Goal: Task Accomplishment & Management: Complete application form

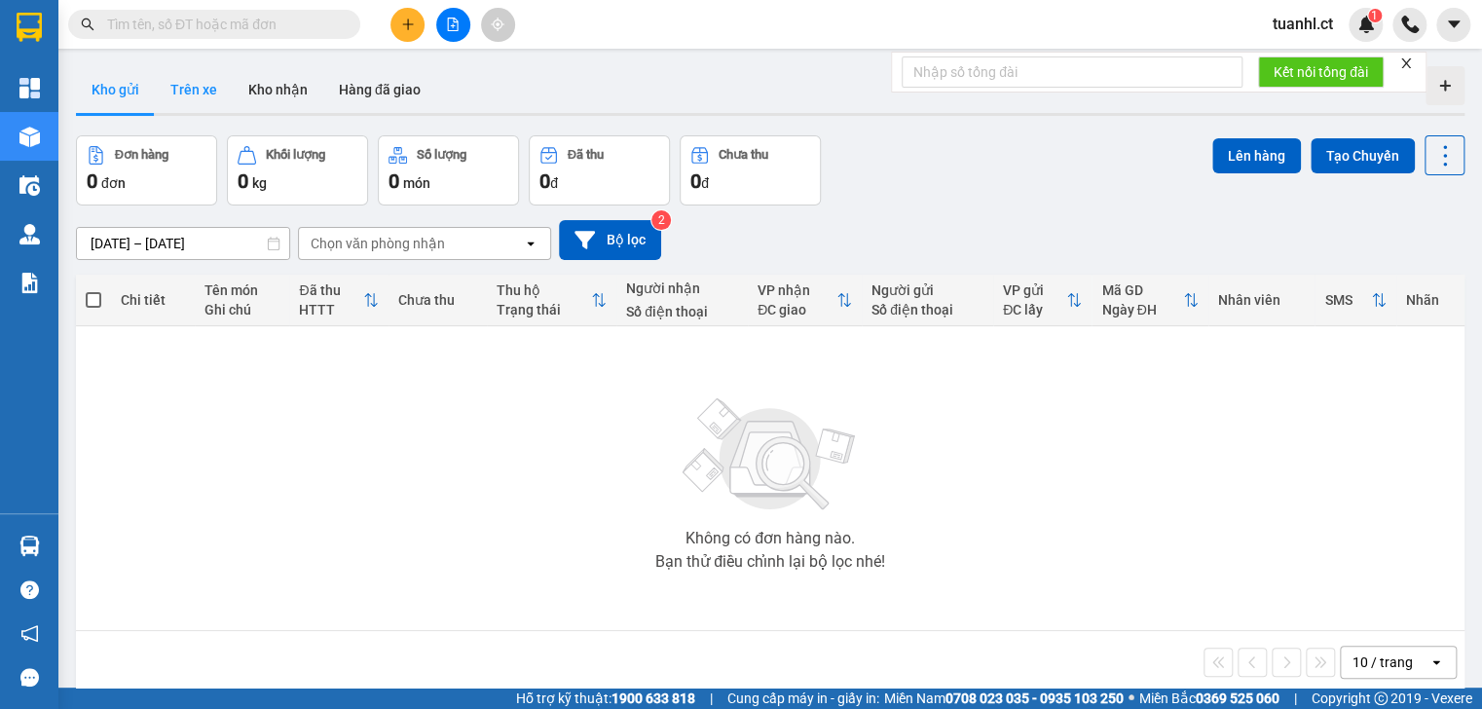
click at [206, 87] on button "Trên xe" at bounding box center [194, 89] width 78 height 47
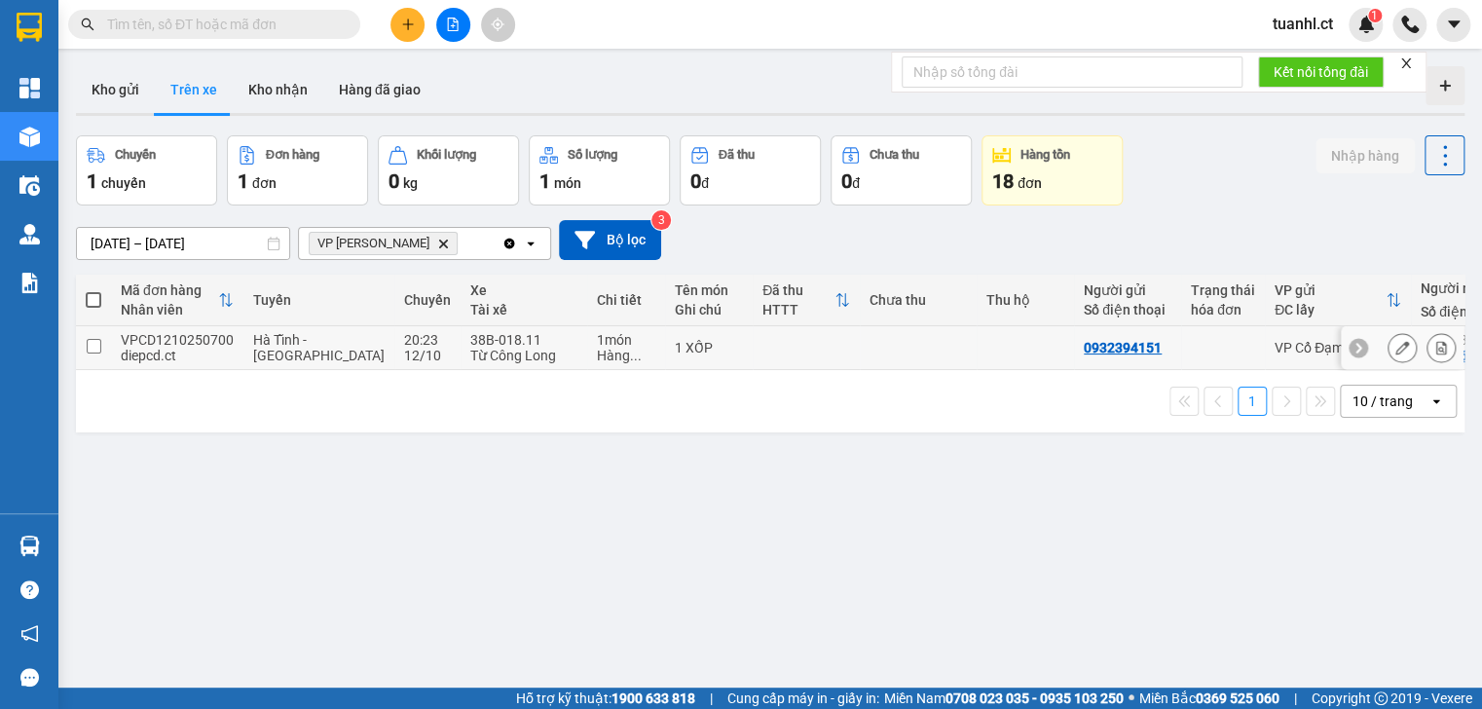
click at [101, 341] on td at bounding box center [93, 348] width 35 height 44
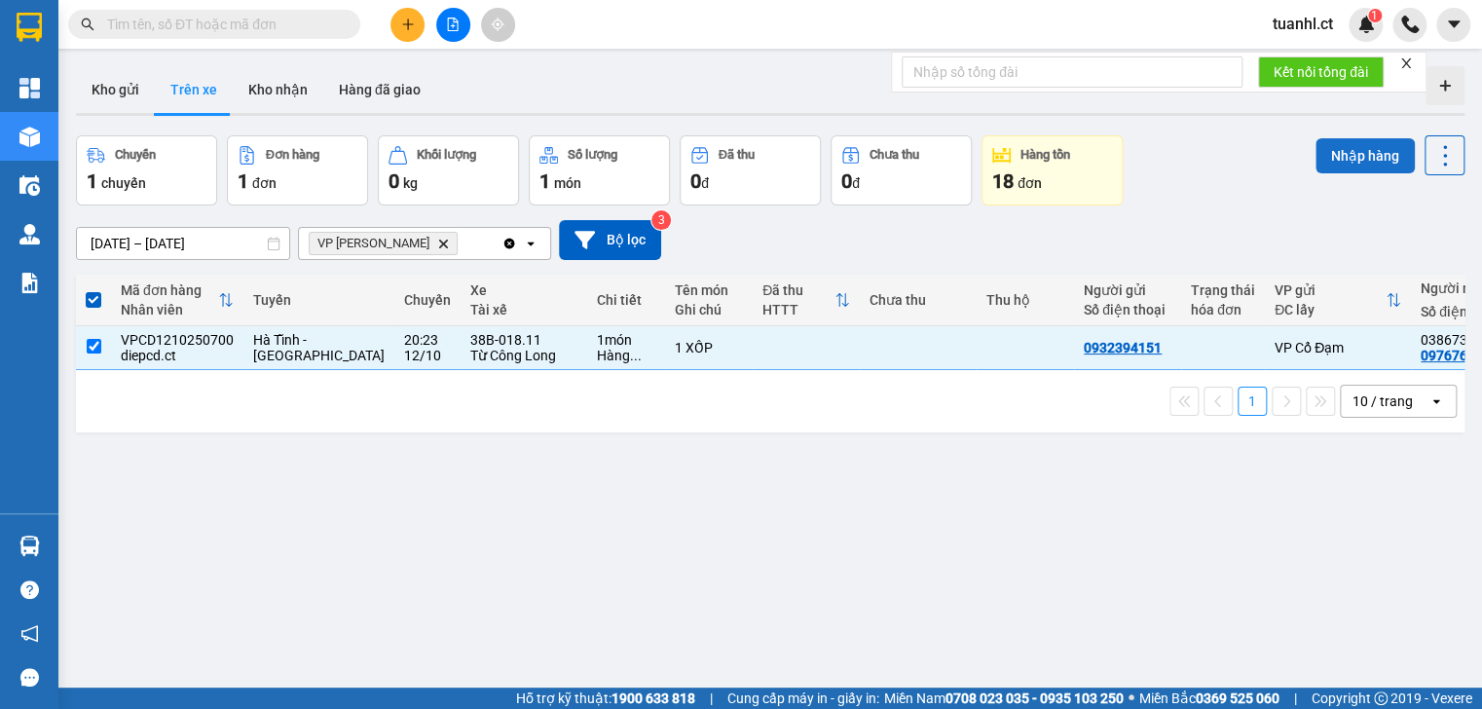
click at [1333, 148] on button "Nhập hàng" at bounding box center [1364, 155] width 99 height 35
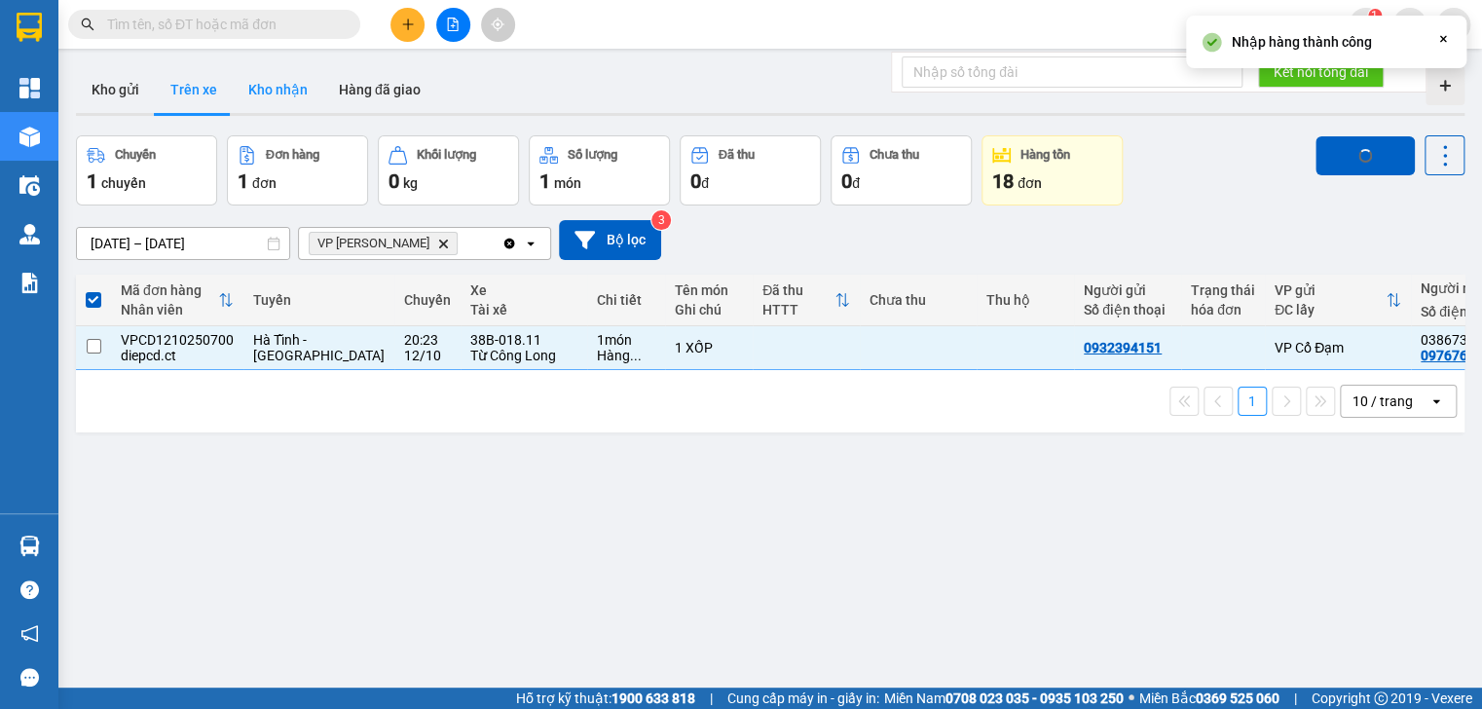
checkbox input "false"
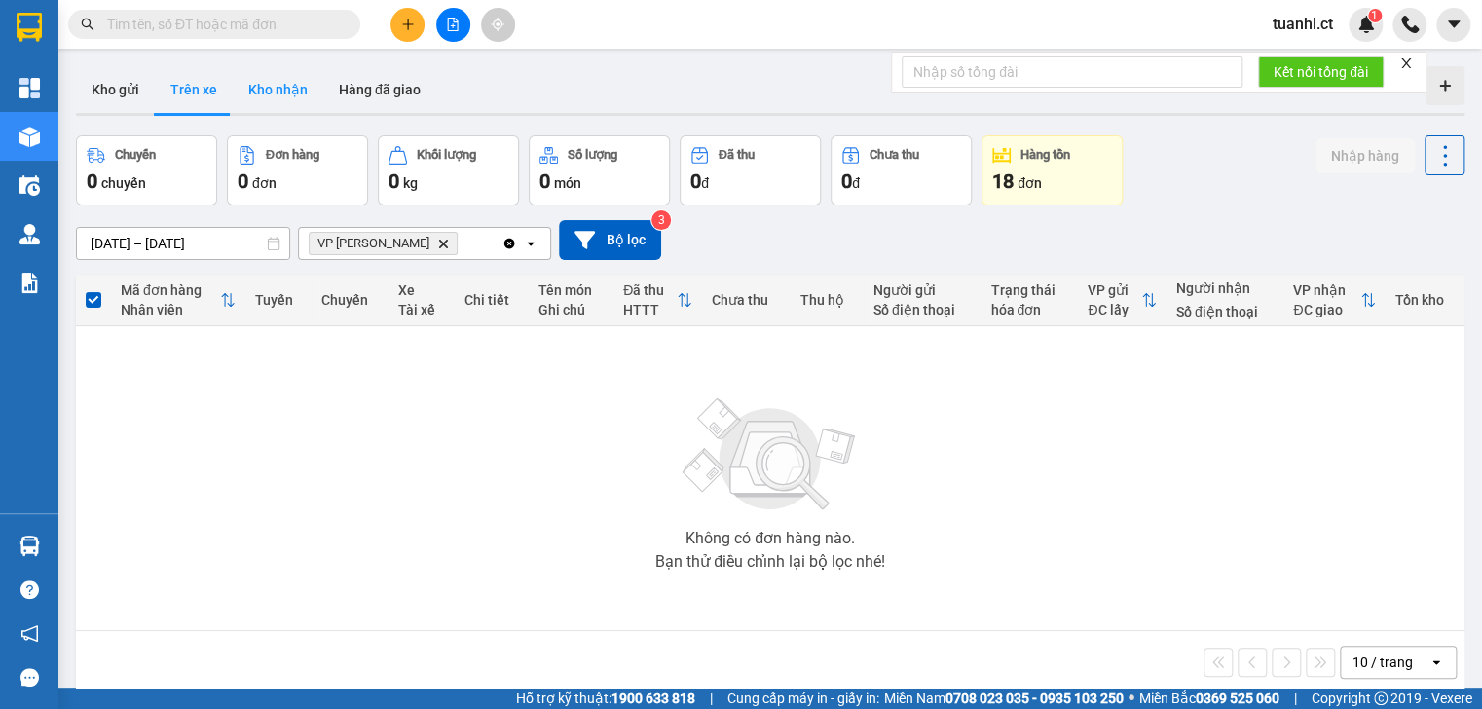
click at [289, 89] on button "Kho nhận" at bounding box center [278, 89] width 91 height 47
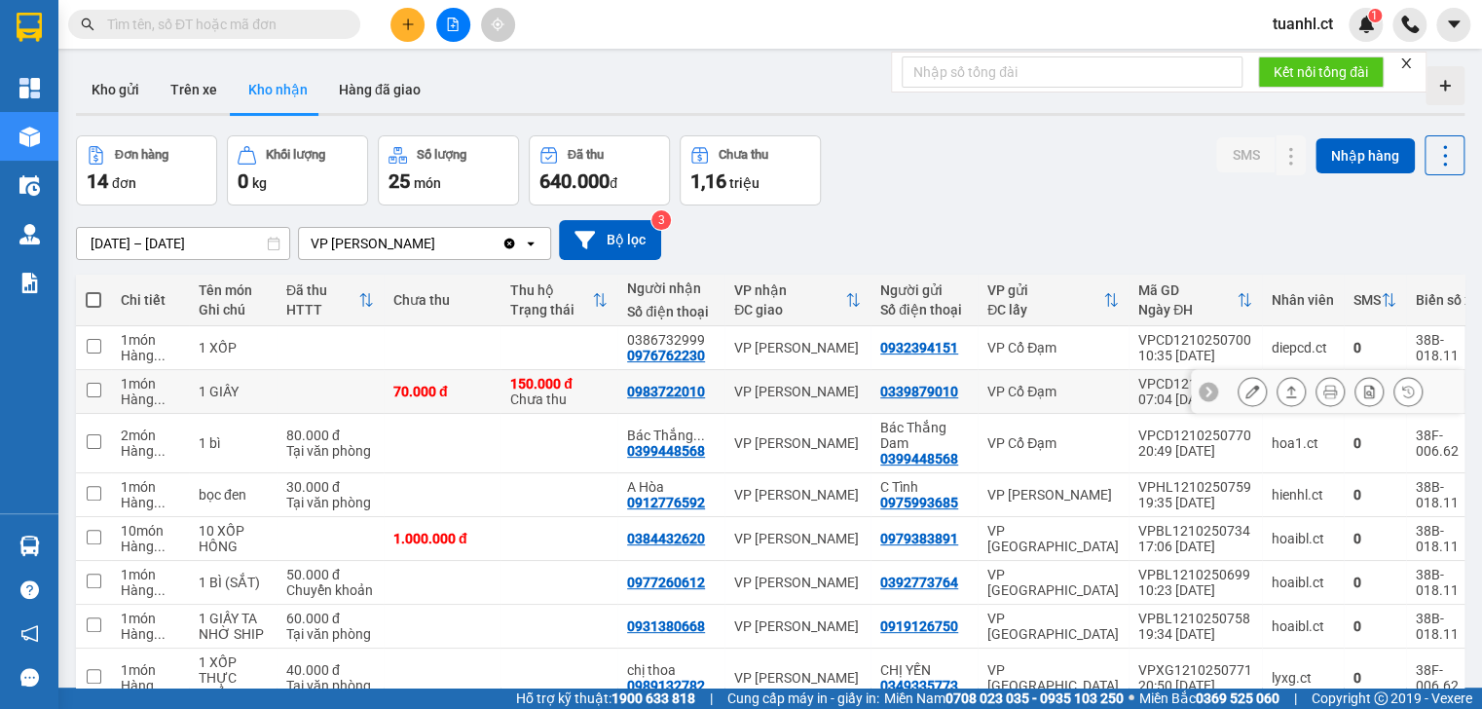
click at [1245, 388] on icon at bounding box center [1252, 392] width 14 height 14
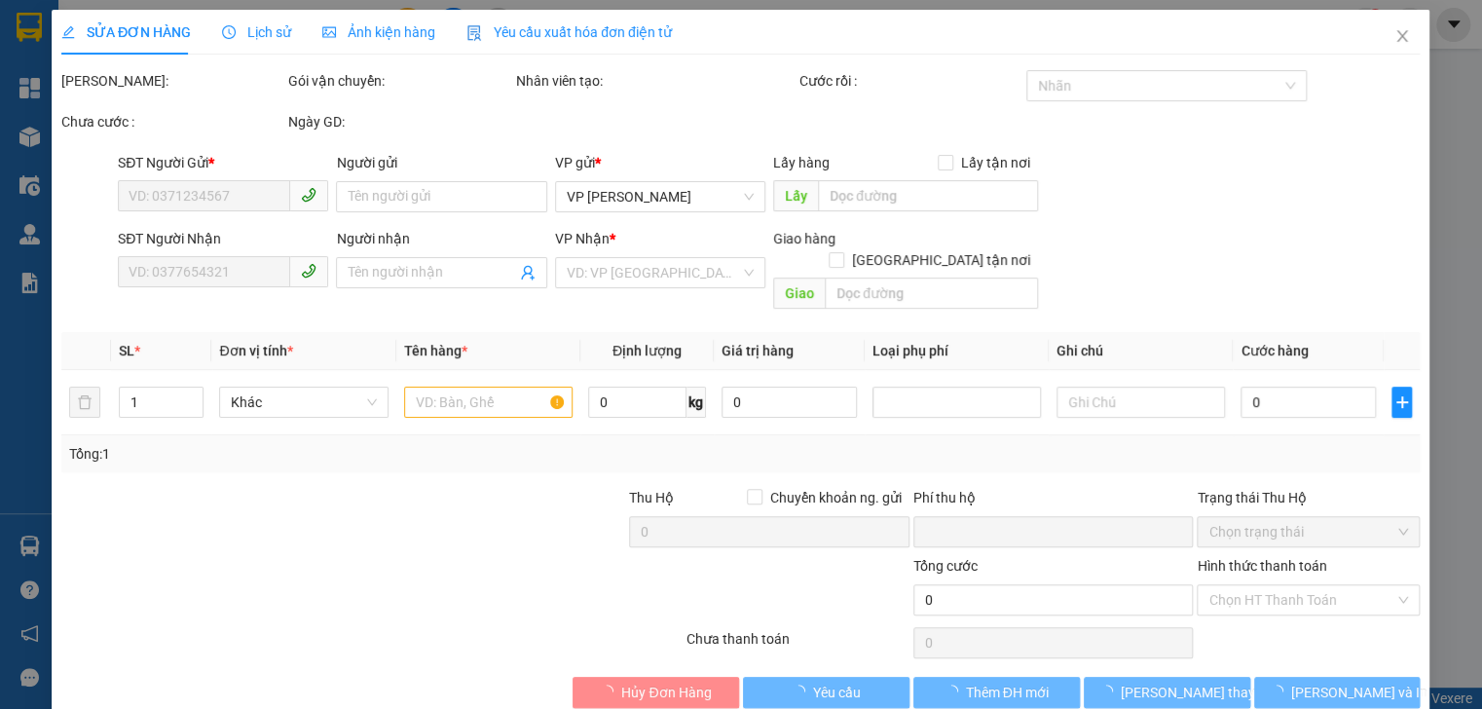
type input "0339879010"
type input "0983722010"
type input "0"
type input "70.000"
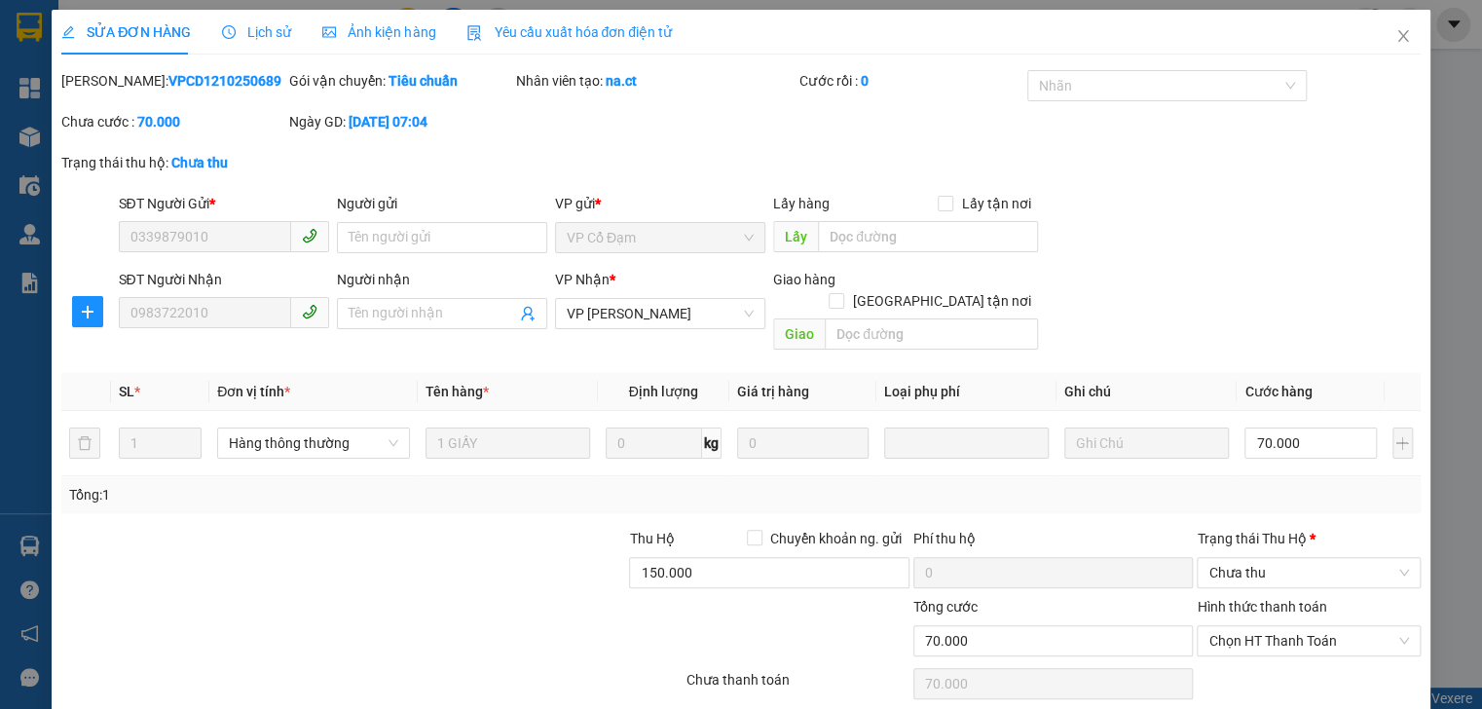
click at [1244, 599] on label "Hình thức thanh toán" at bounding box center [1261, 607] width 129 height 16
click at [1244, 626] on input "Hình thức thanh toán" at bounding box center [1301, 640] width 186 height 29
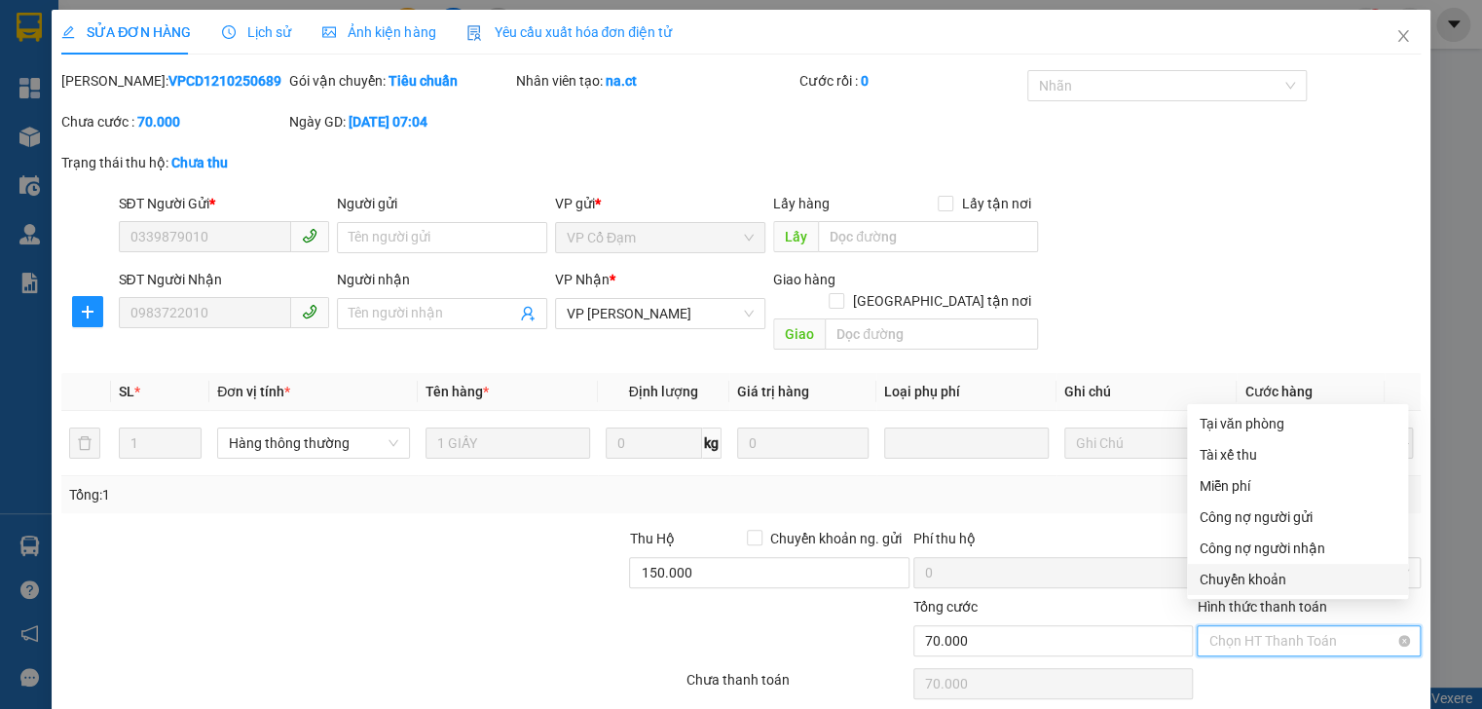
click at [1245, 626] on span "Chọn HT Thanh Toán" at bounding box center [1308, 640] width 200 height 29
click at [1245, 589] on div "Chuyển khoản" at bounding box center [1298, 579] width 198 height 21
type input "0"
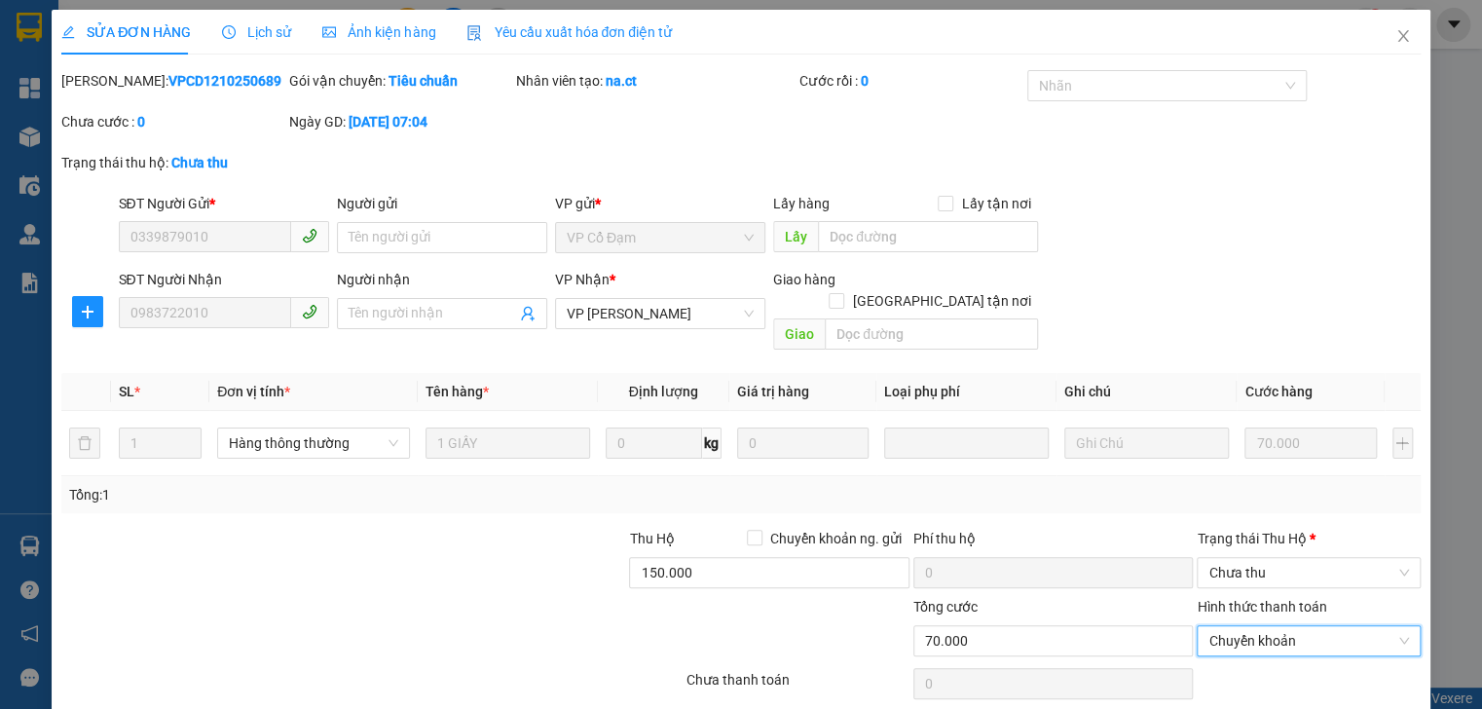
scroll to position [55, 0]
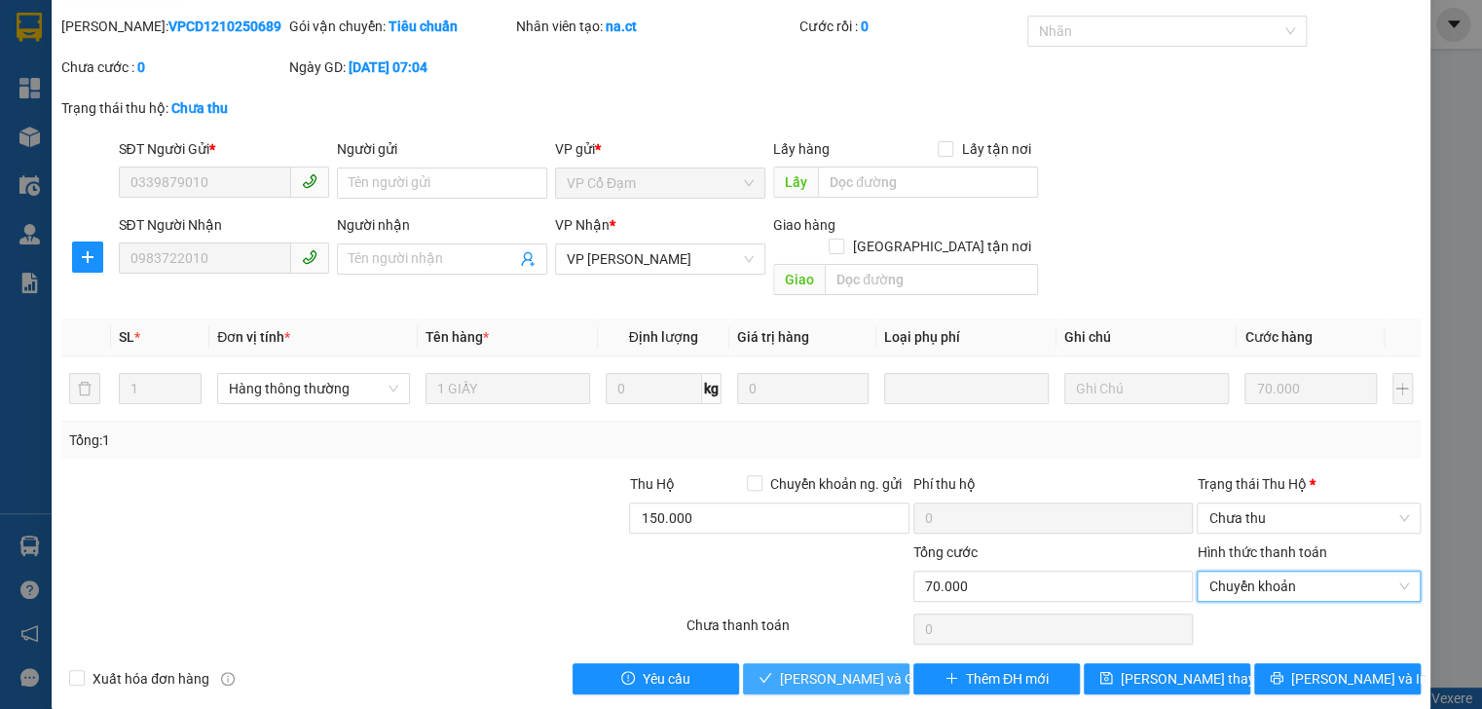
click at [832, 668] on span "[PERSON_NAME] và Giao hàng" at bounding box center [873, 678] width 187 height 21
click at [1261, 503] on span "Chưa thu" at bounding box center [1308, 517] width 200 height 29
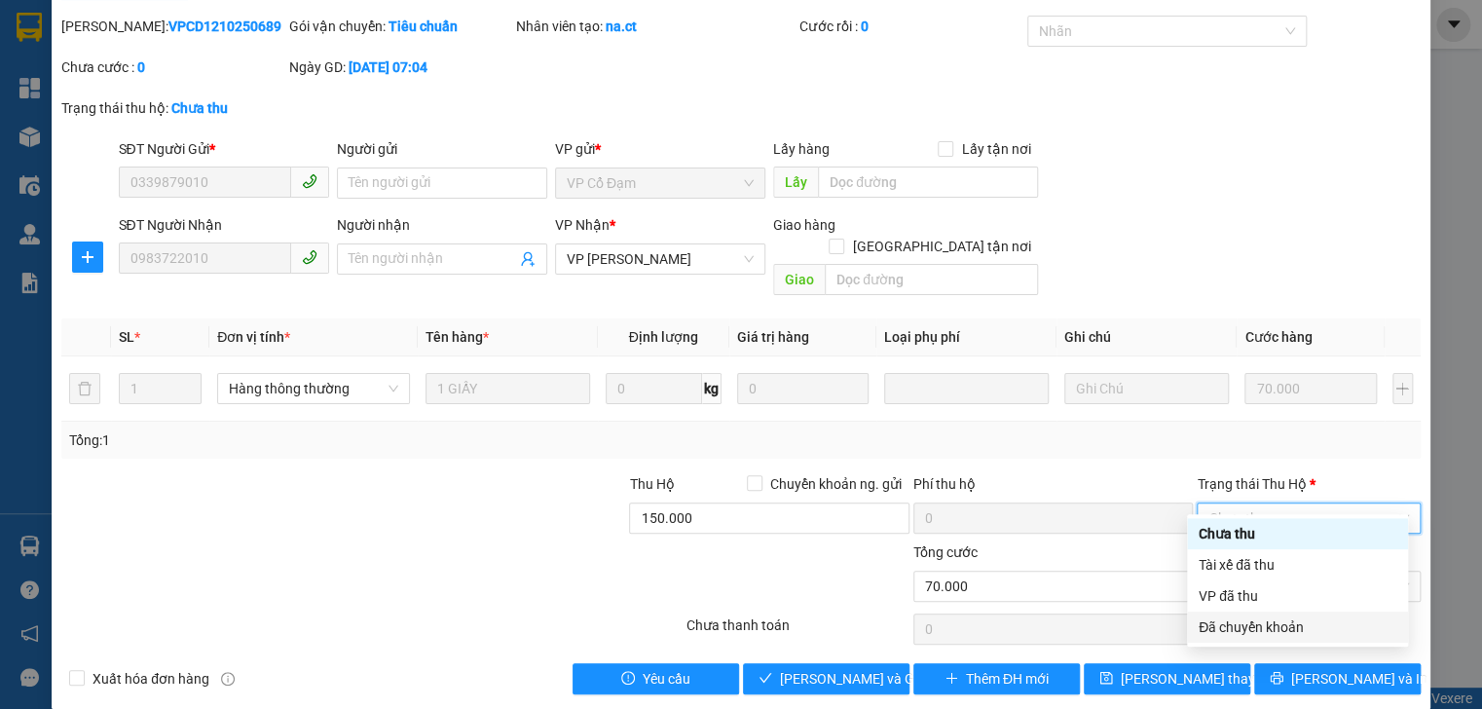
click at [1255, 629] on div "Đã chuyển khoản" at bounding box center [1298, 626] width 198 height 21
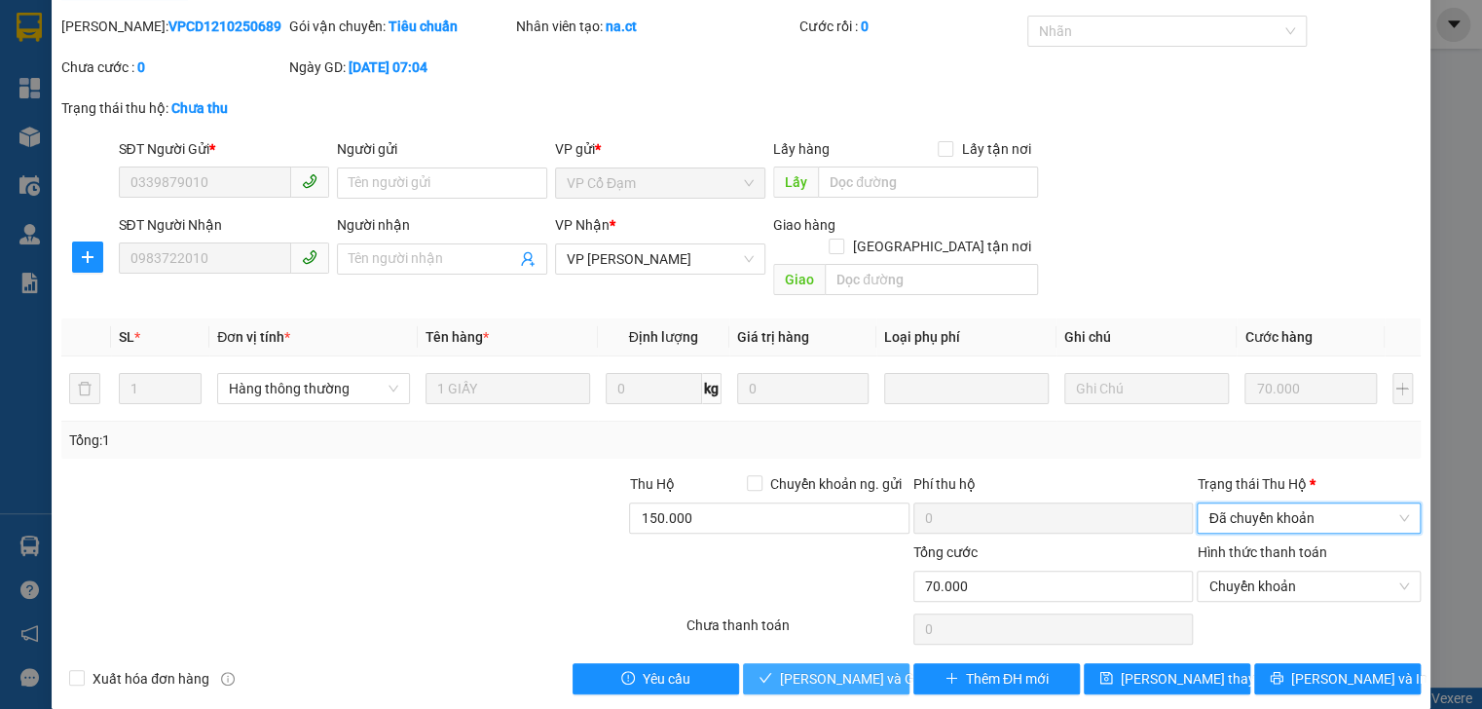
click at [820, 668] on span "[PERSON_NAME] và Giao hàng" at bounding box center [873, 678] width 187 height 21
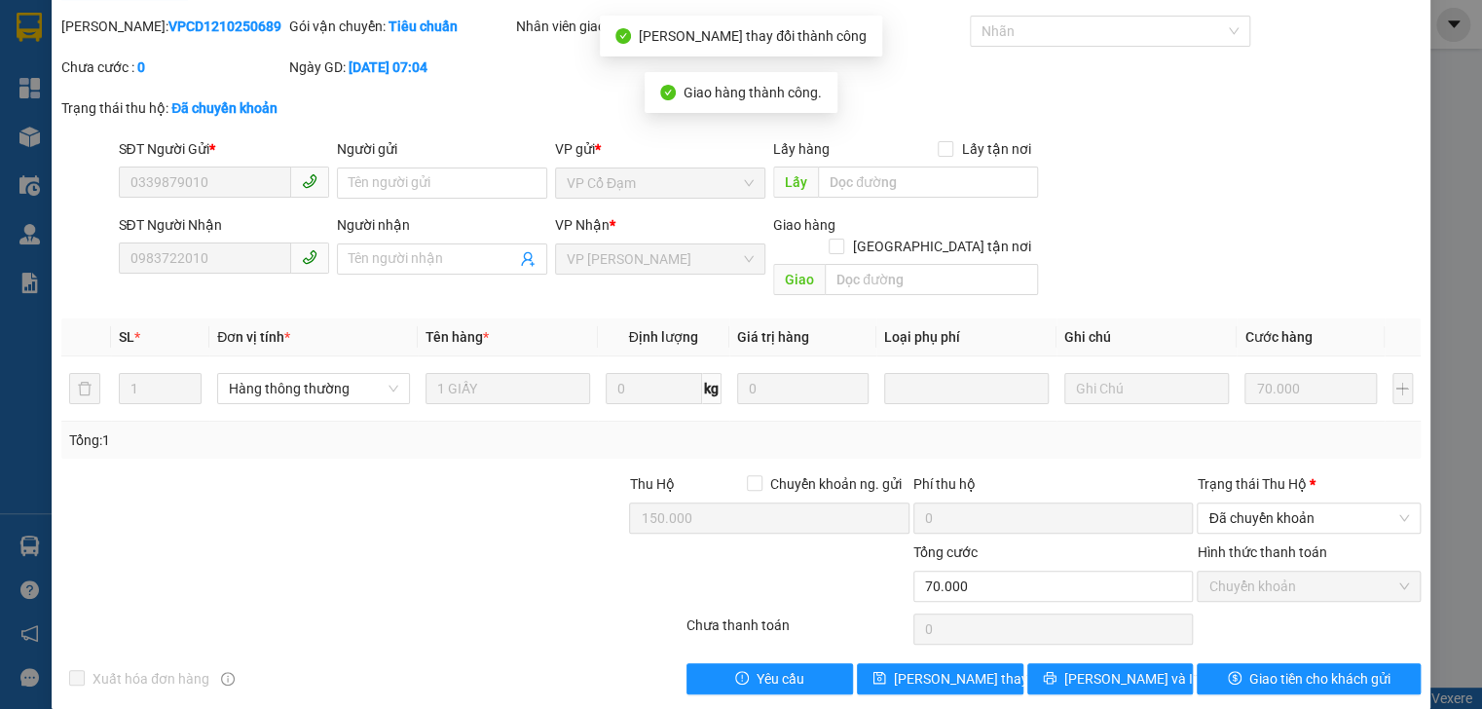
scroll to position [0, 0]
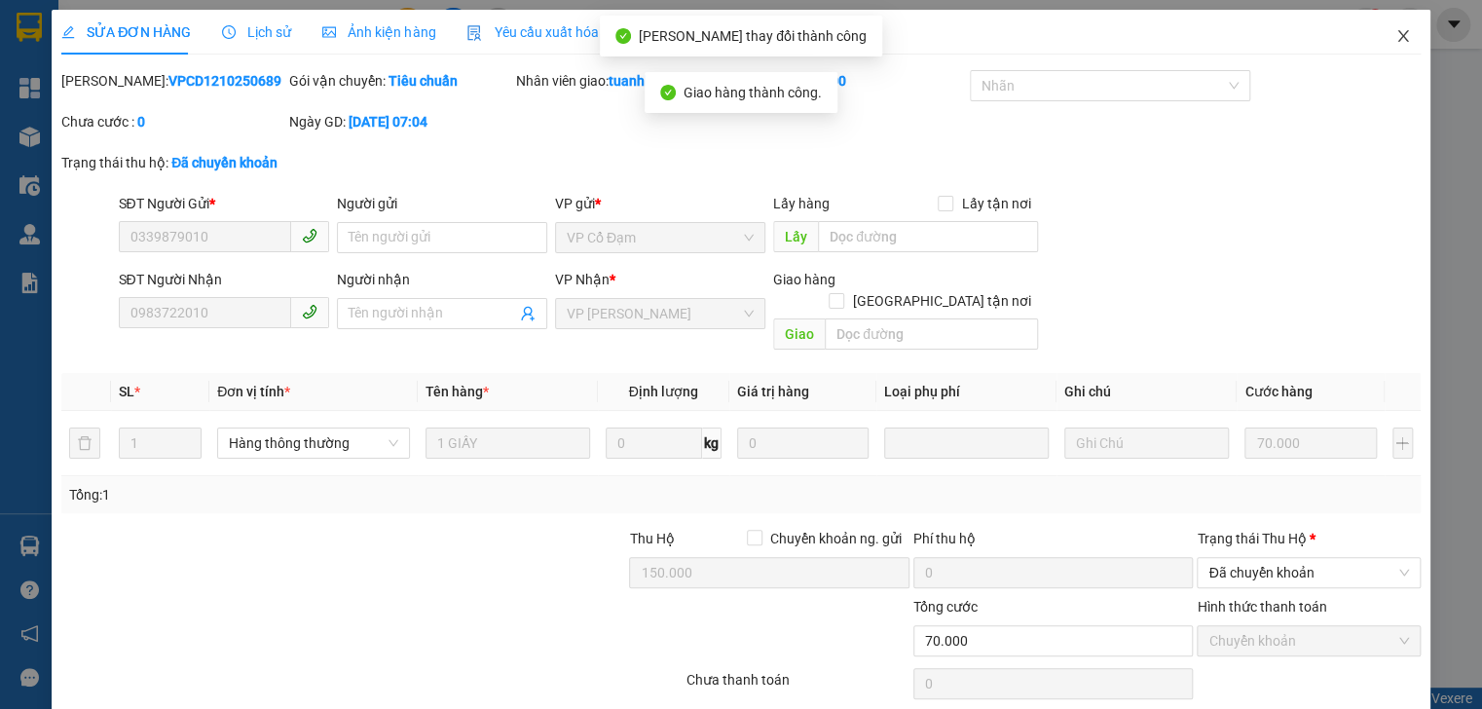
click at [1395, 30] on icon "close" at bounding box center [1403, 36] width 16 height 16
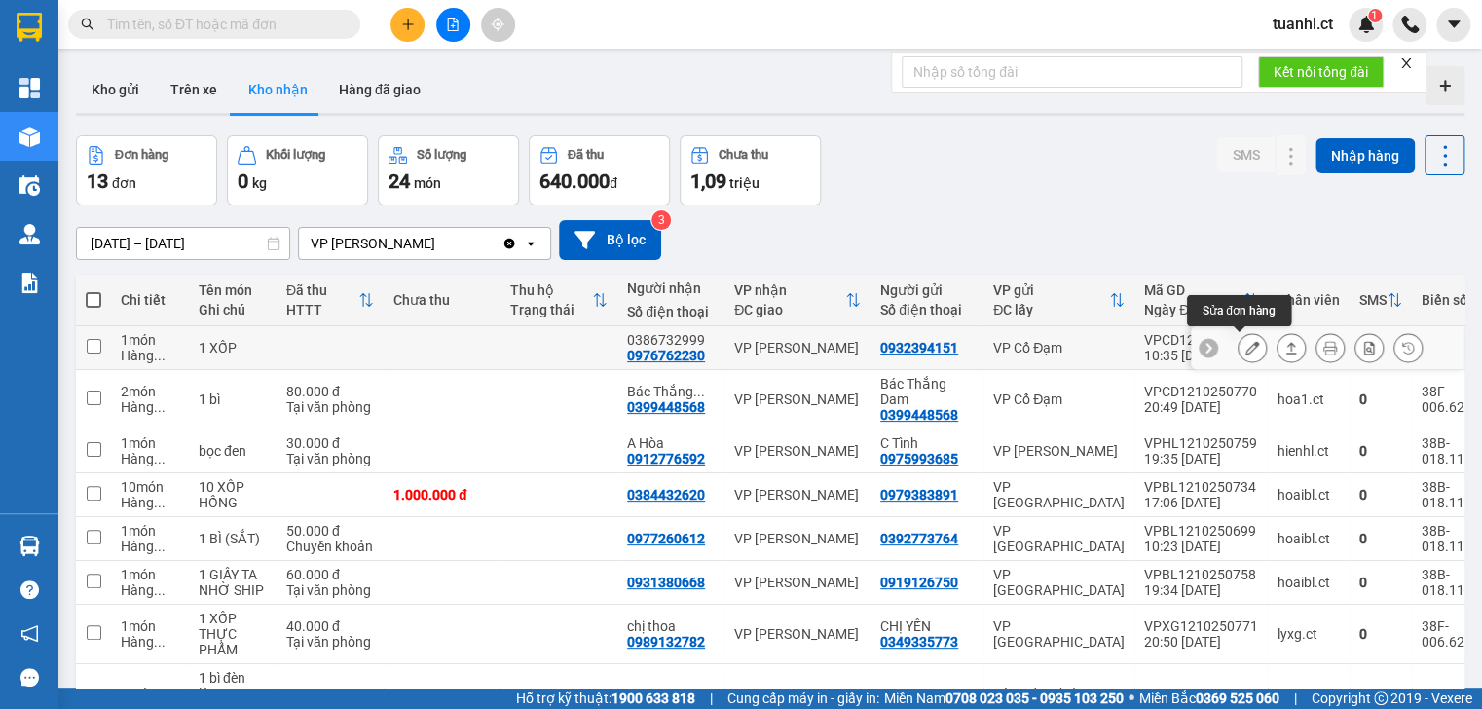
click at [1238, 343] on button at bounding box center [1251, 348] width 27 height 34
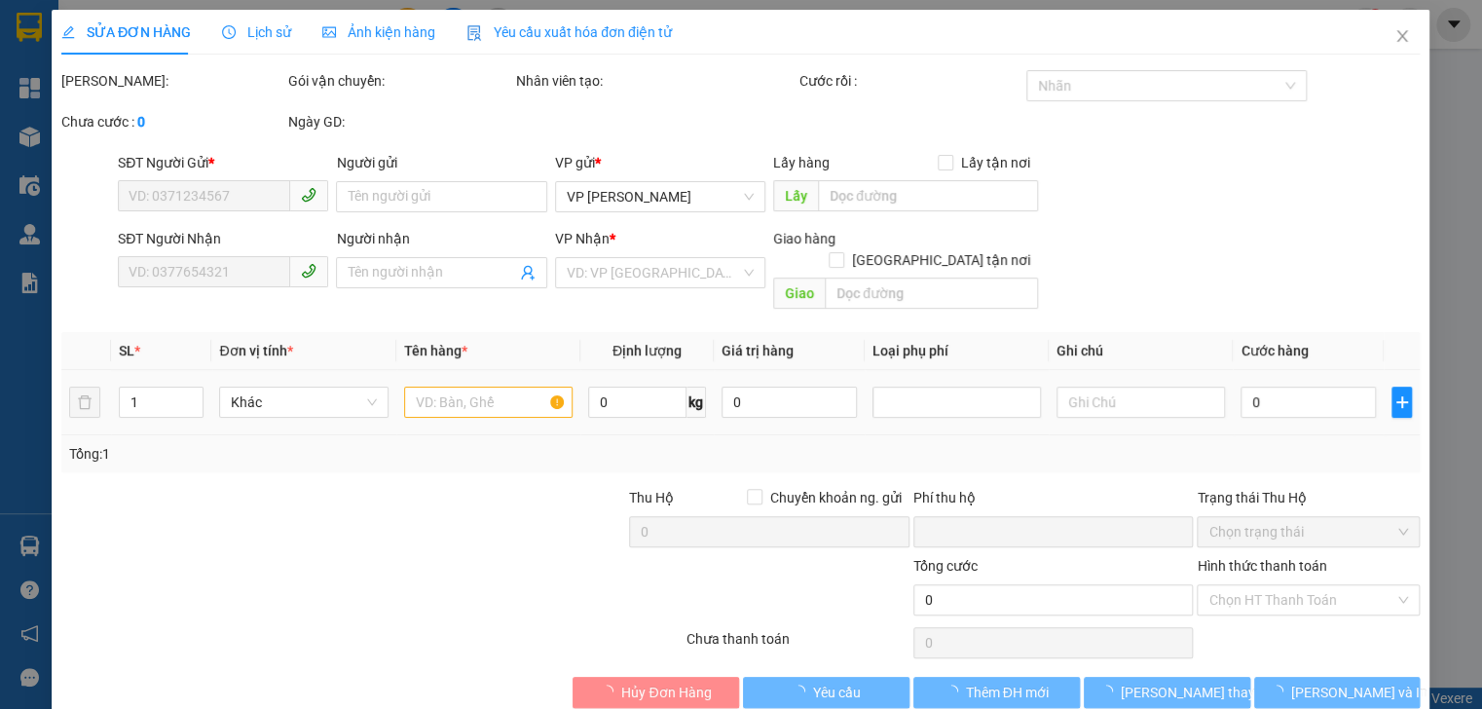
type input "0932394151"
type input "0976762230"
type input "0386732999"
type input "0"
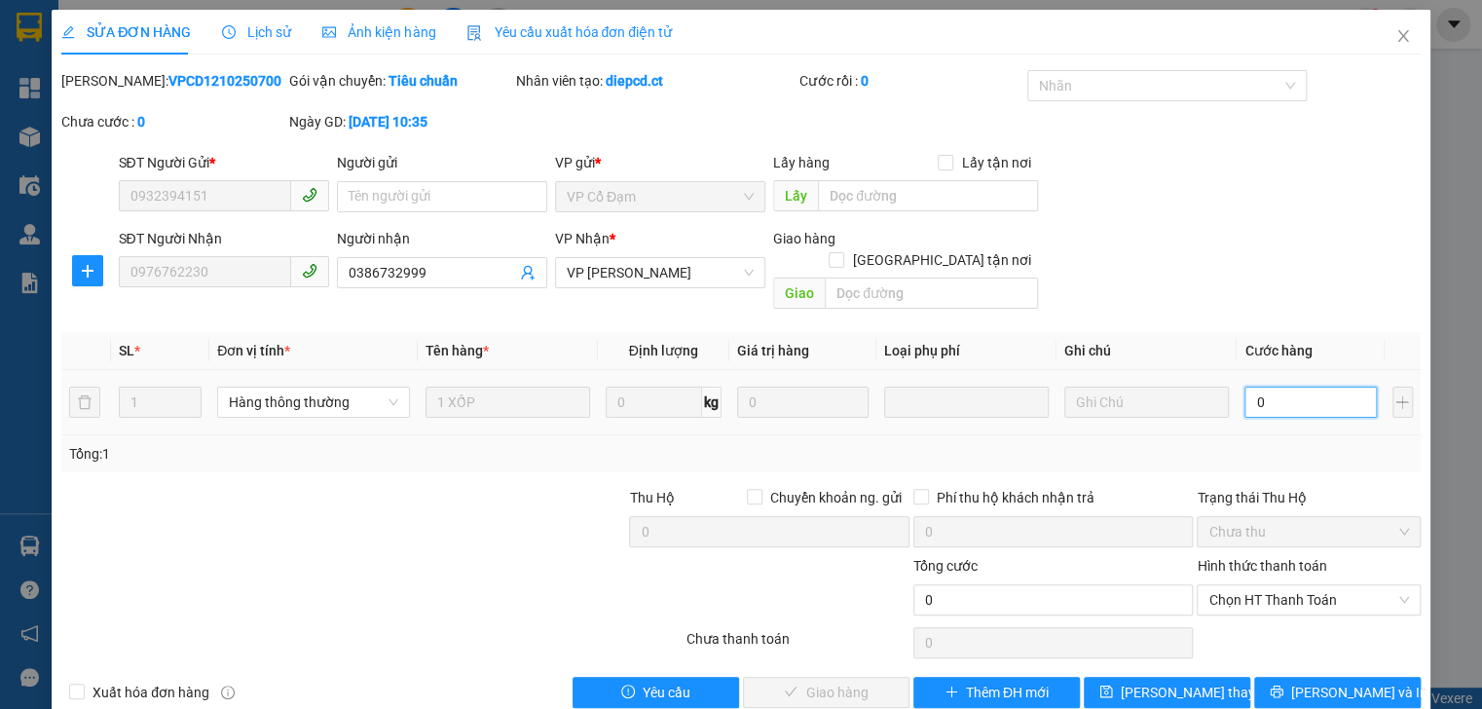
click at [1279, 392] on input "0" at bounding box center [1309, 402] width 131 height 31
type input "5"
type input "50"
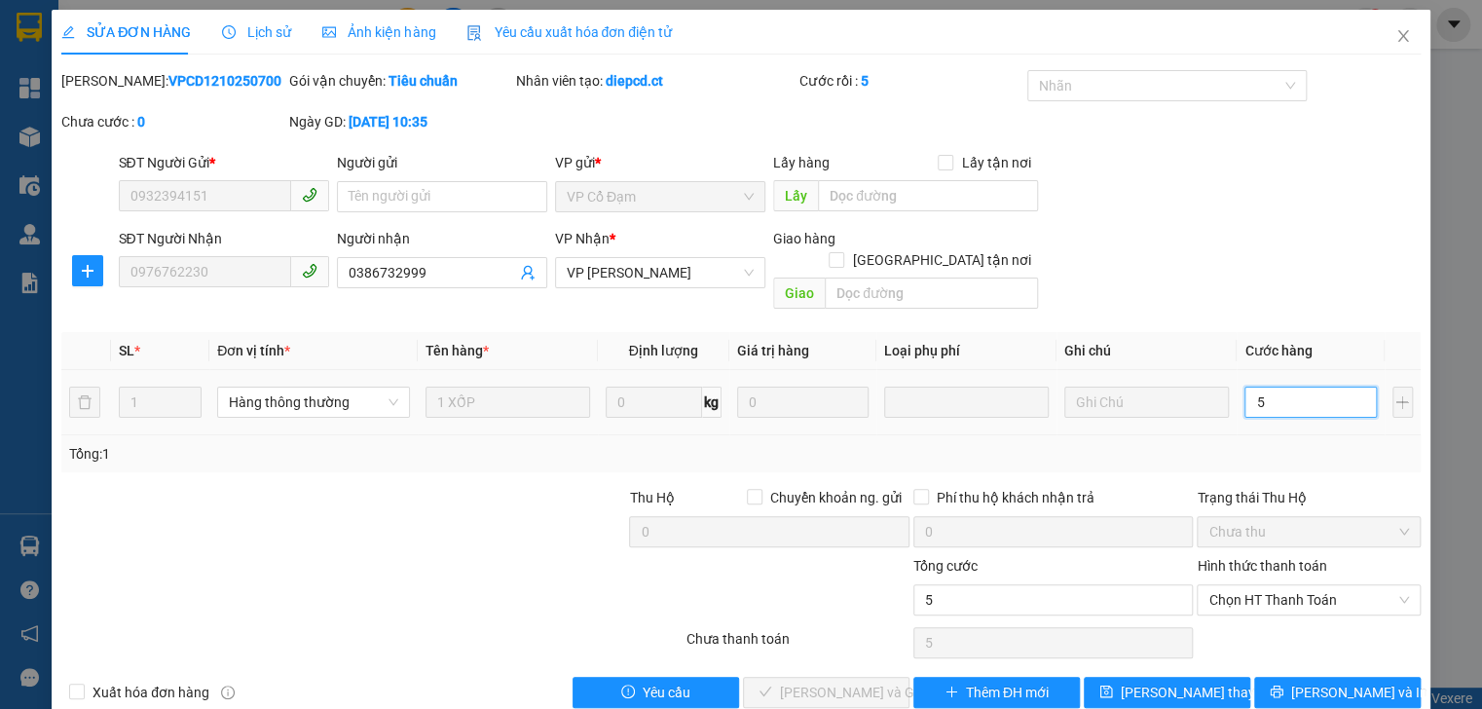
type input "50"
click at [1301, 585] on span "Chọn HT Thanh Toán" at bounding box center [1308, 599] width 200 height 29
type input "50"
type input "50.000"
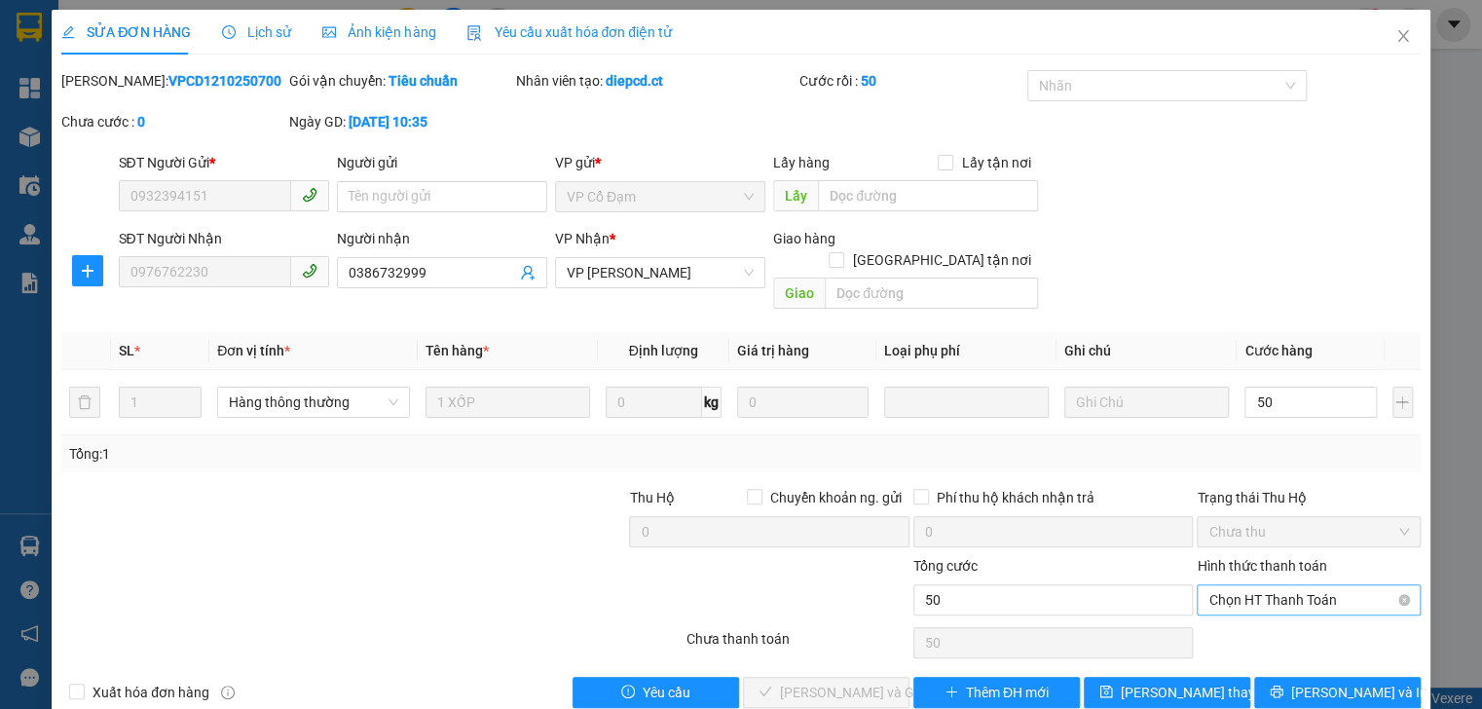
type input "50.000"
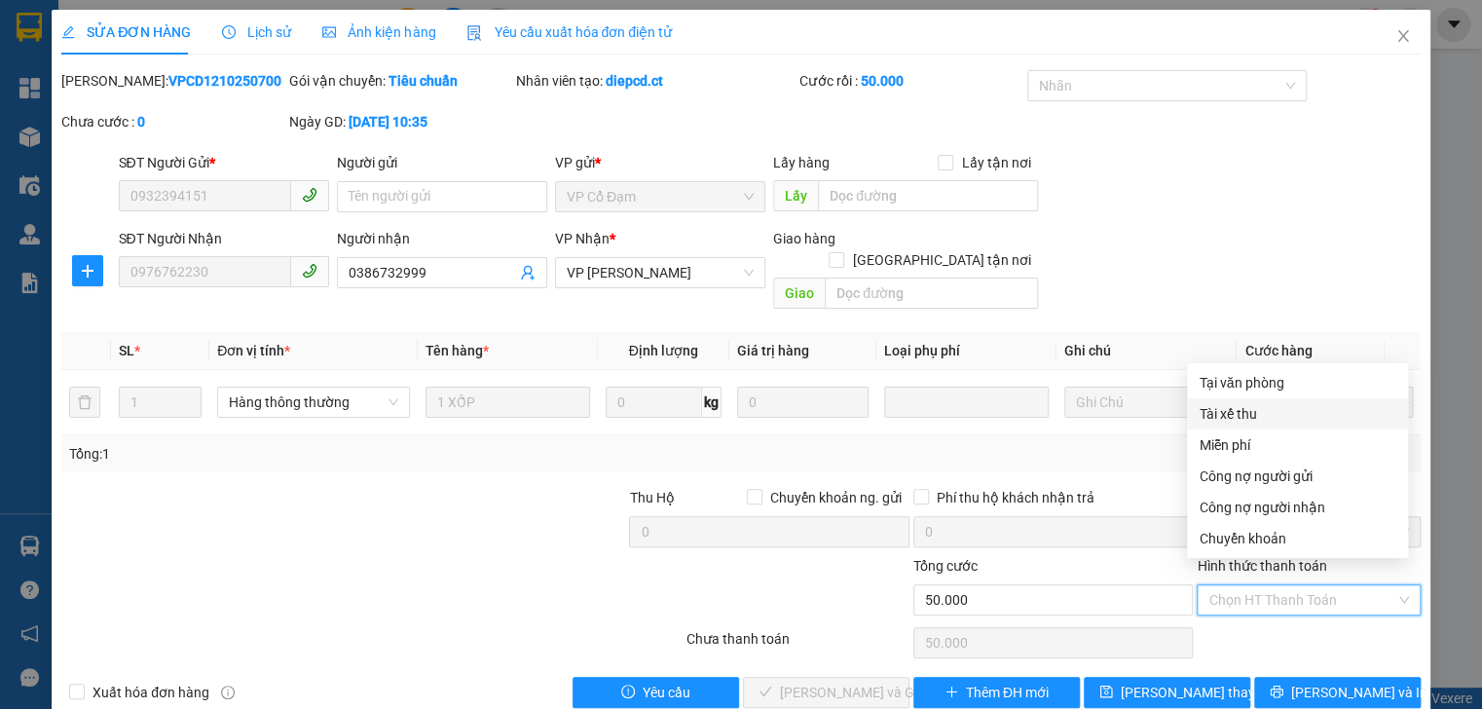
click at [1255, 412] on div "Tài xế thu" at bounding box center [1298, 413] width 198 height 21
type input "0"
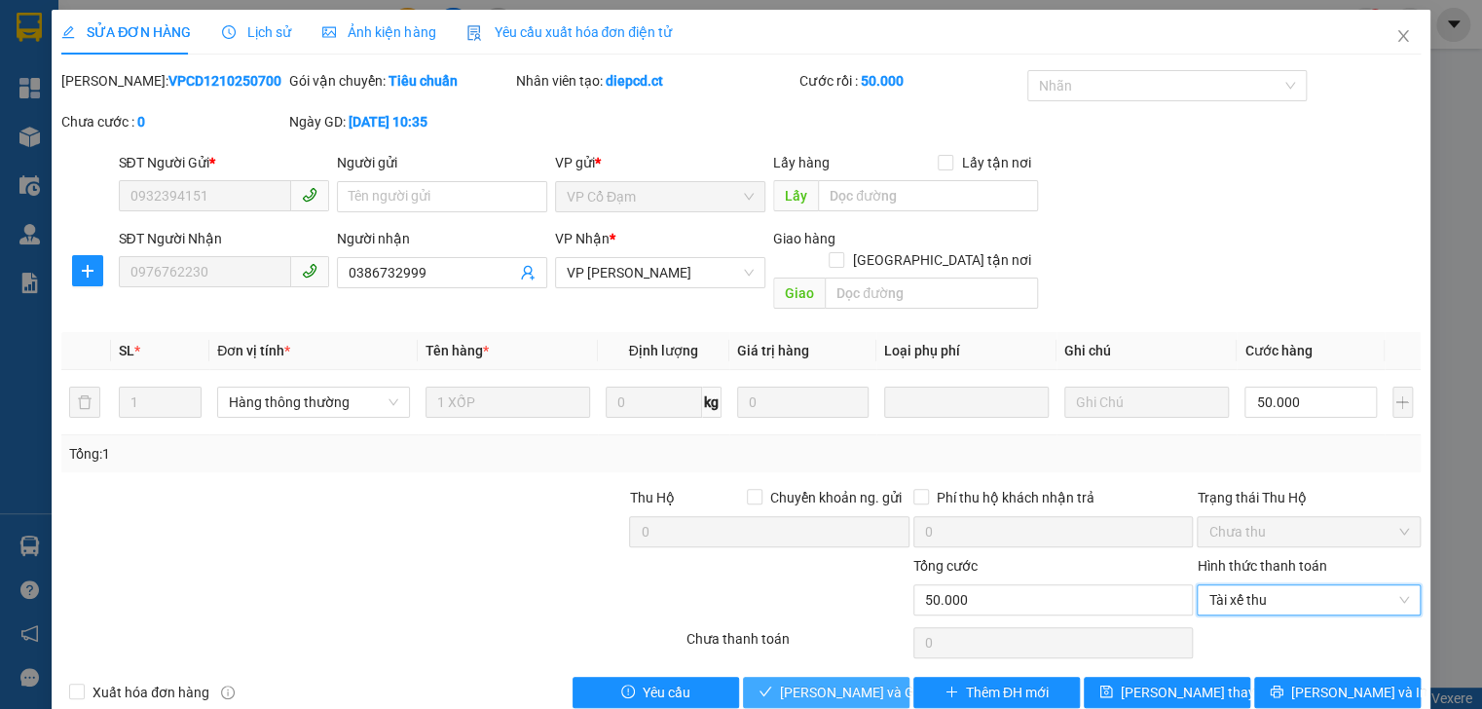
click at [836, 682] on span "[PERSON_NAME] và Giao hàng" at bounding box center [873, 692] width 187 height 21
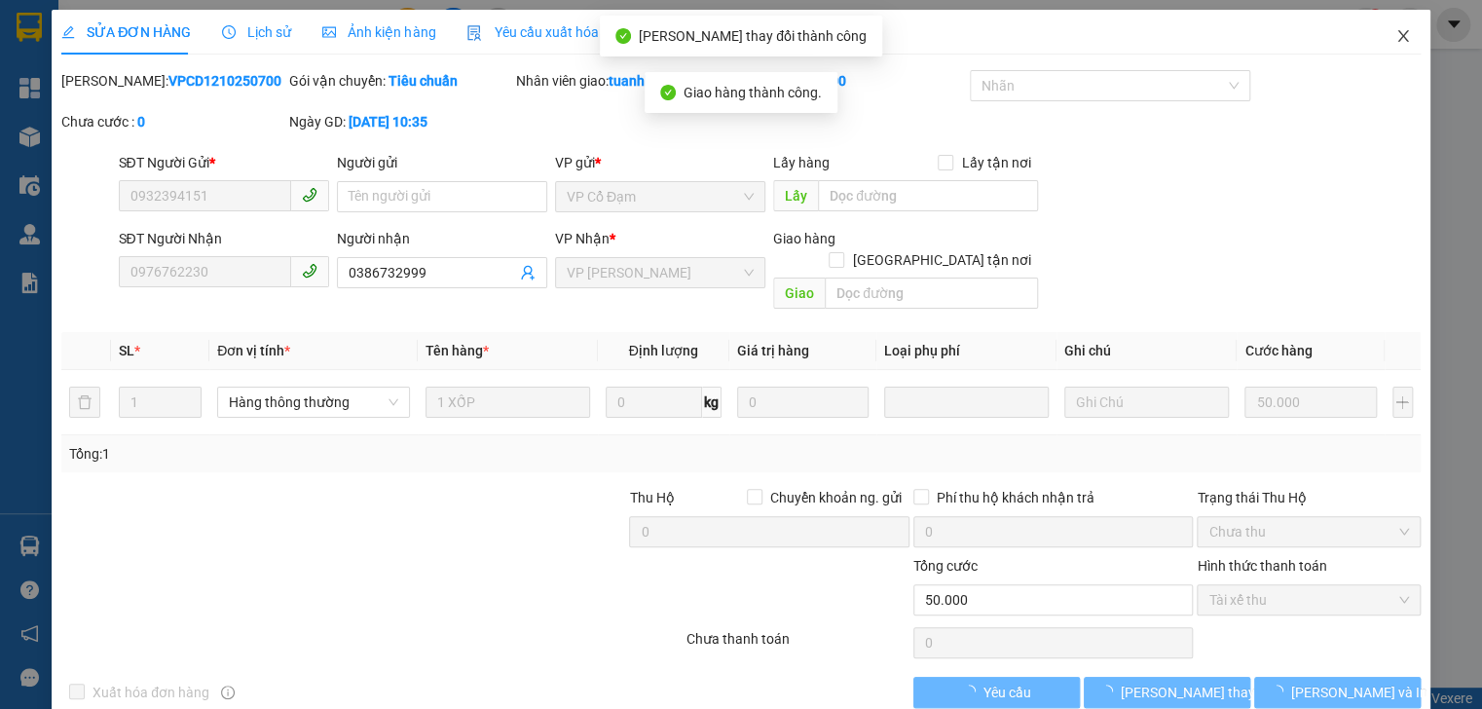
click at [1398, 38] on icon "close" at bounding box center [1403, 36] width 16 height 16
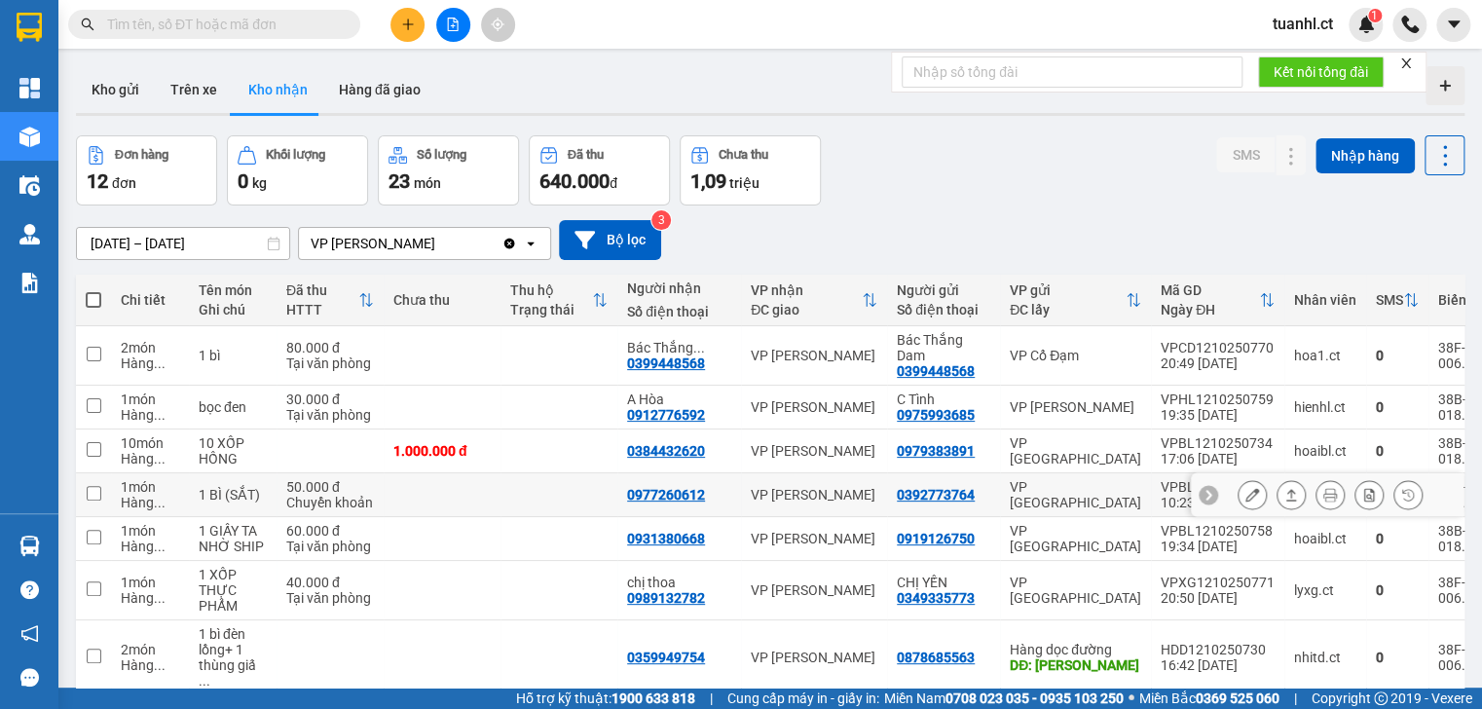
scroll to position [78, 0]
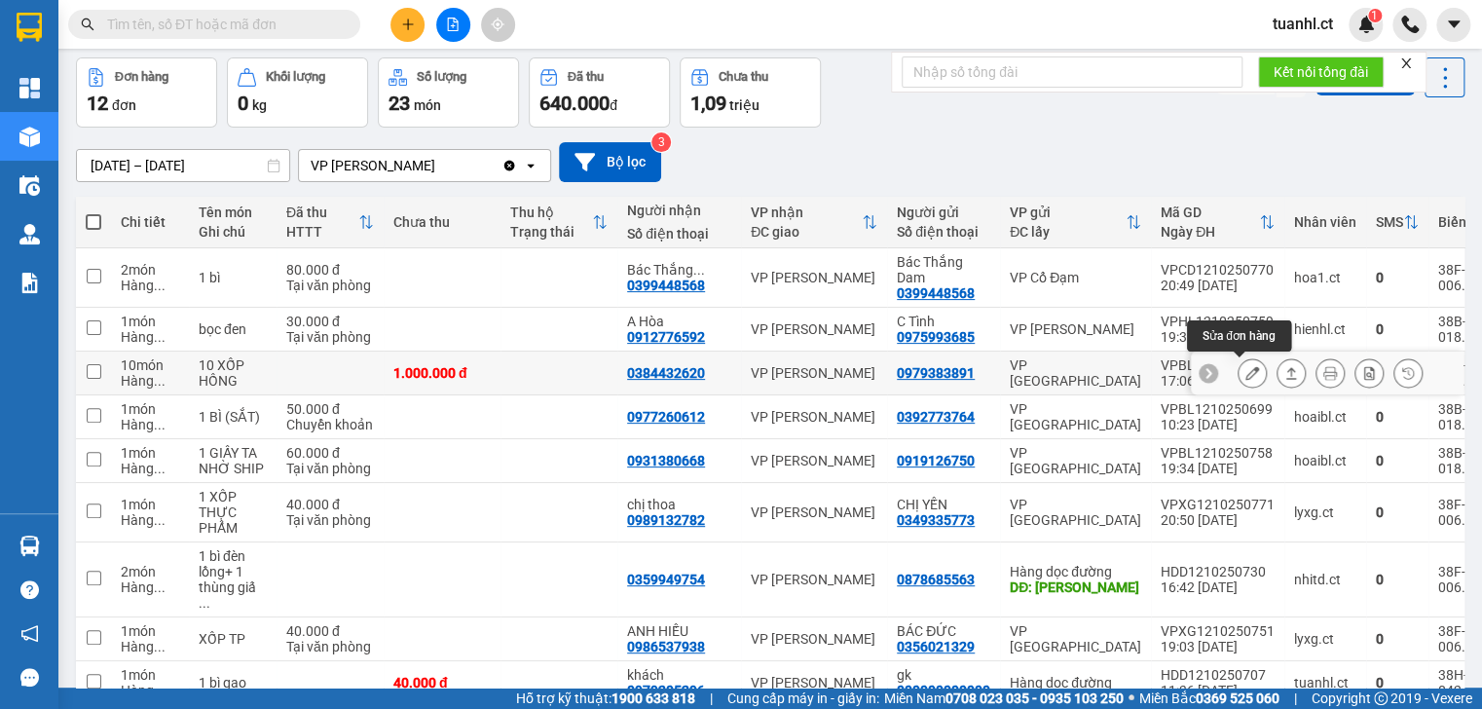
click at [1245, 376] on icon at bounding box center [1252, 373] width 14 height 14
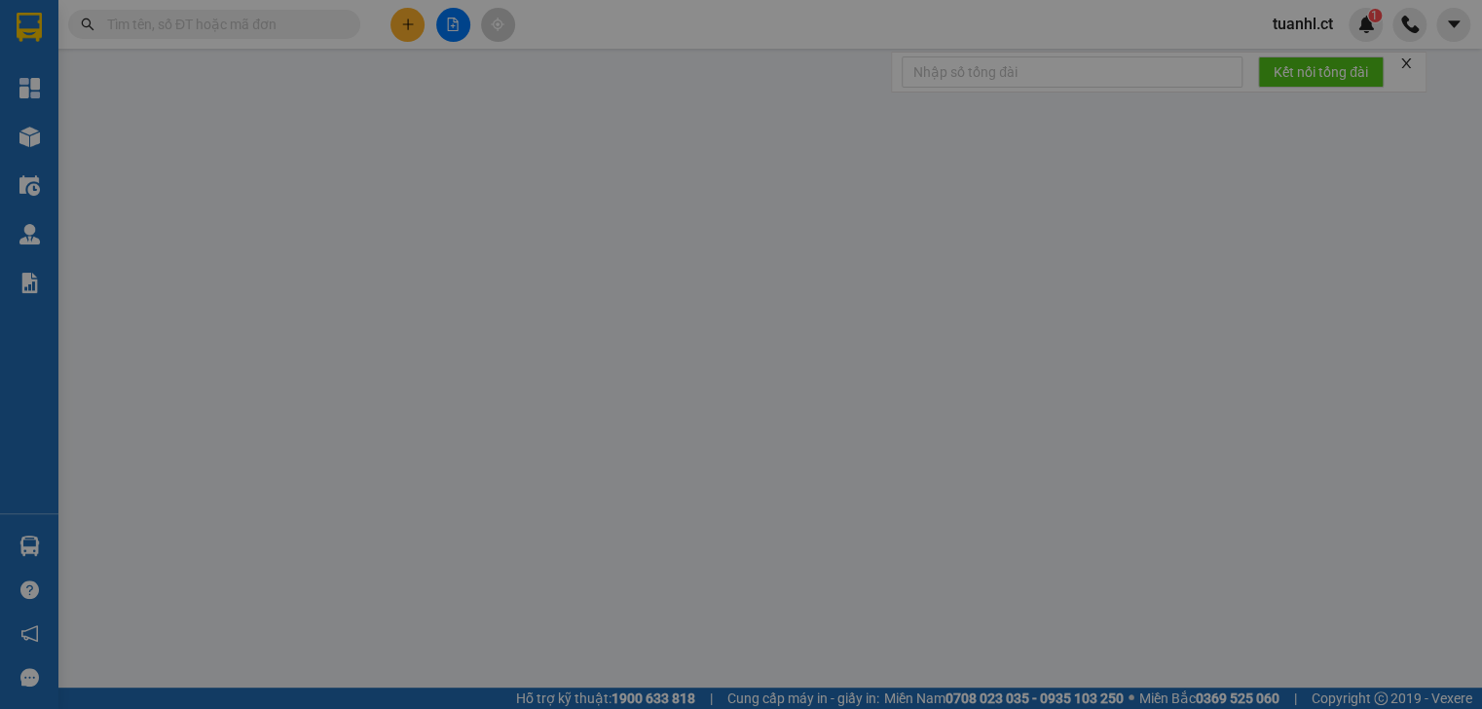
type input "0979383891"
type input "0384432620"
type input "0"
type input "1.000.000"
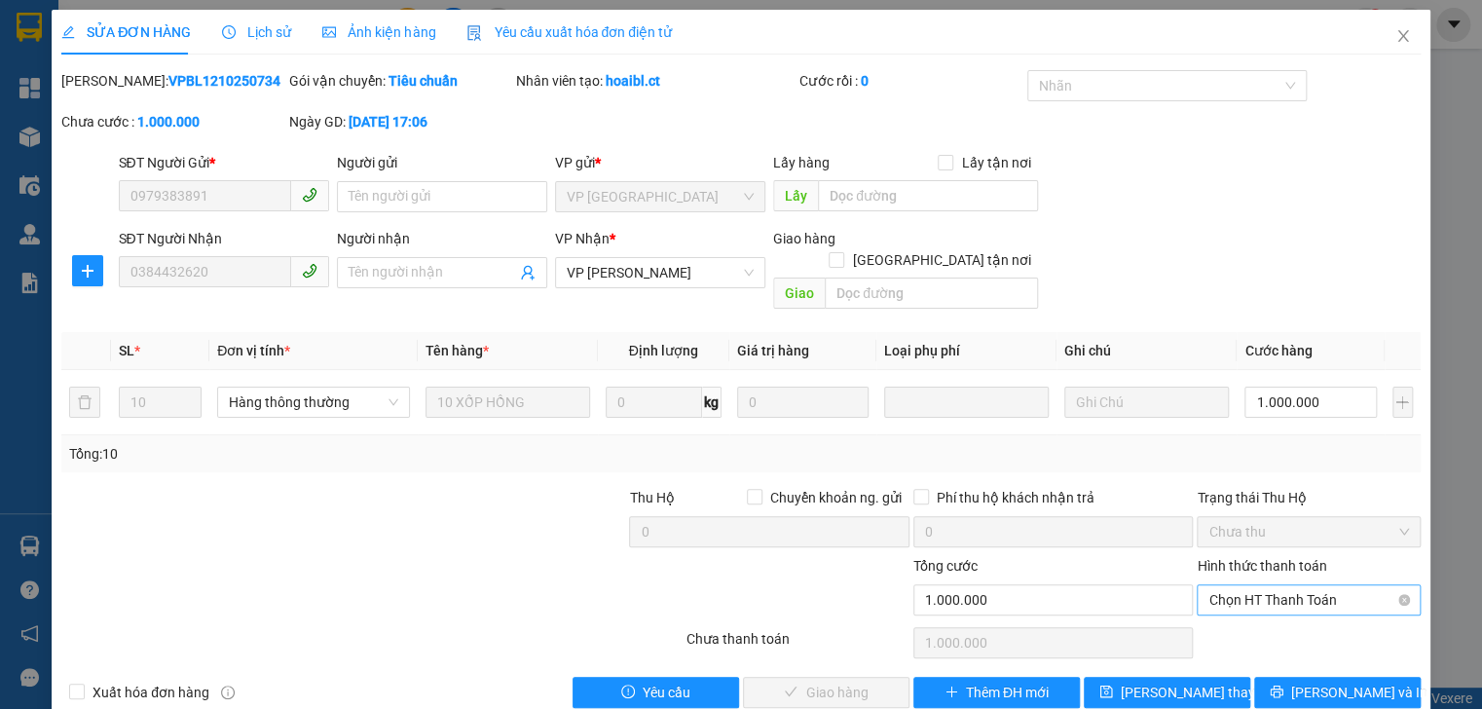
click at [1283, 585] on span "Chọn HT Thanh Toán" at bounding box center [1308, 599] width 200 height 29
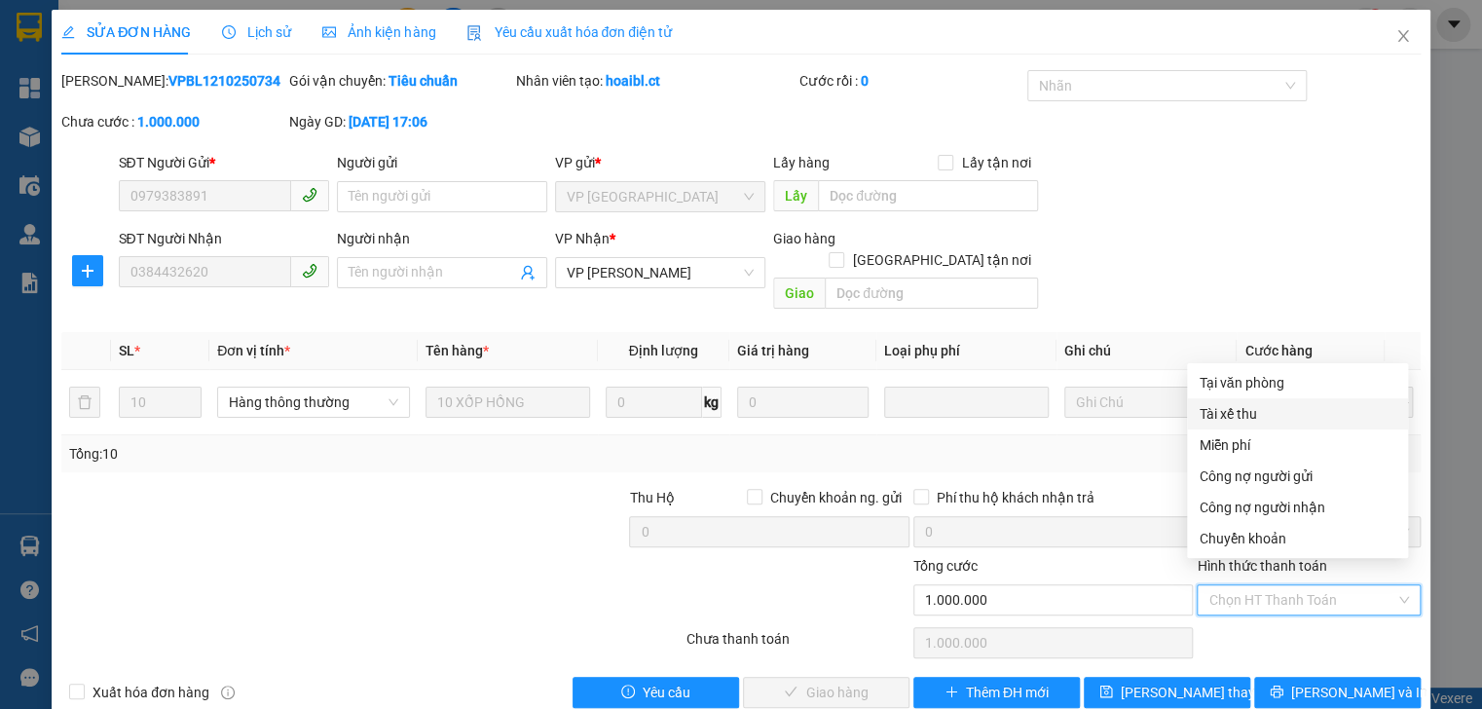
click at [1247, 417] on div "Tài xế thu" at bounding box center [1298, 413] width 198 height 21
type input "0"
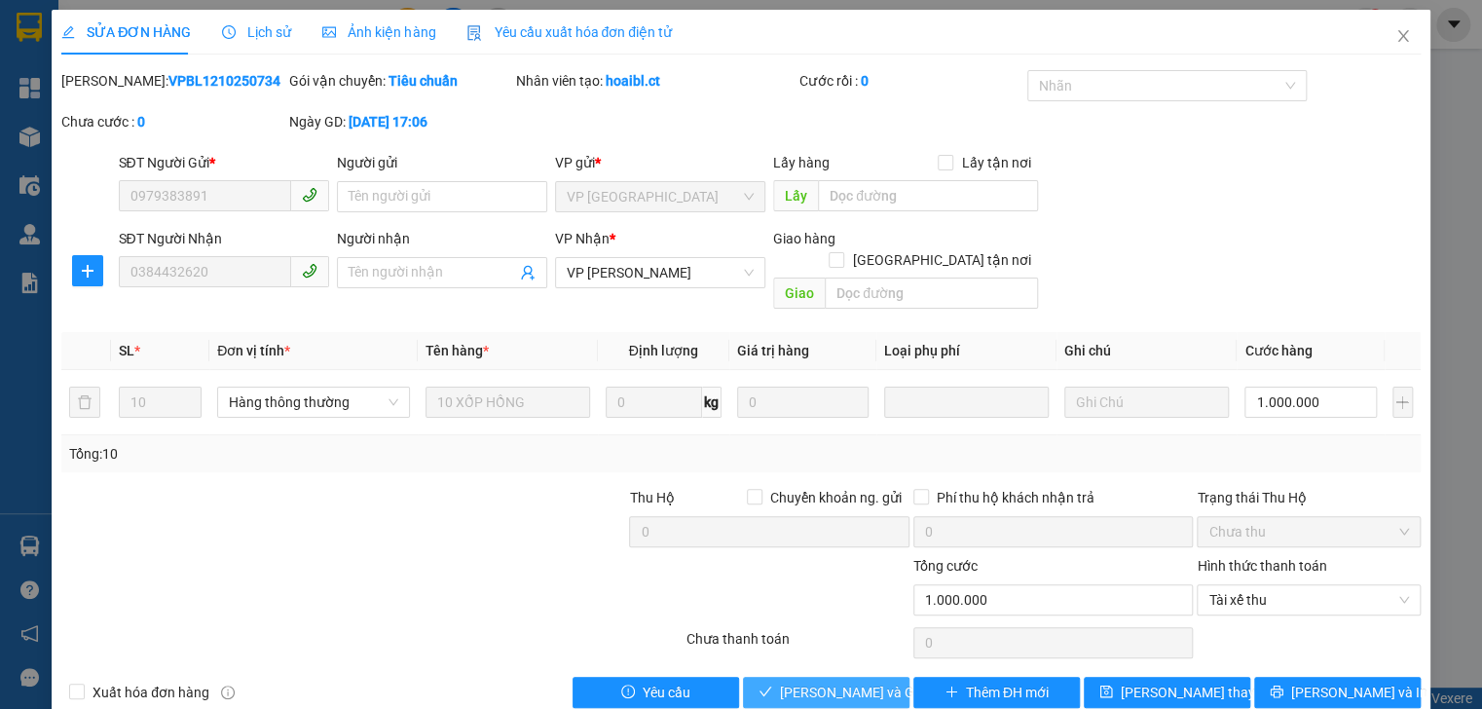
click at [832, 682] on span "[PERSON_NAME] và Giao hàng" at bounding box center [873, 692] width 187 height 21
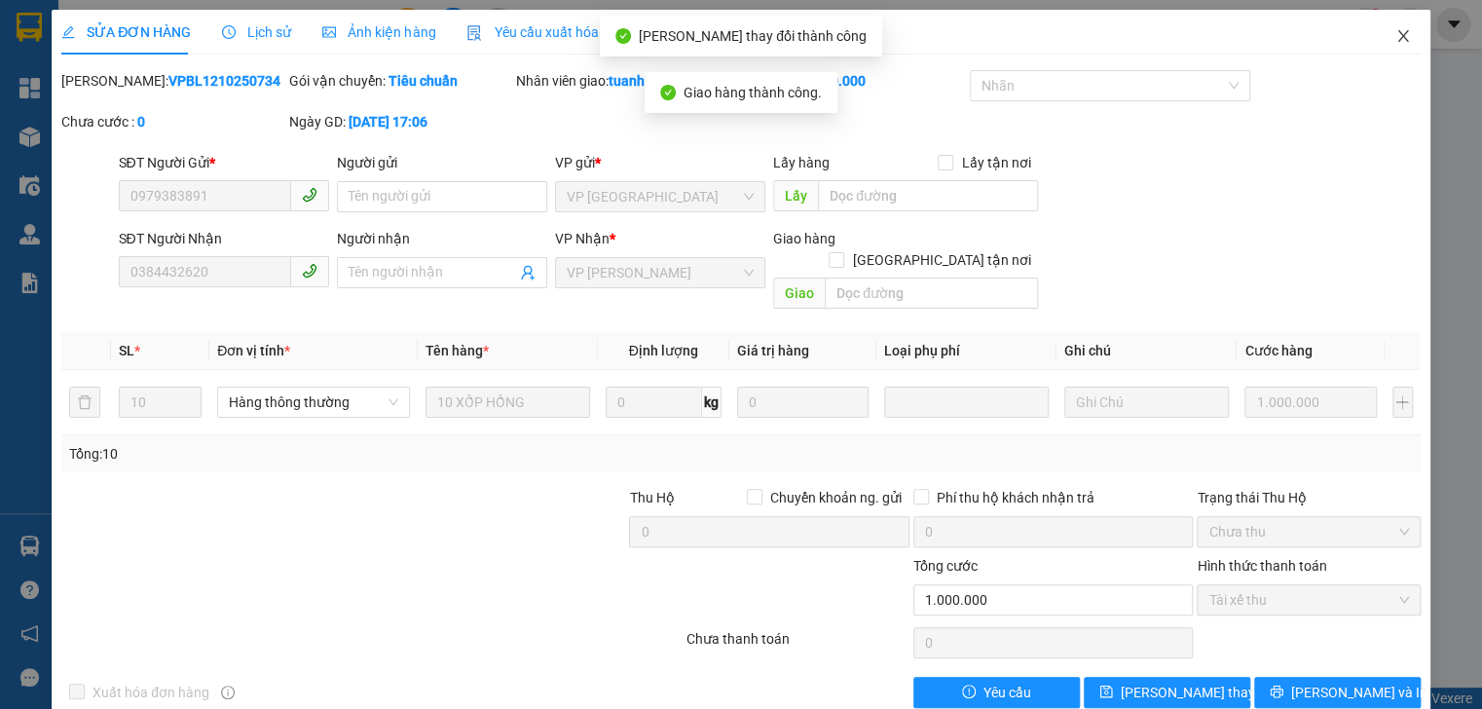
click at [1395, 35] on icon "close" at bounding box center [1403, 36] width 16 height 16
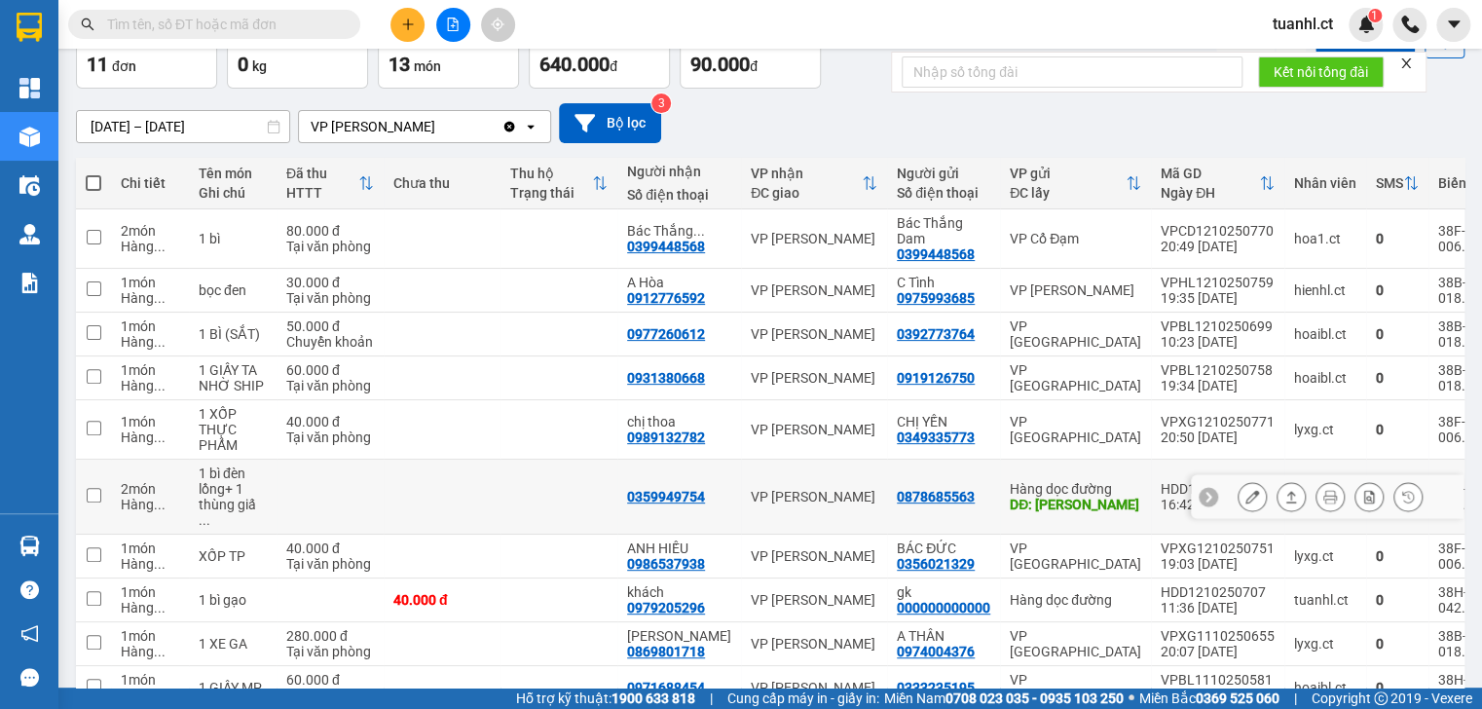
scroll to position [156, 0]
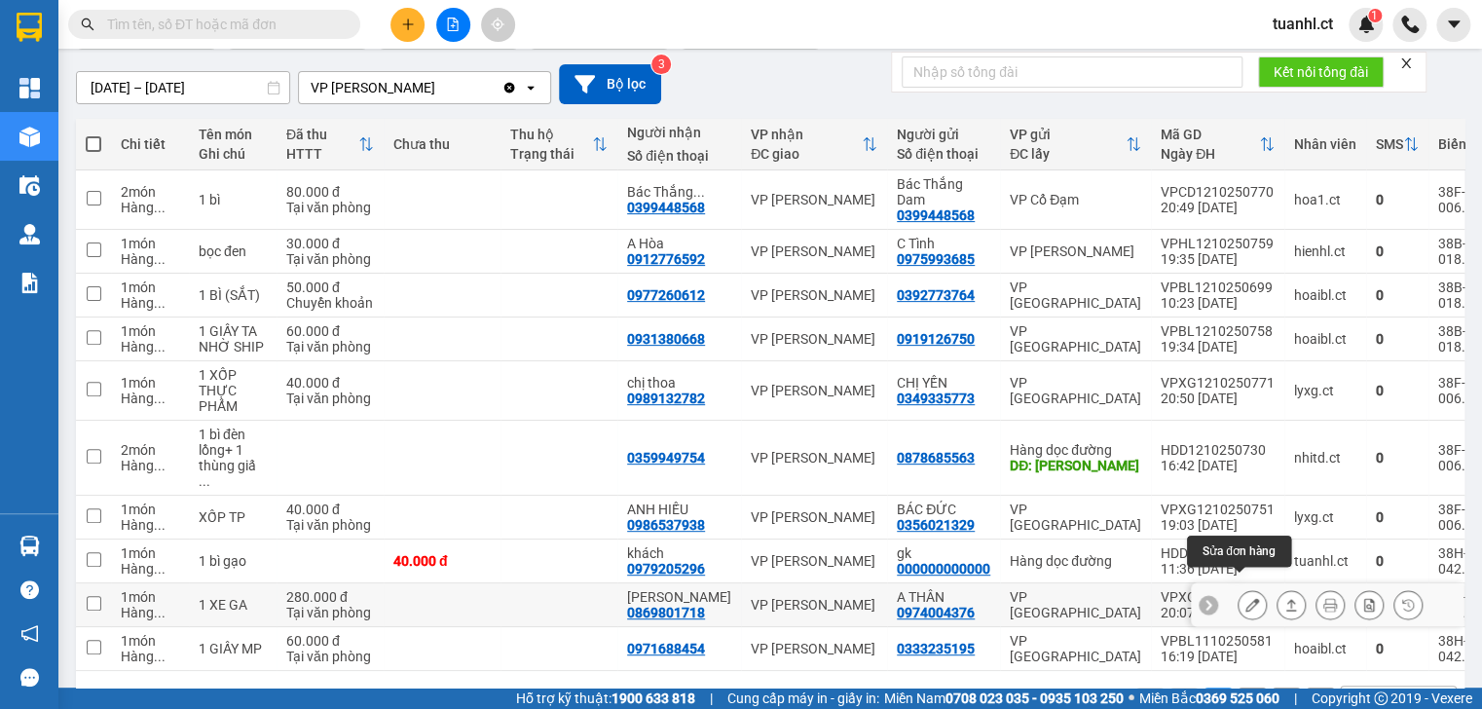
click at [1245, 598] on icon at bounding box center [1252, 605] width 14 height 14
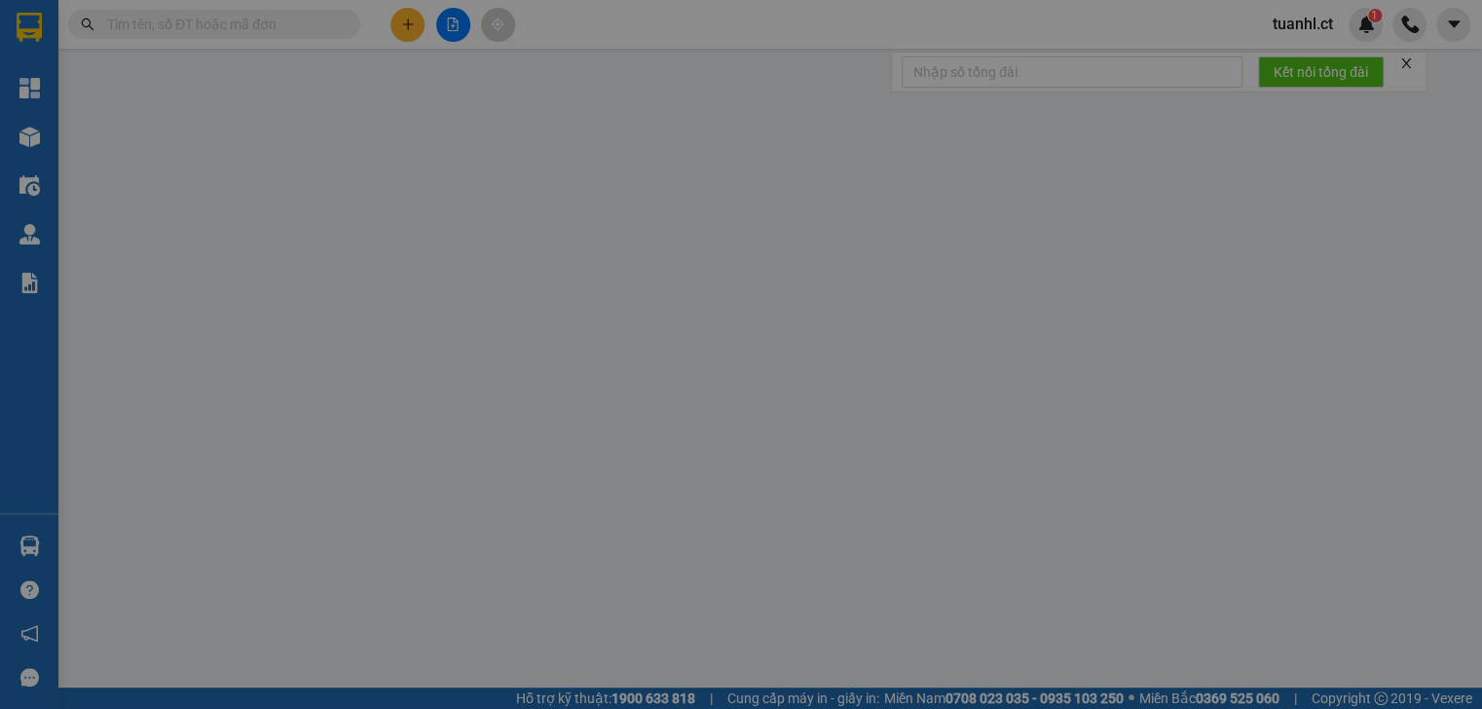
type input "0974004376"
type input "A THÂN"
type input "0869801718"
type input "[PERSON_NAME]"
type input "0"
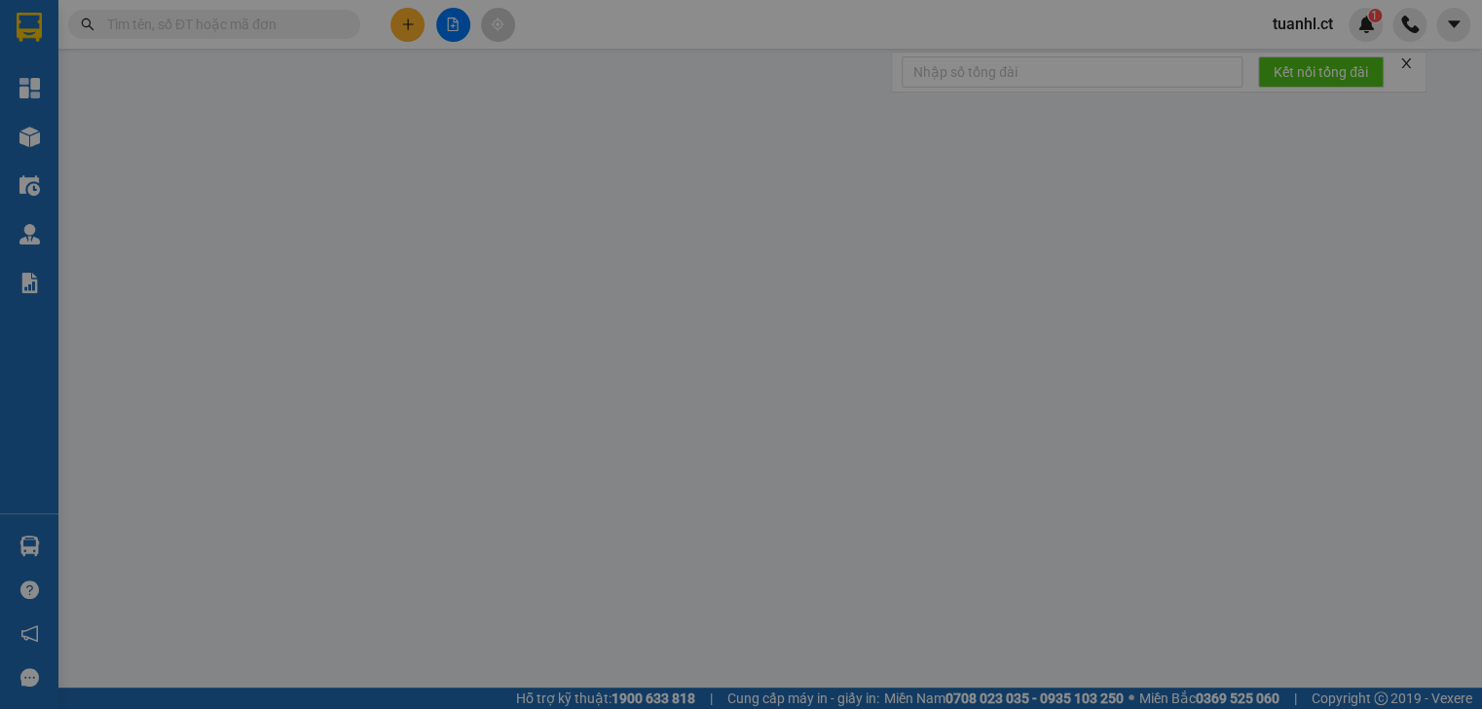
type input "280.000"
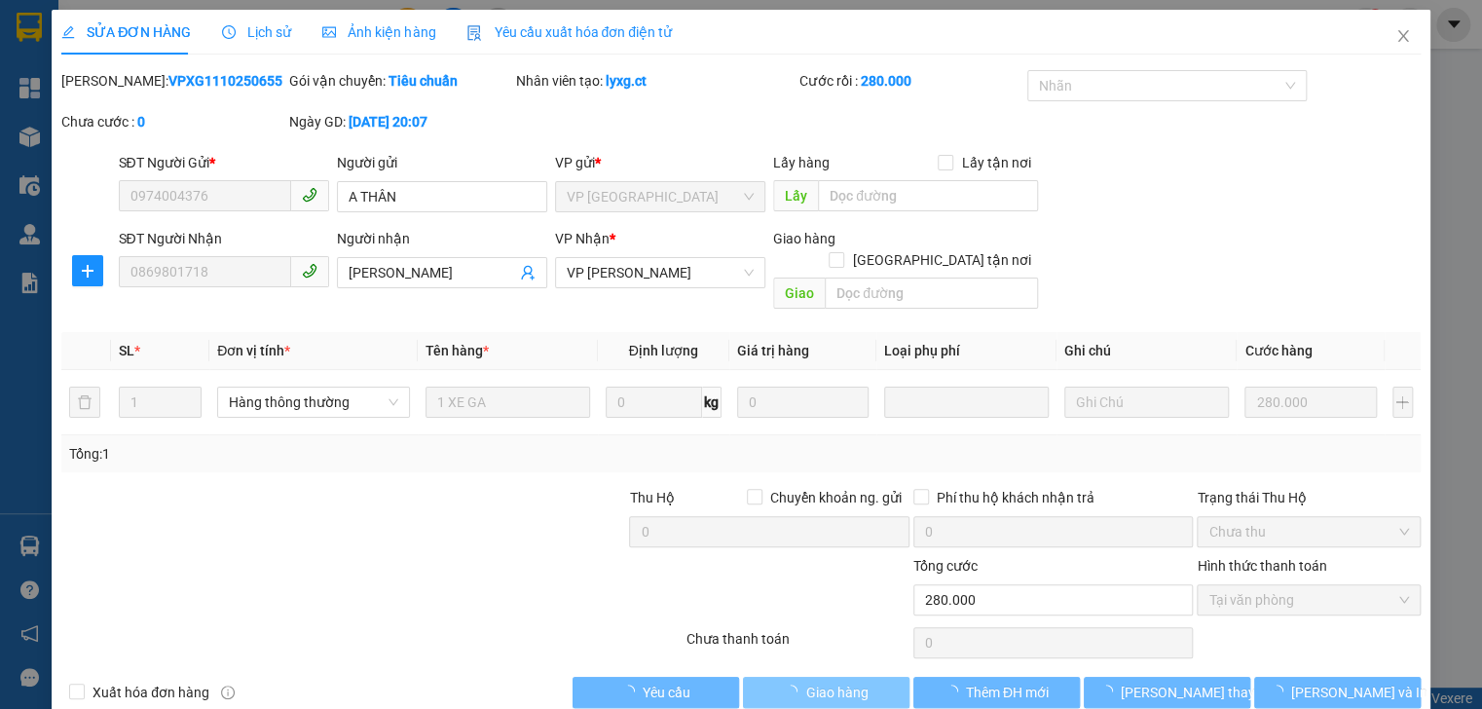
click at [822, 682] on span "Giao hàng" at bounding box center [836, 692] width 62 height 21
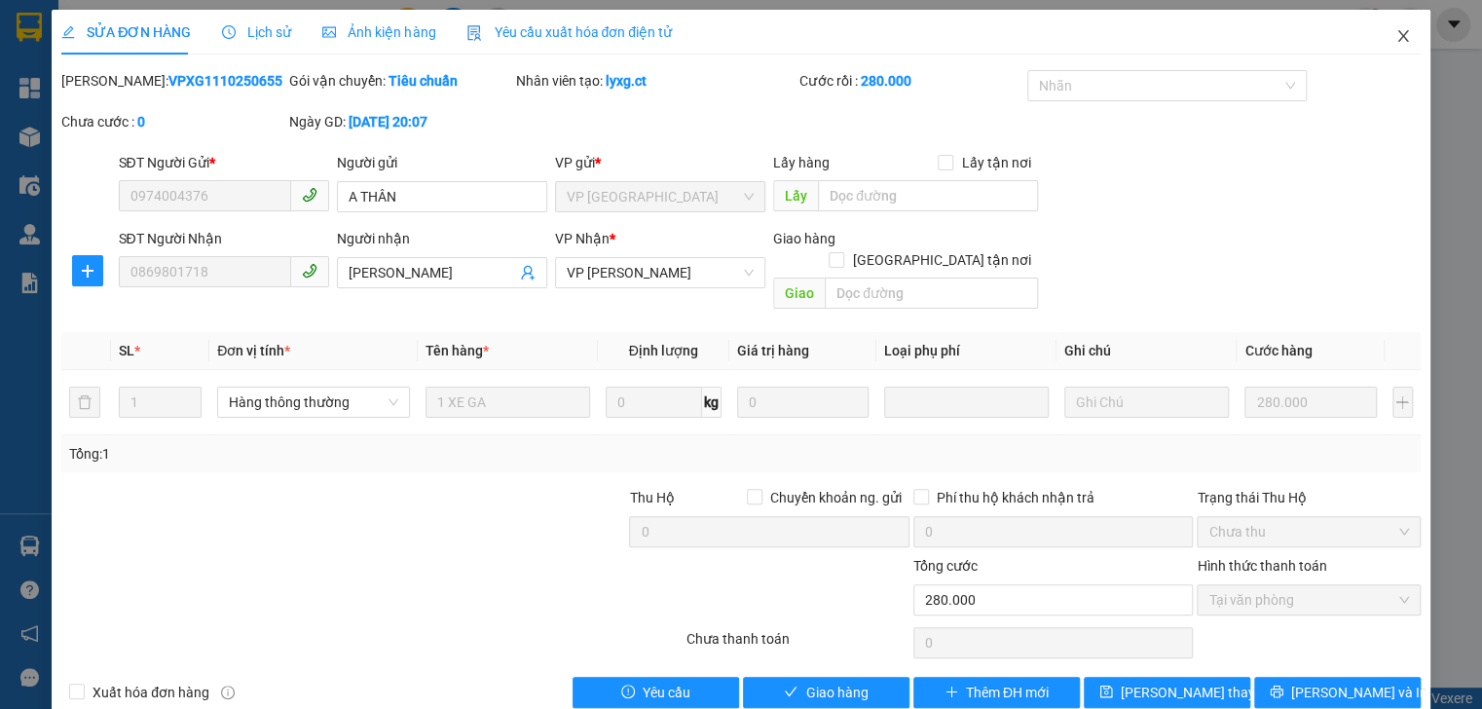
click at [1395, 32] on icon "close" at bounding box center [1403, 36] width 16 height 16
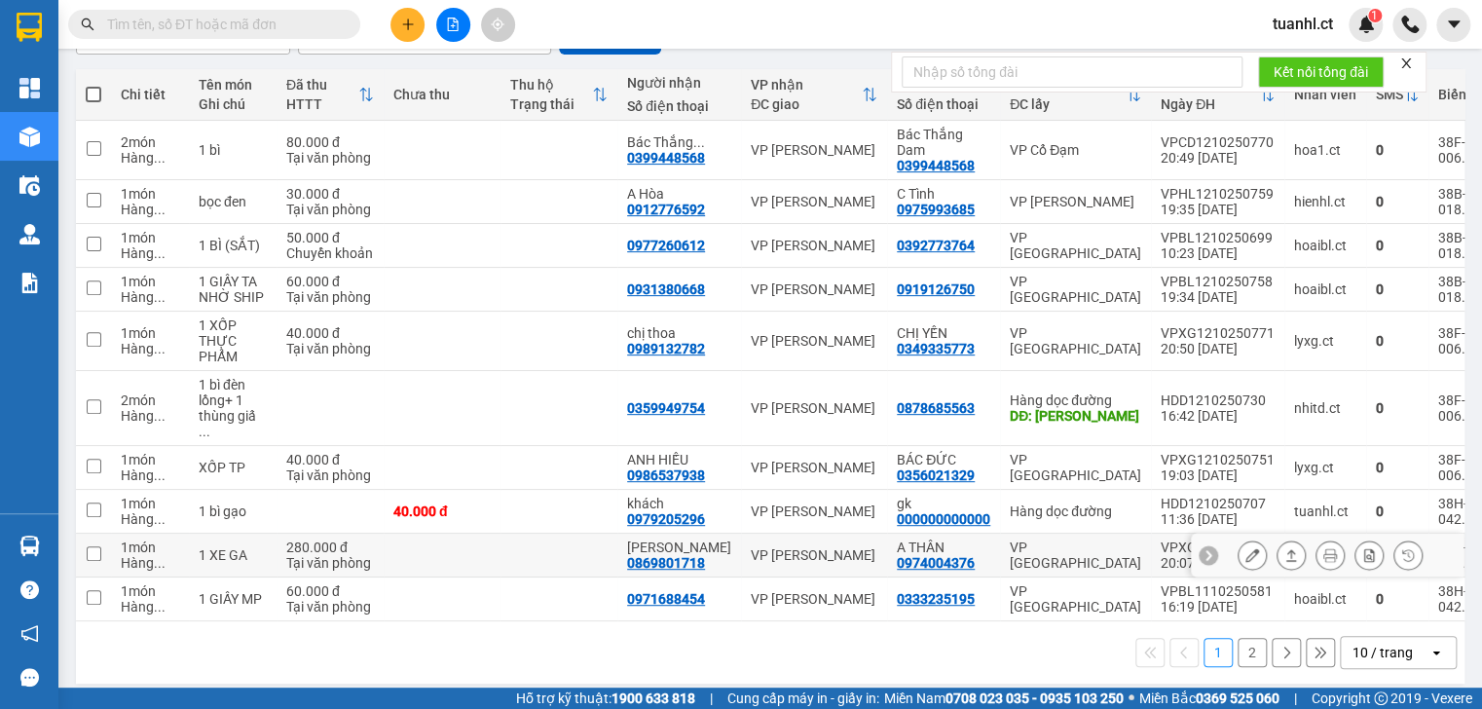
scroll to position [207, 0]
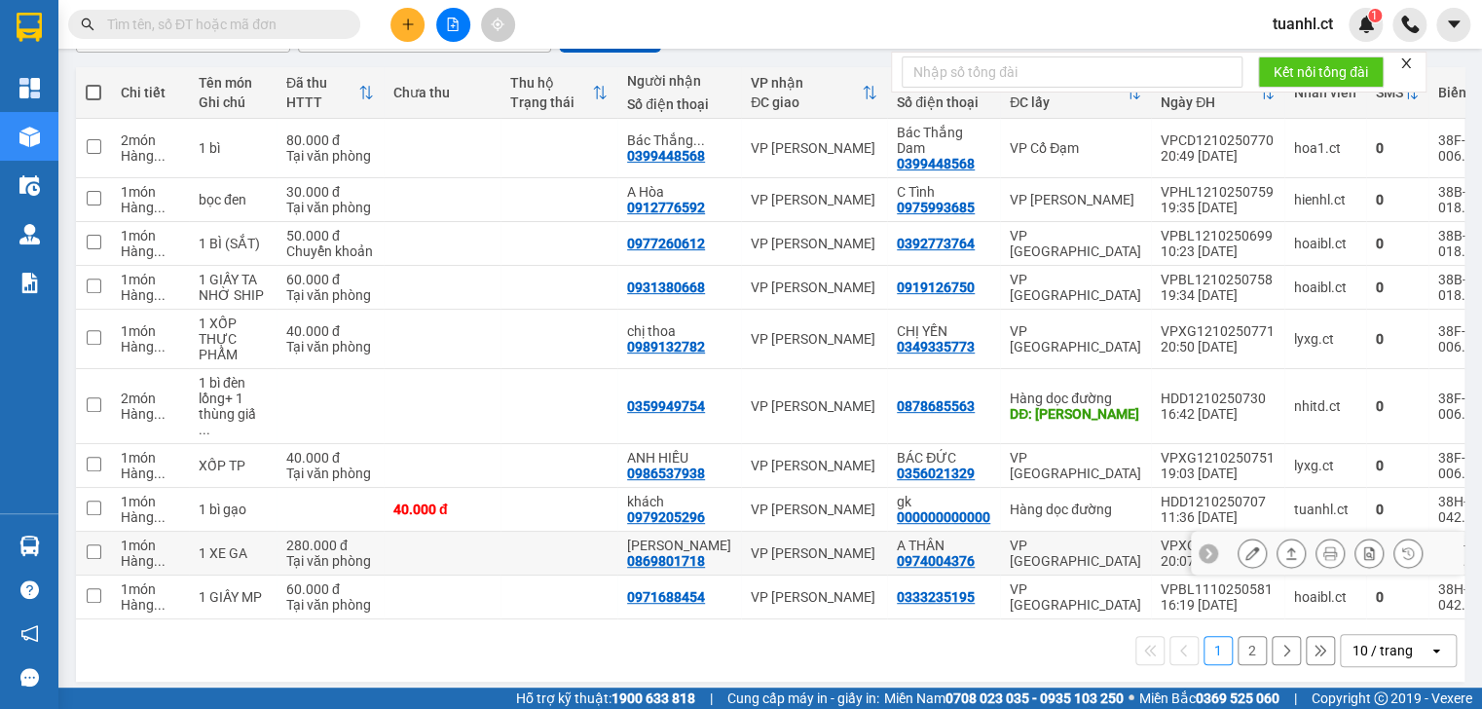
click at [1238, 537] on button at bounding box center [1251, 553] width 27 height 34
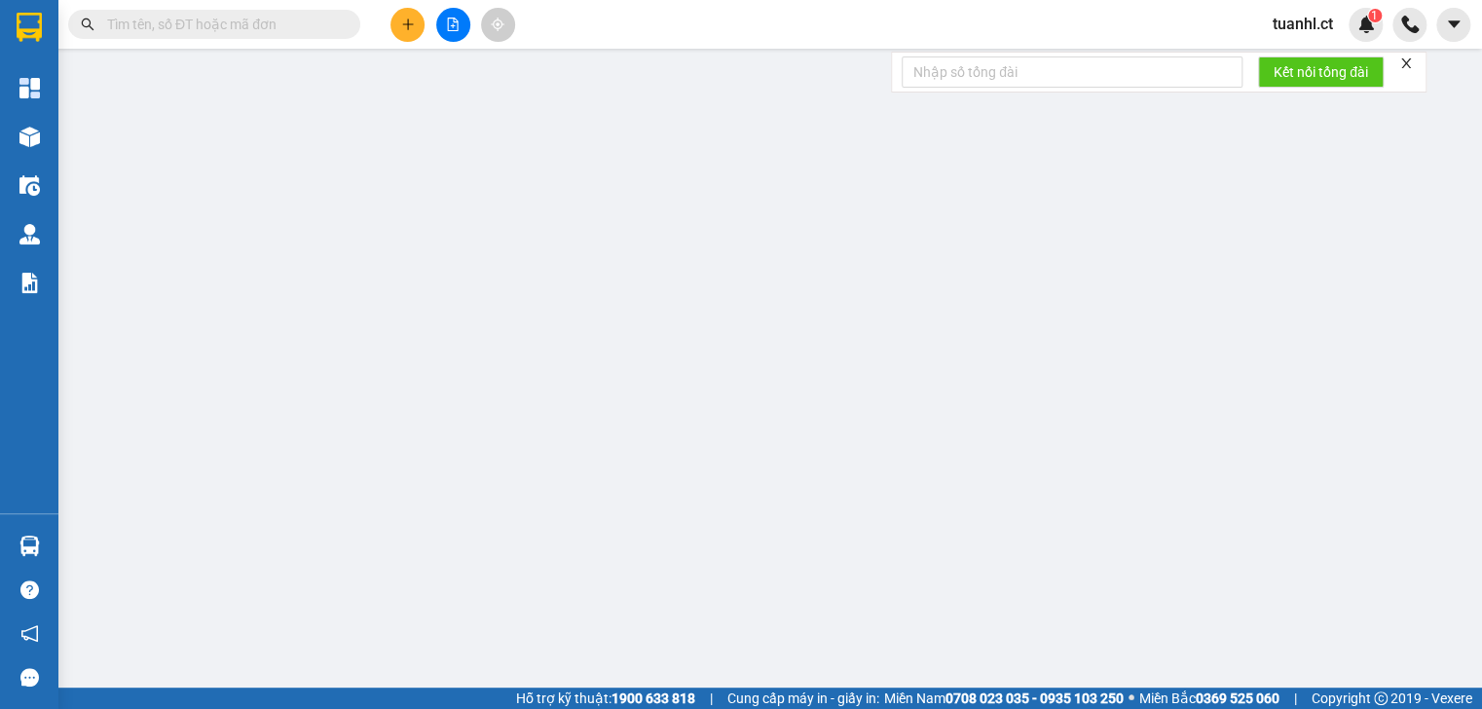
type input "0974004376"
type input "A THÂN"
type input "0869801718"
type input "[PERSON_NAME]"
type input "0"
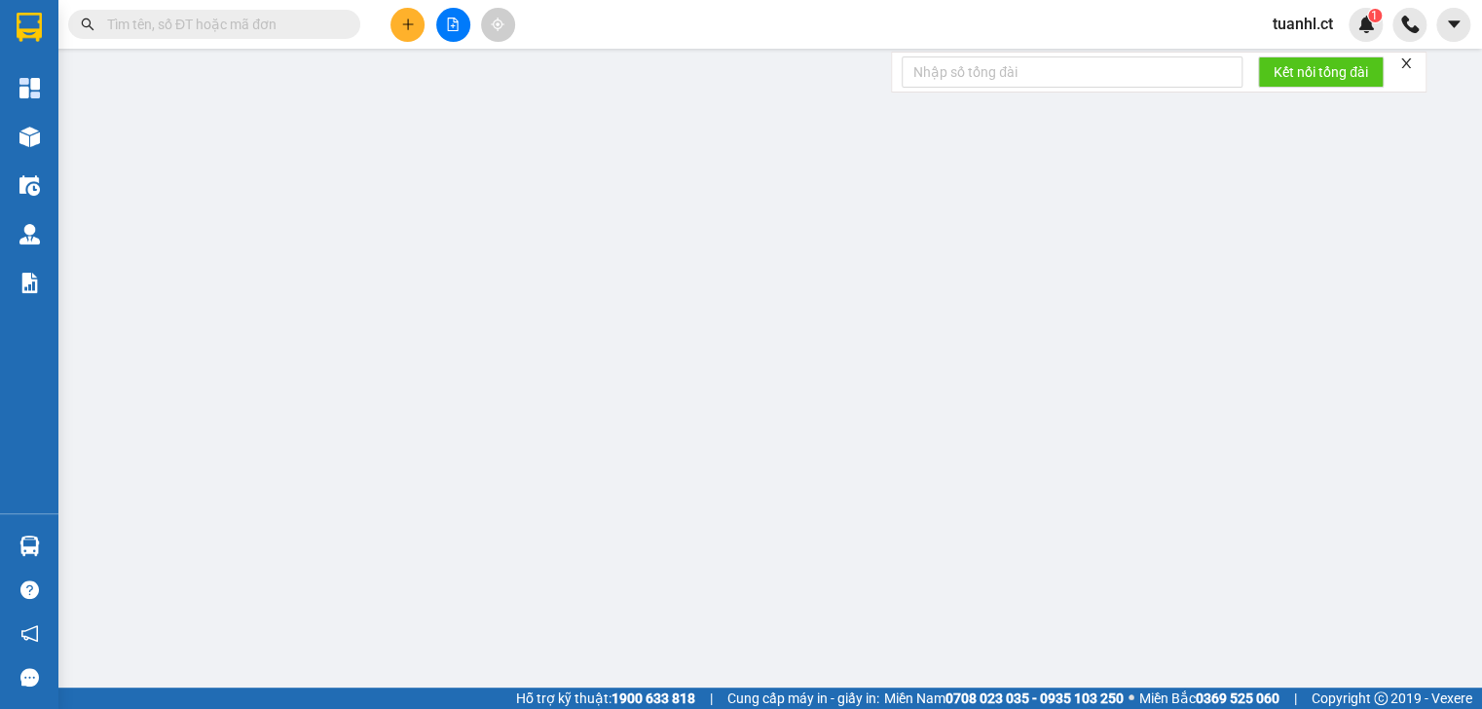
type input "280.000"
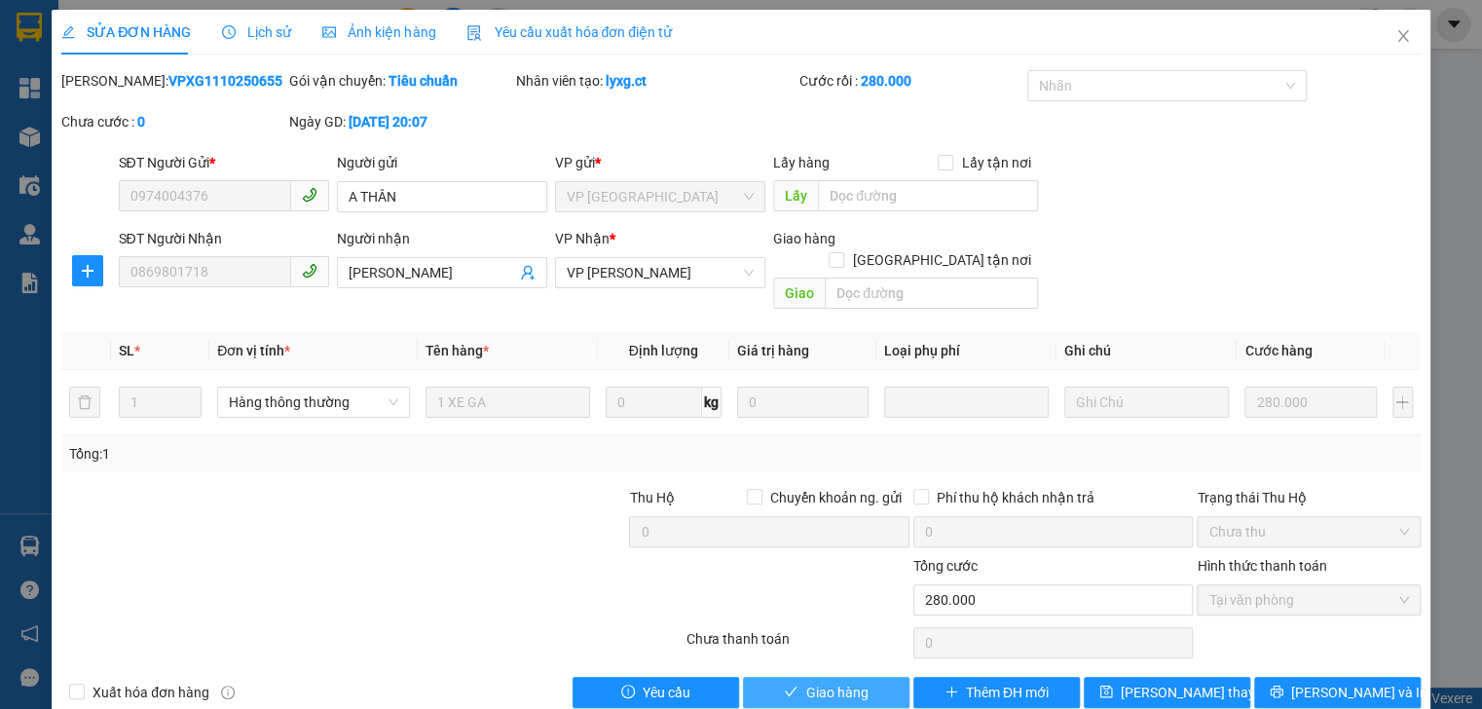
click at [827, 682] on span "Giao hàng" at bounding box center [836, 692] width 62 height 21
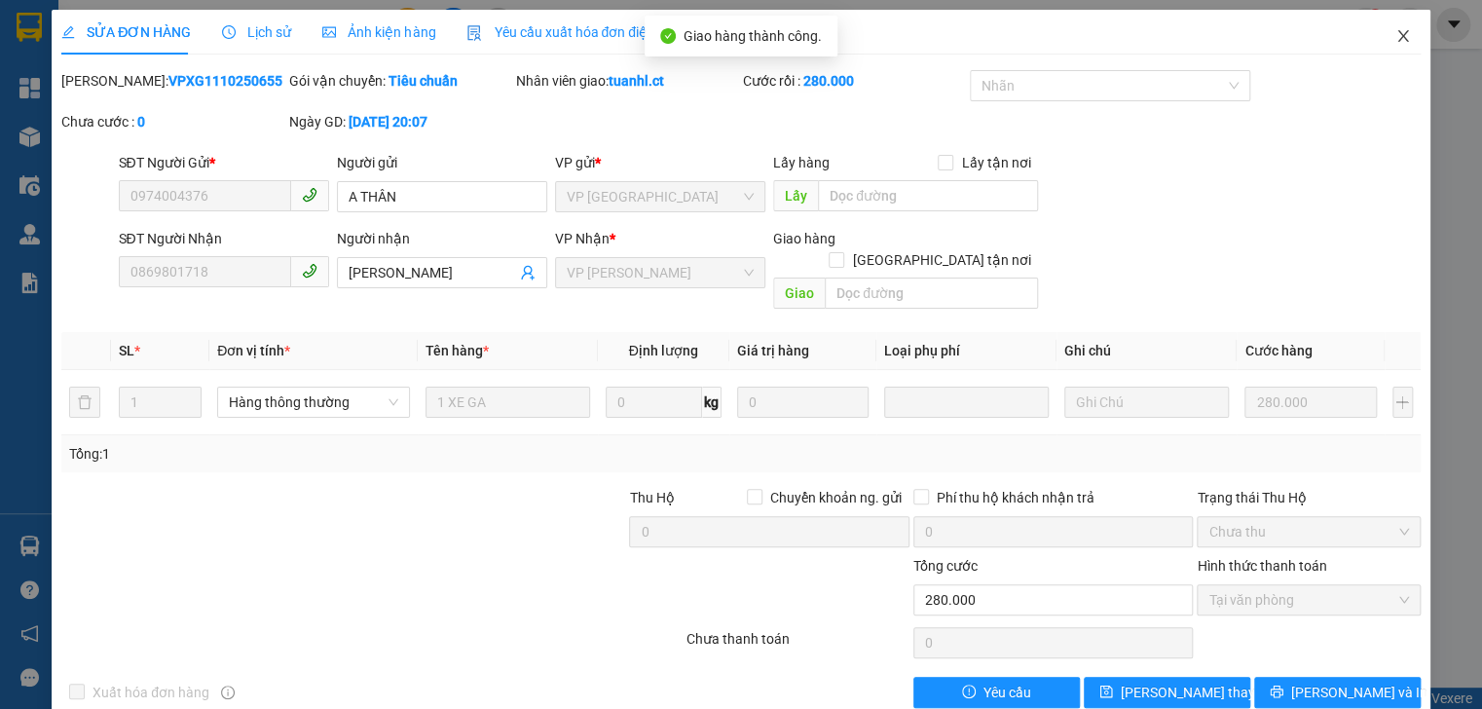
click at [1395, 35] on icon "close" at bounding box center [1403, 36] width 16 height 16
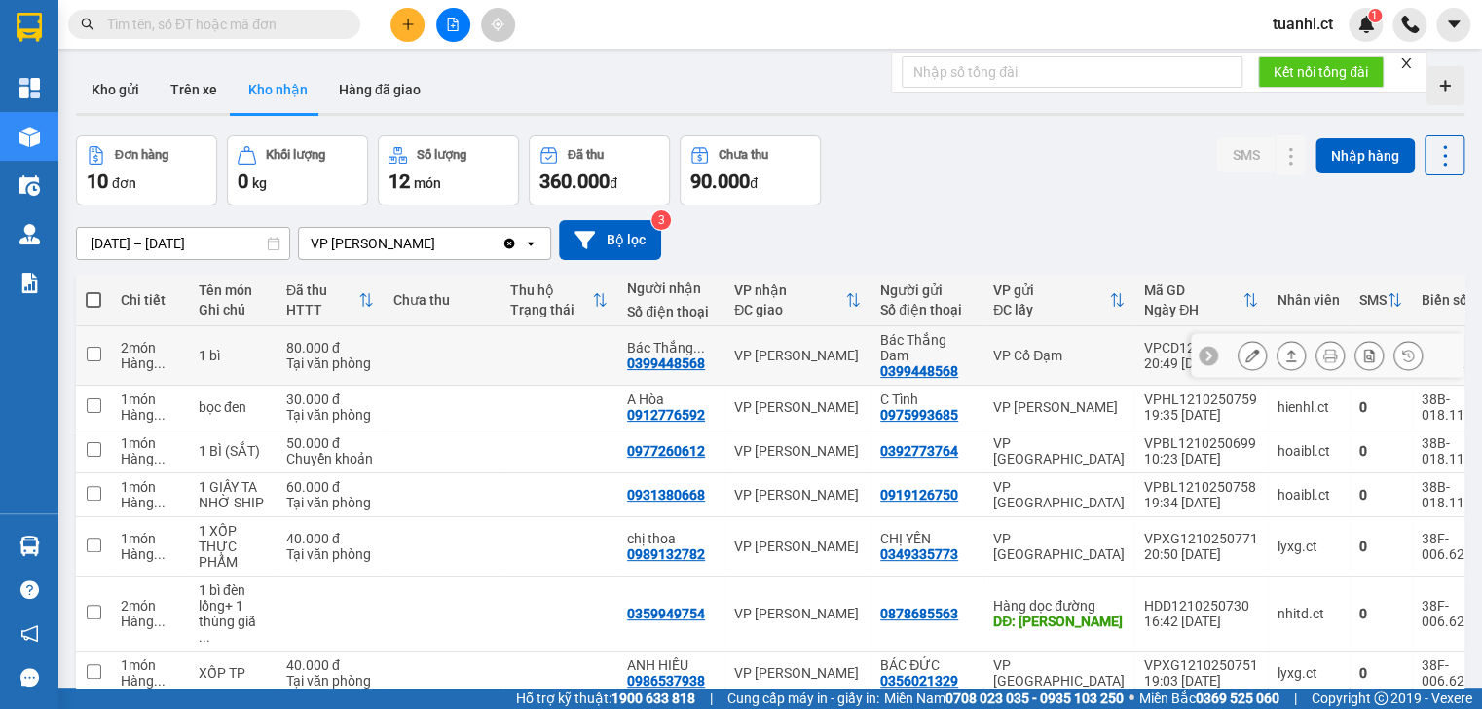
click at [1238, 348] on button at bounding box center [1251, 356] width 27 height 34
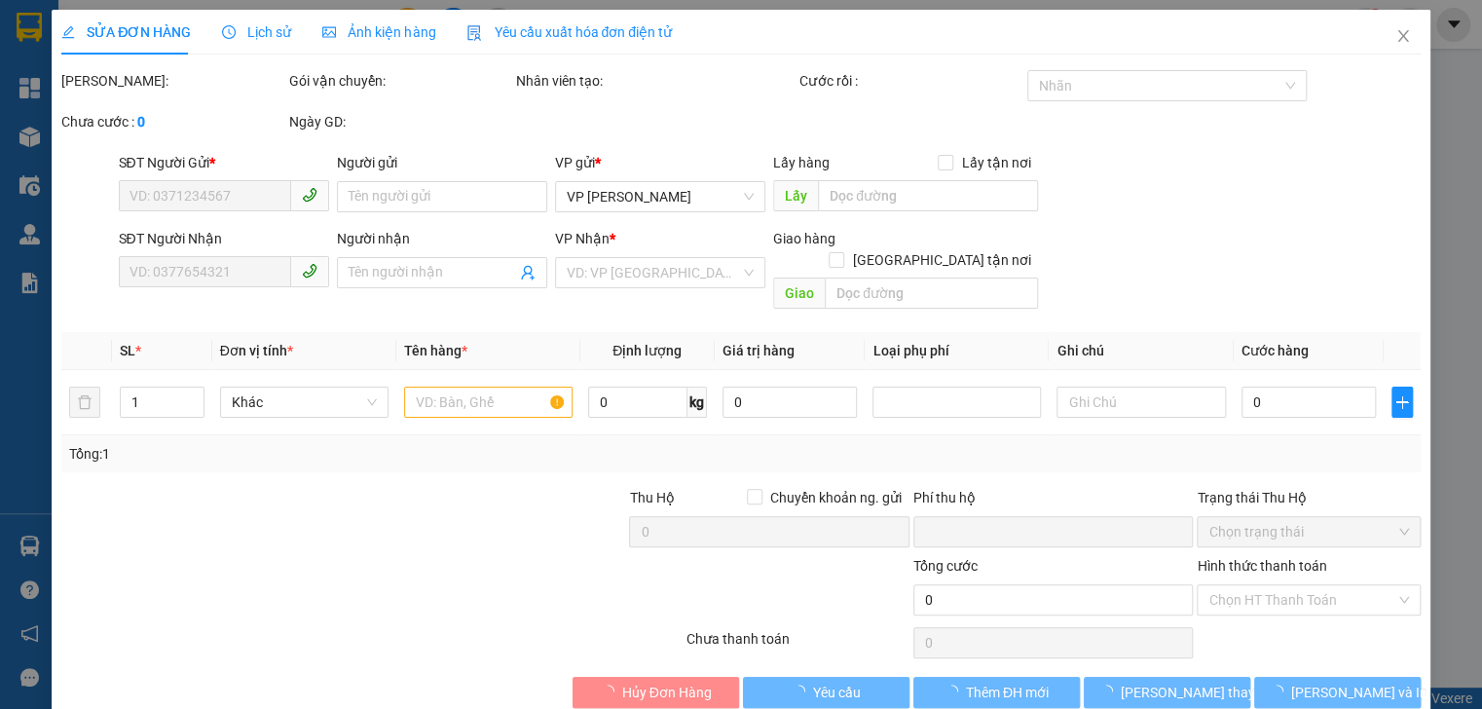
type input "0399448568"
type input "Bác Thắng Dam"
type input "0399448568"
type input "Bác Thắng Dam"
type input "0"
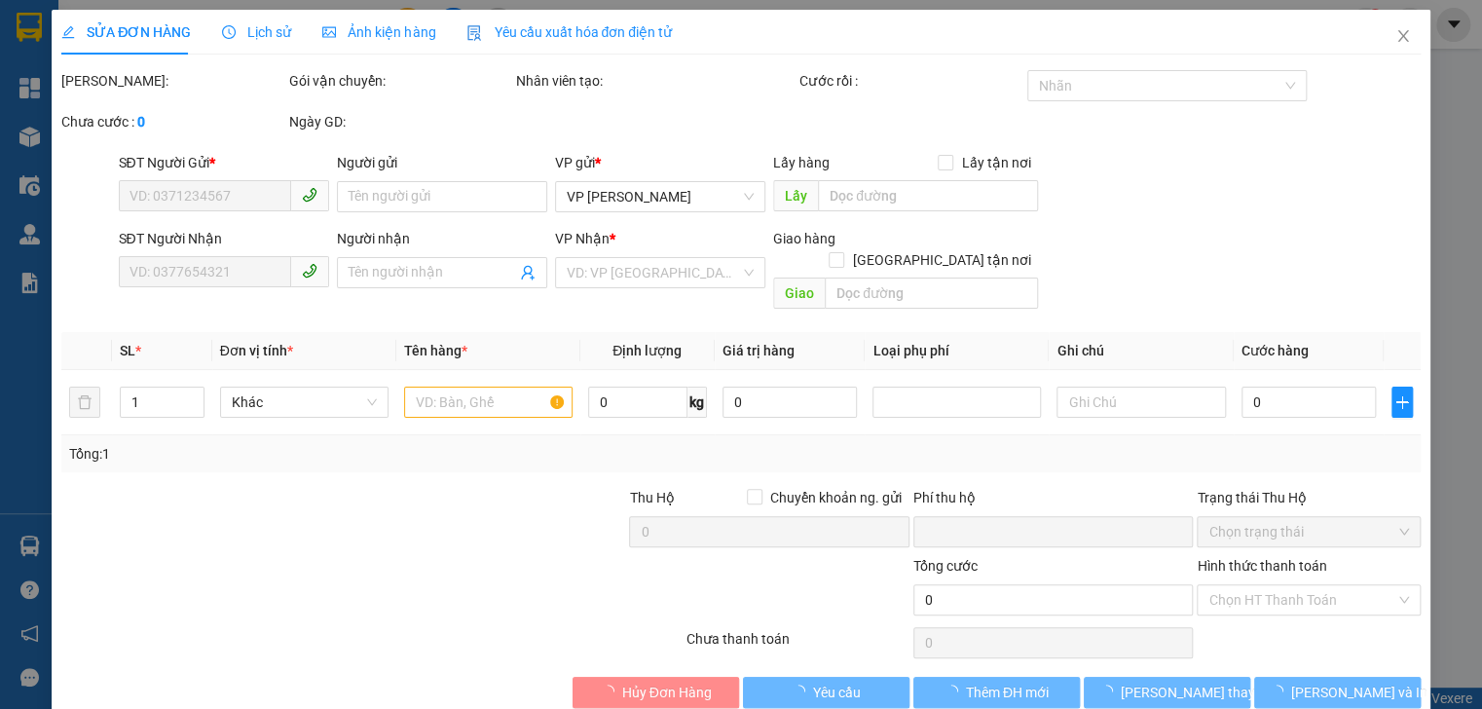
type input "80.000"
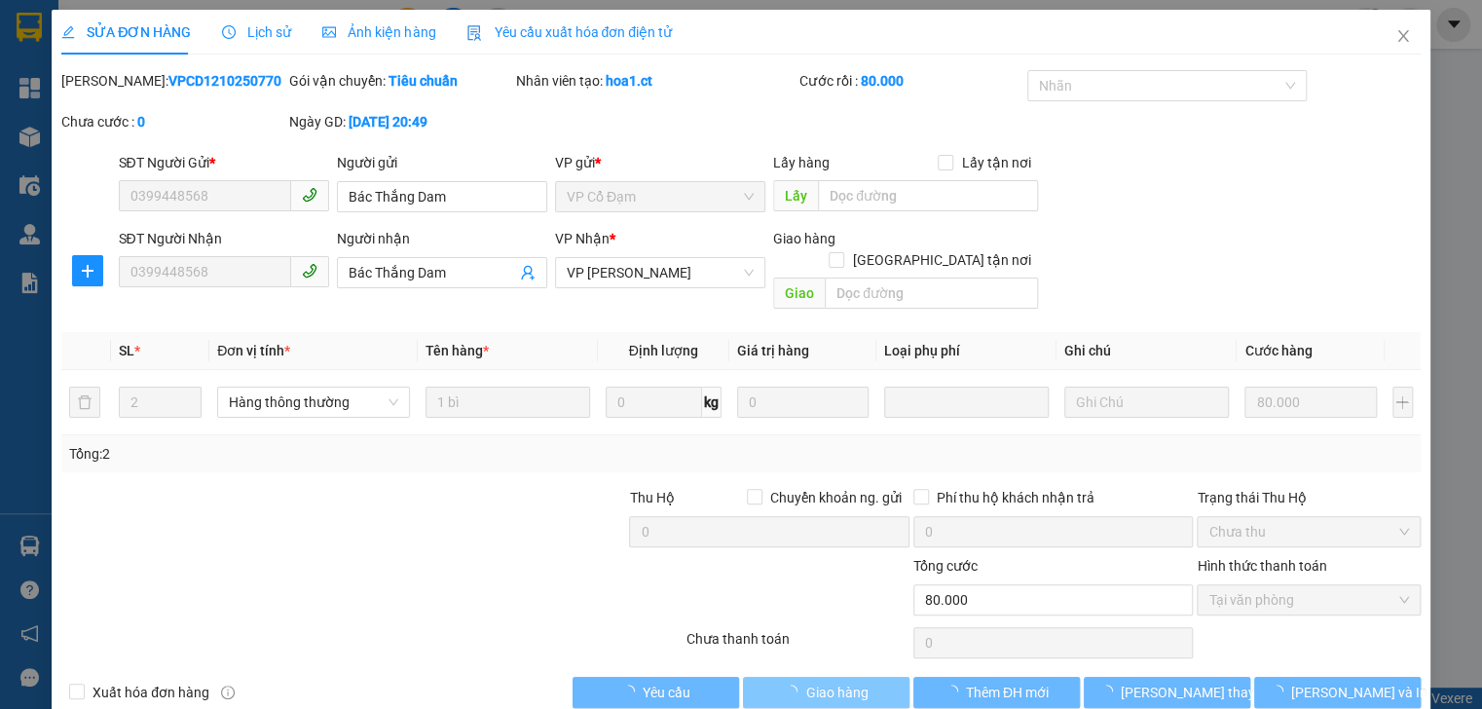
click at [830, 682] on span "Giao hàng" at bounding box center [836, 692] width 62 height 21
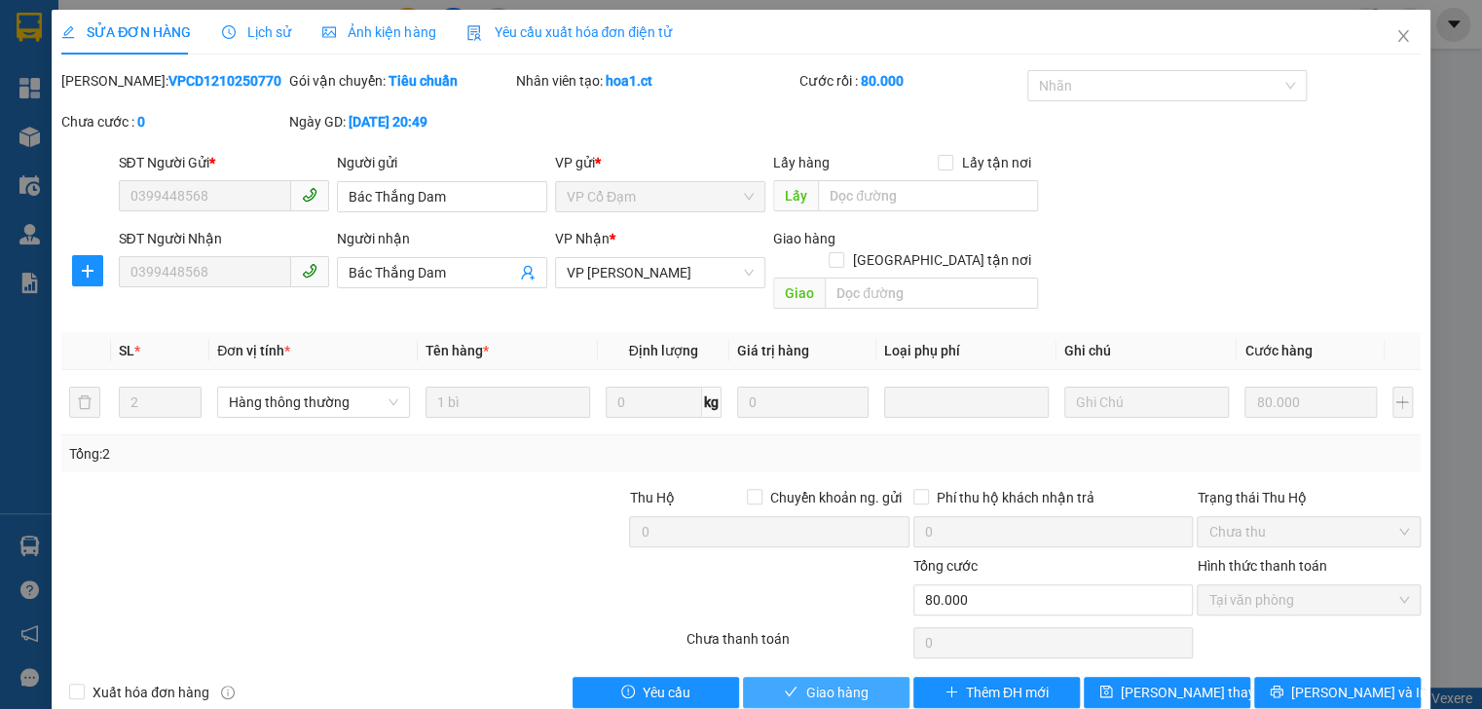
click at [842, 682] on span "Giao hàng" at bounding box center [836, 692] width 62 height 21
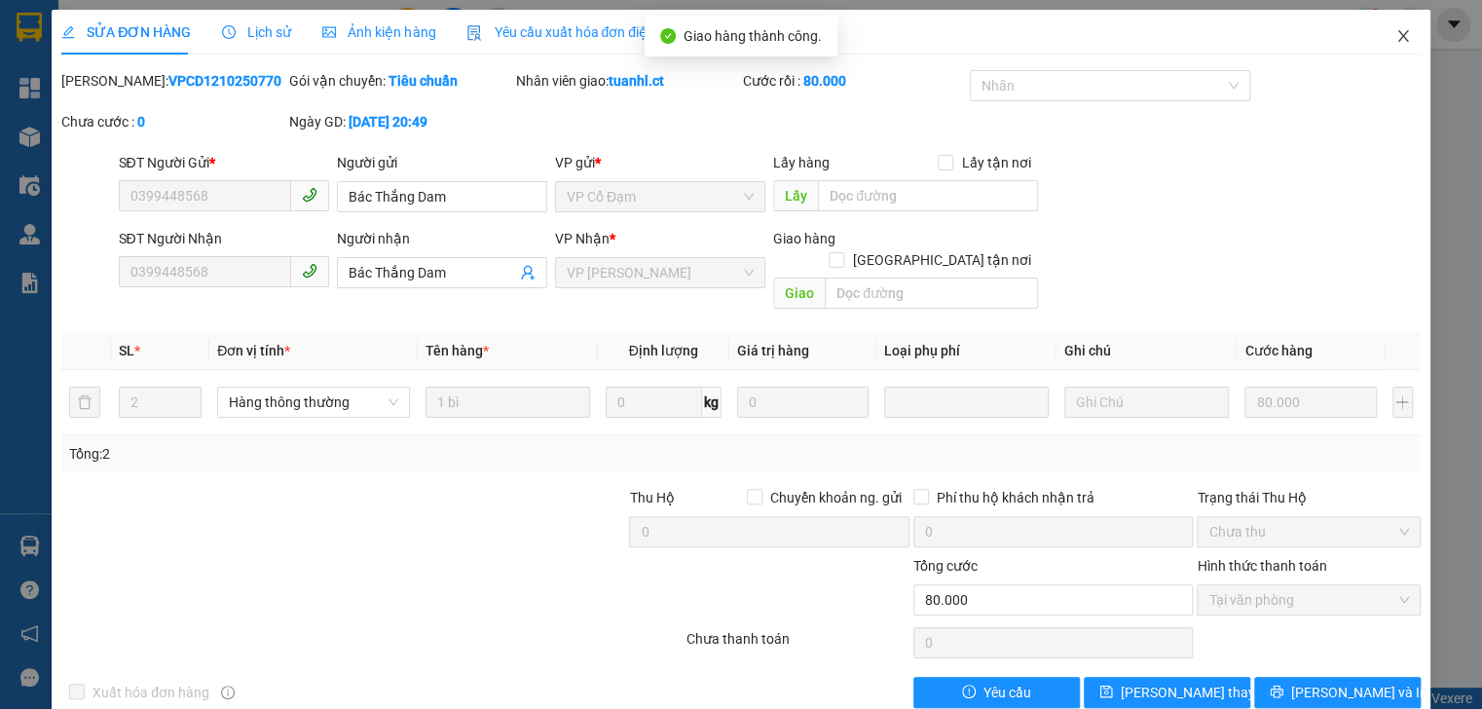
click at [1395, 31] on icon "close" at bounding box center [1403, 36] width 16 height 16
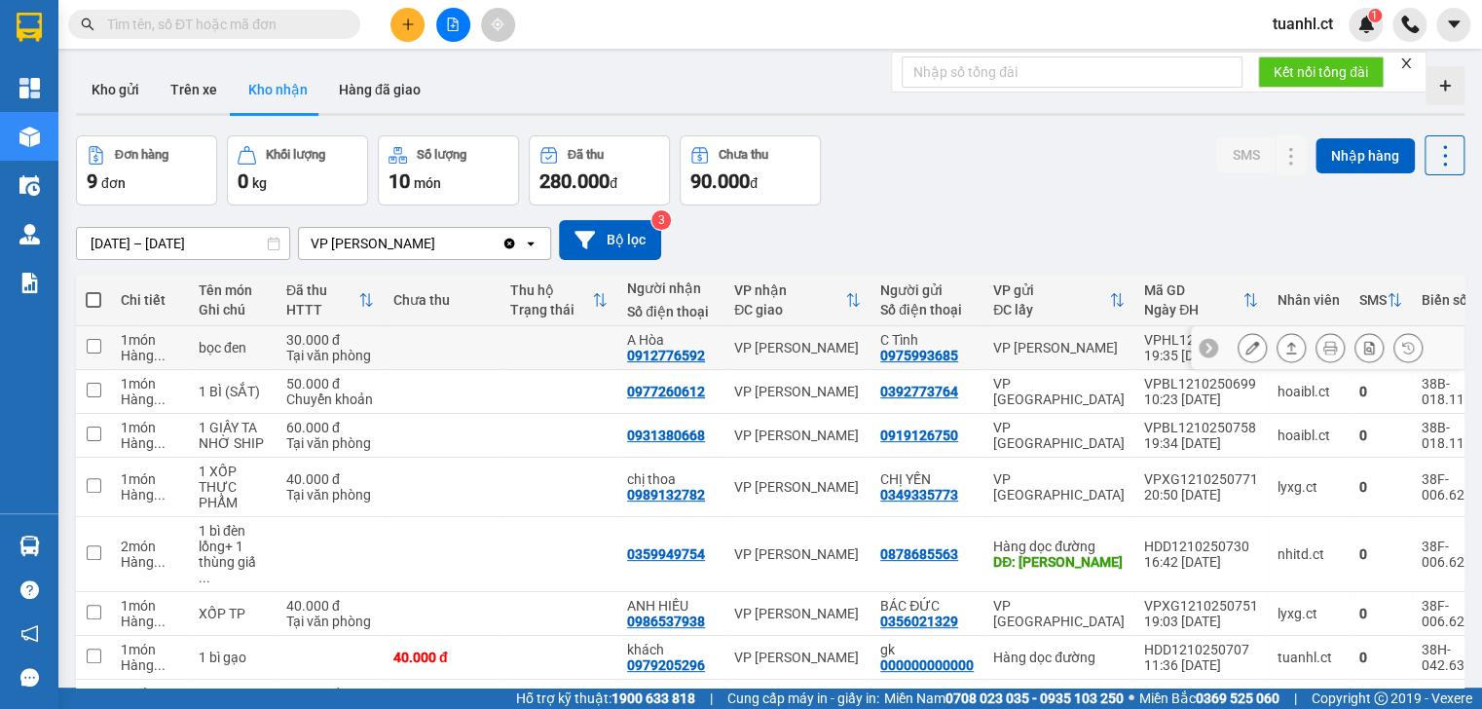
click at [1245, 342] on icon at bounding box center [1252, 348] width 14 height 14
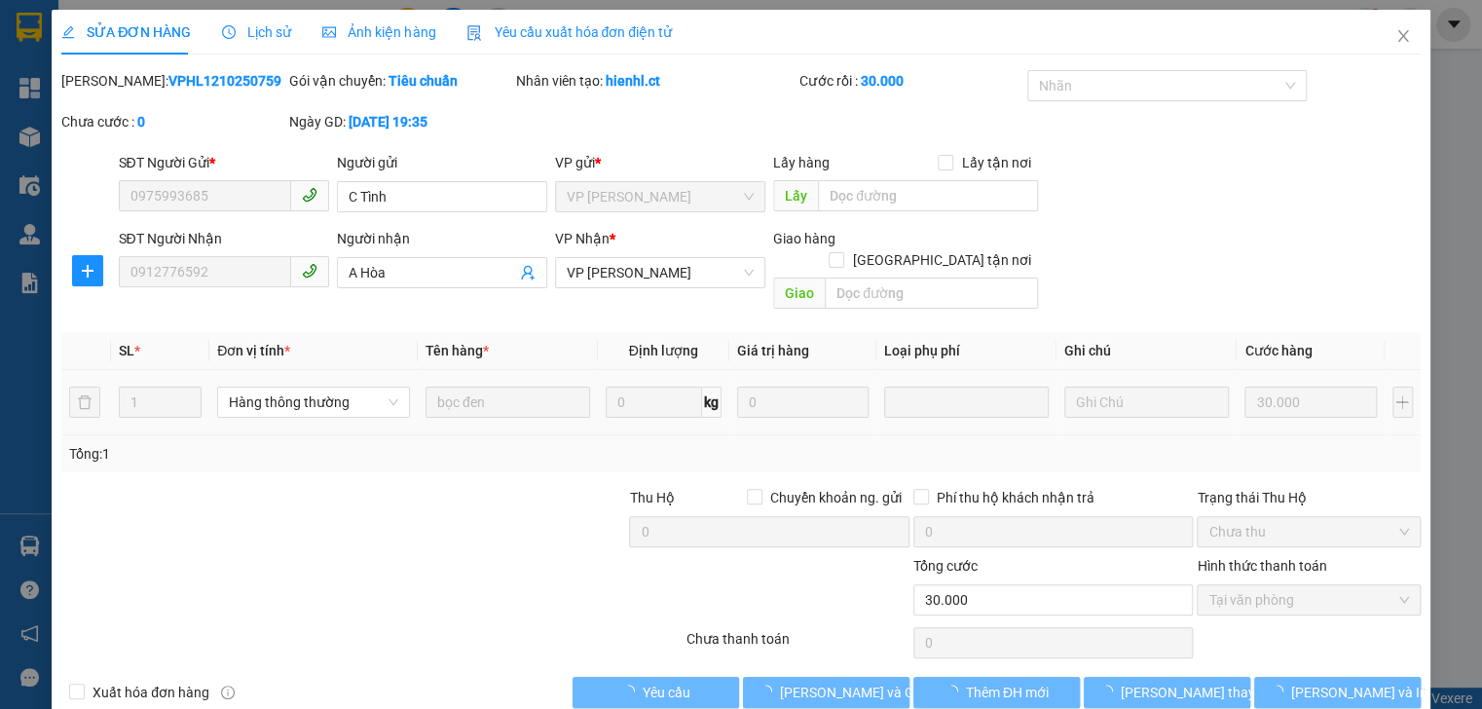
type input "0975993685"
type input "C Tình"
type input "0912776592"
type input "A Hòa"
type input "0"
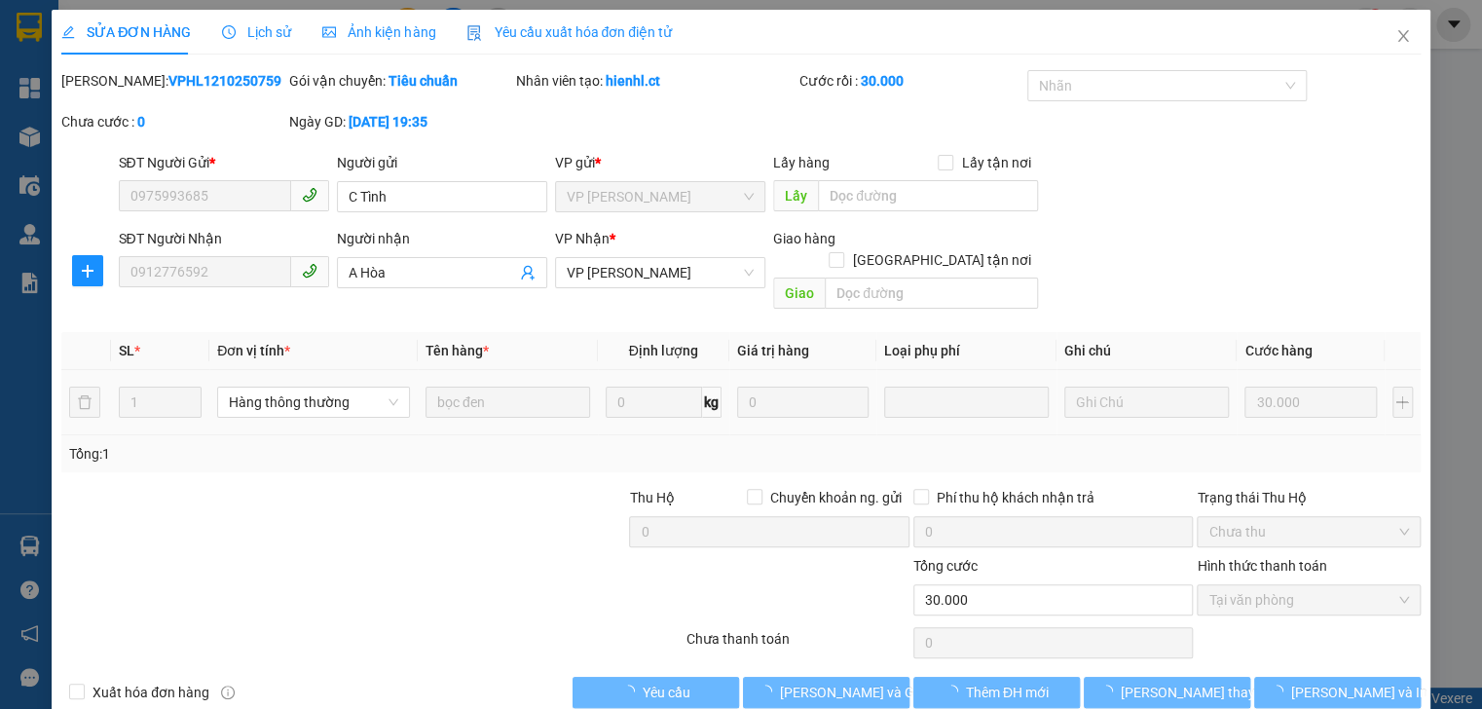
type input "30.000"
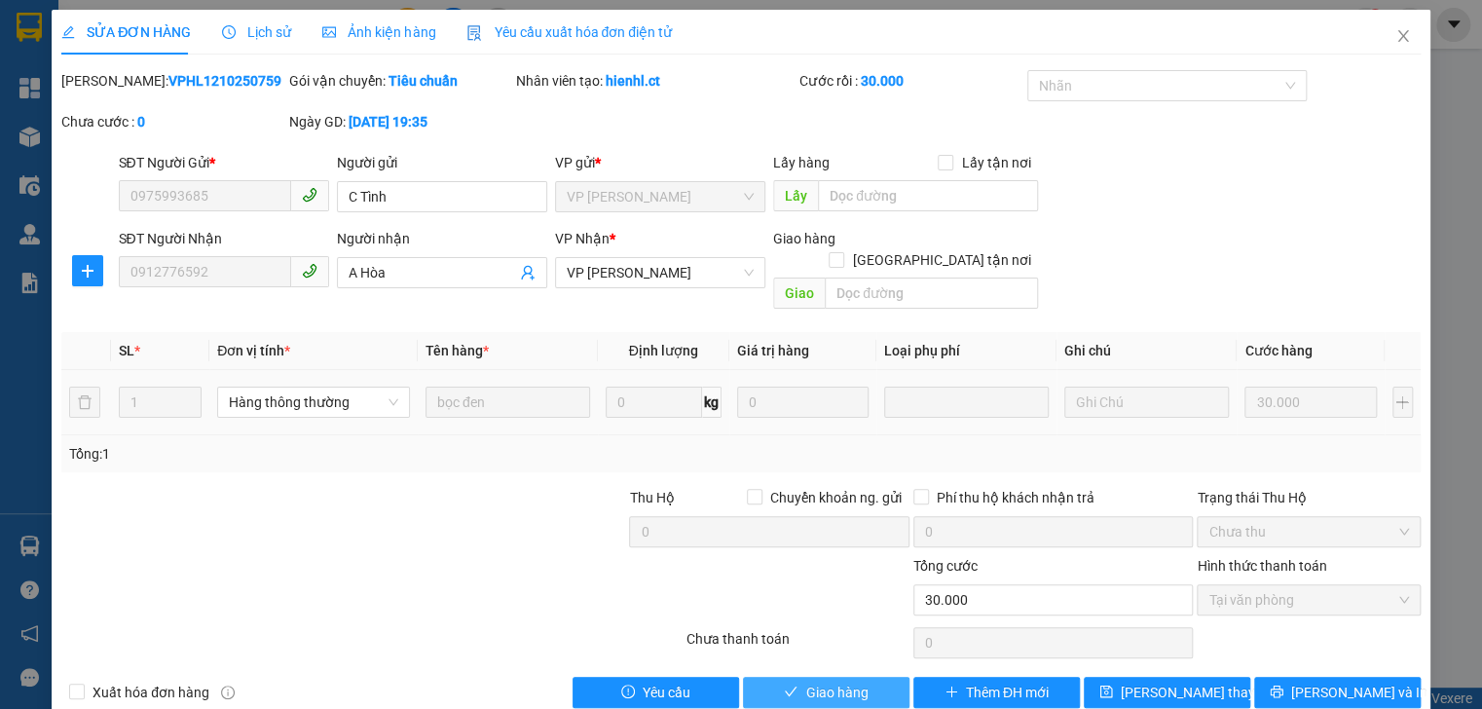
click at [820, 682] on span "Giao hàng" at bounding box center [836, 692] width 62 height 21
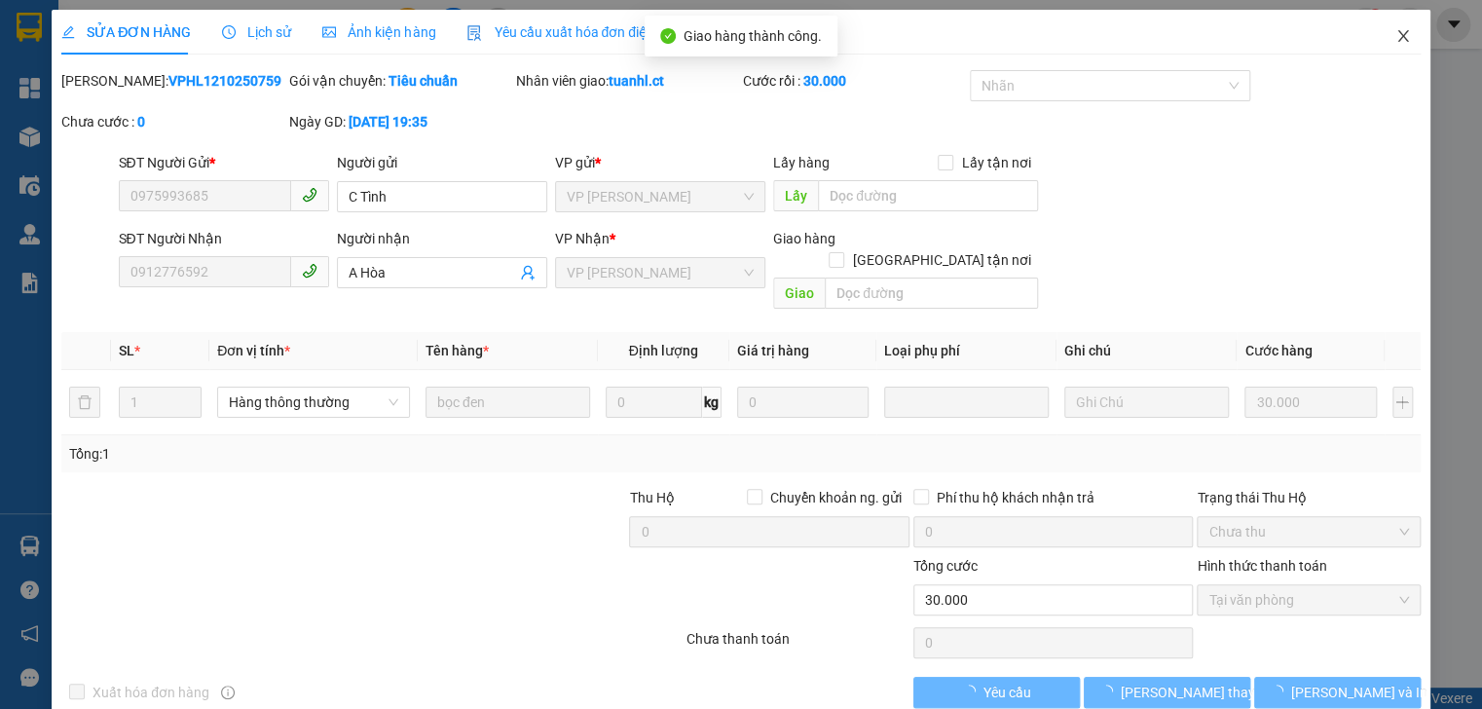
click at [1391, 25] on span "Close" at bounding box center [1403, 37] width 55 height 55
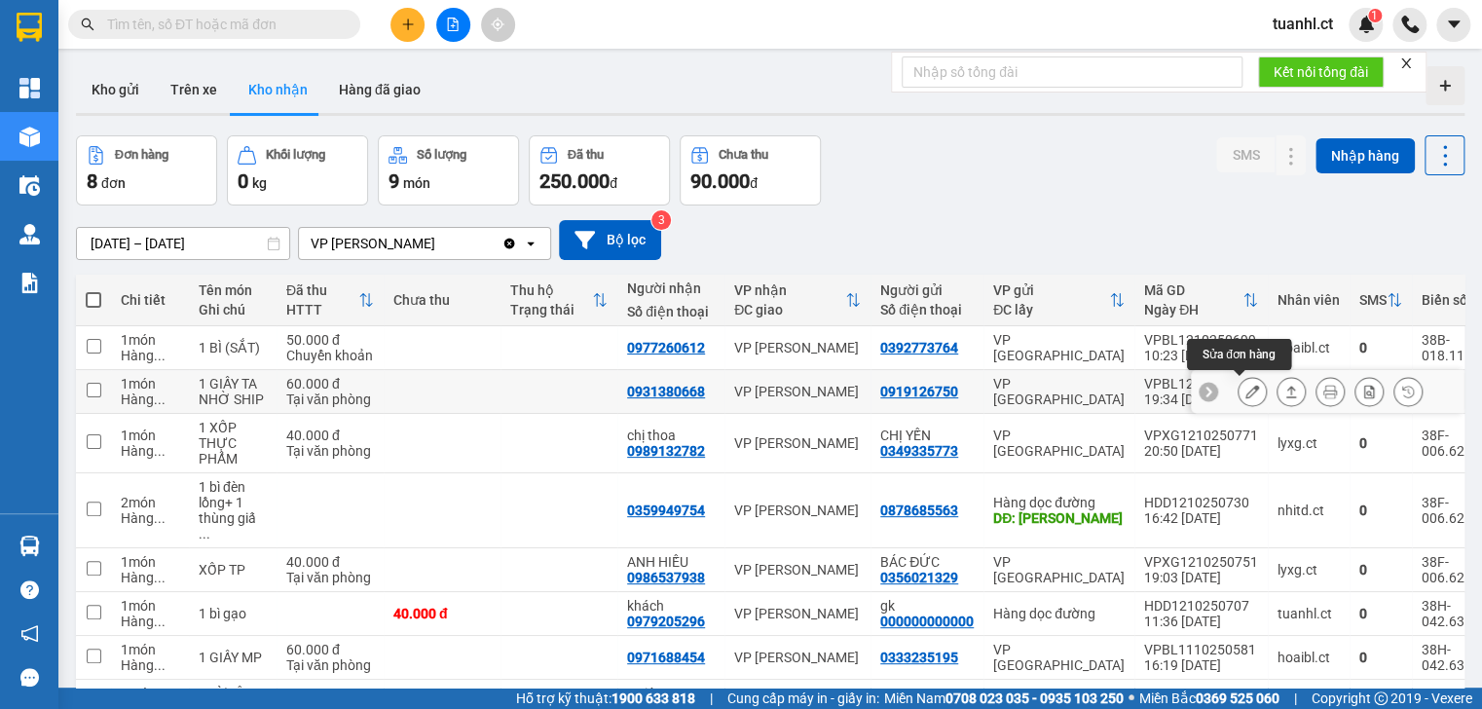
click at [1238, 398] on button at bounding box center [1251, 392] width 27 height 34
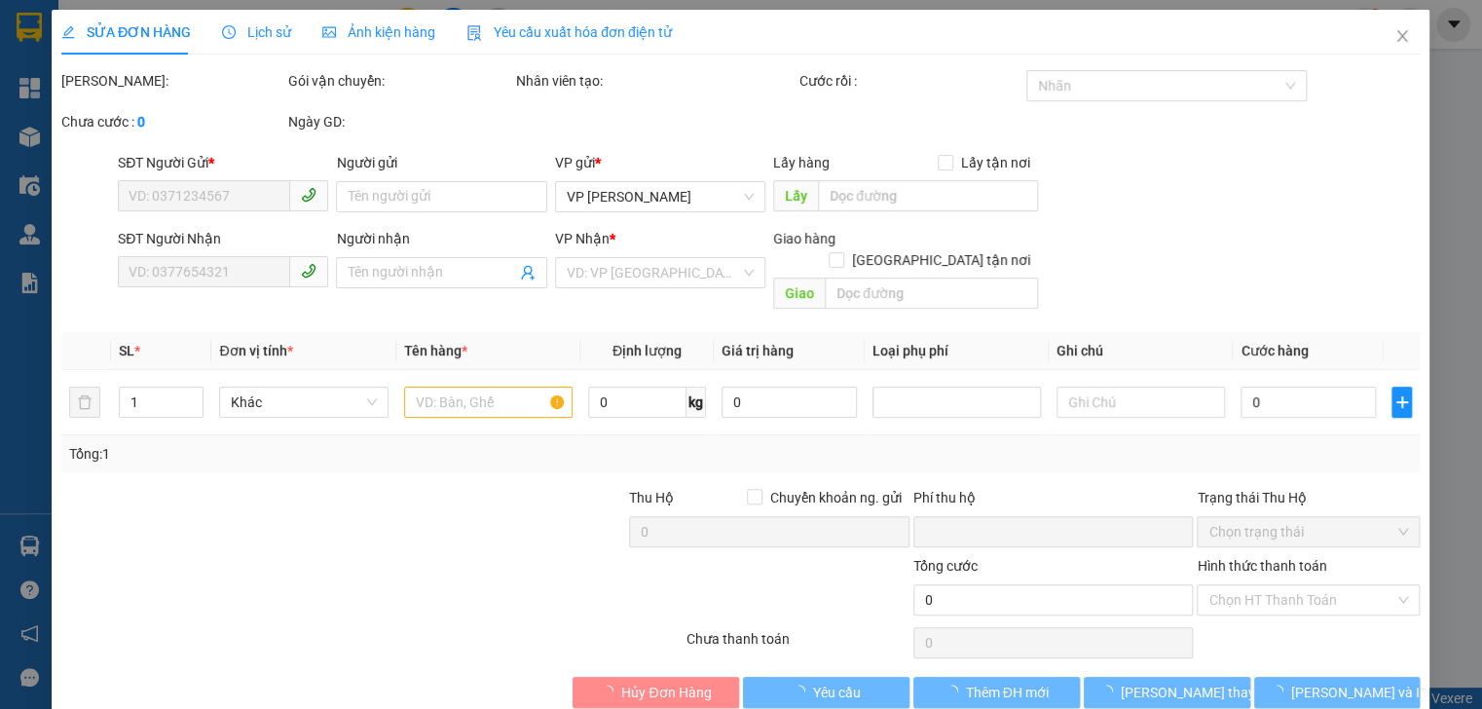
type input "0919126750"
type input "0931380668"
type input "0"
type input "60.000"
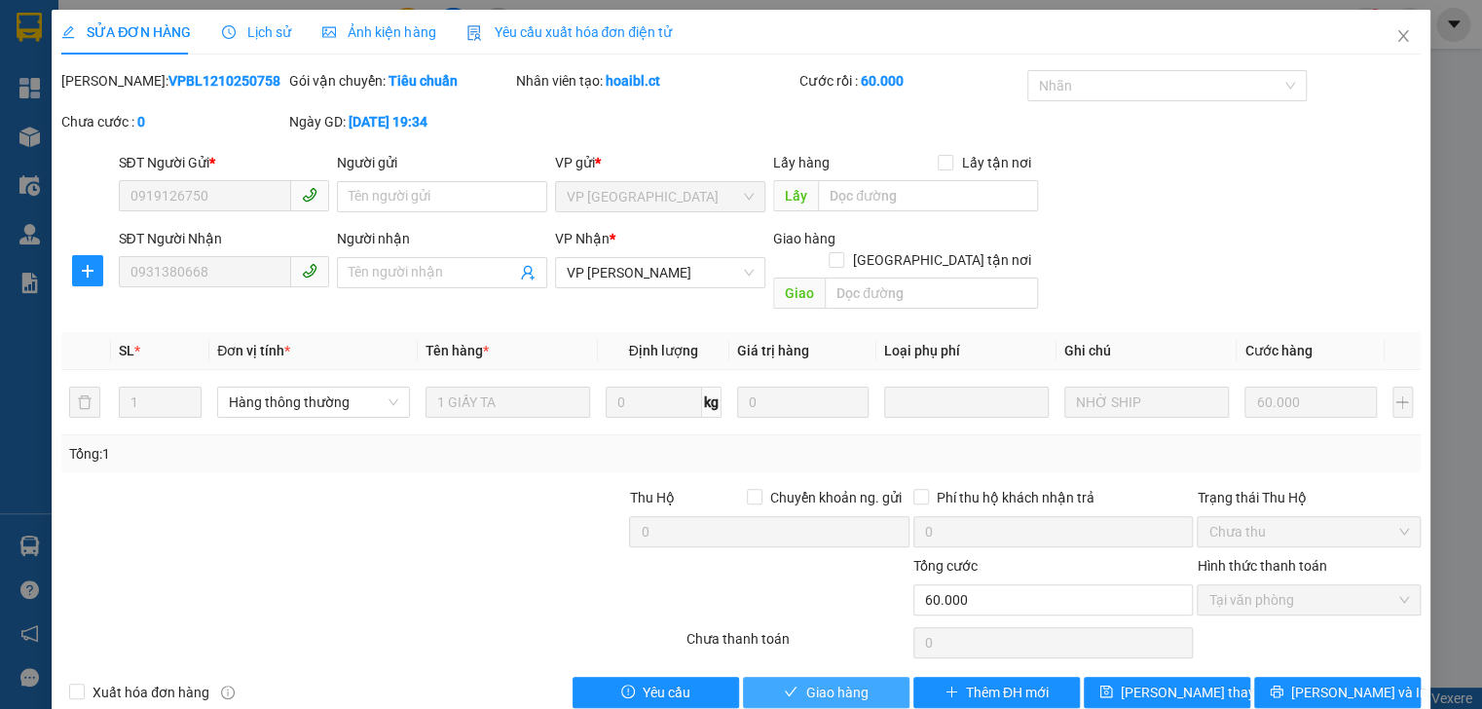
drag, startPoint x: 806, startPoint y: 669, endPoint x: 818, endPoint y: 670, distance: 11.7
click at [808, 682] on span "Giao hàng" at bounding box center [836, 692] width 62 height 21
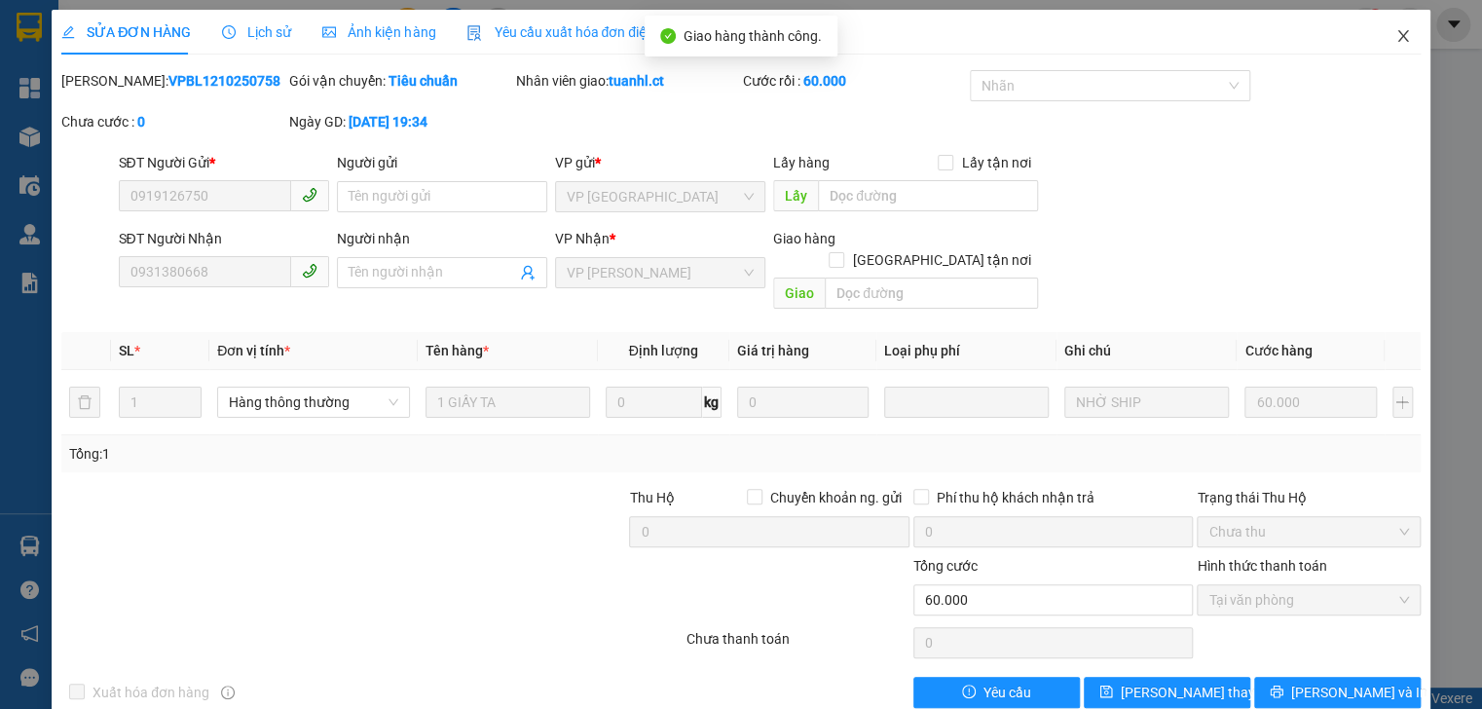
click at [1395, 38] on icon "close" at bounding box center [1403, 36] width 16 height 16
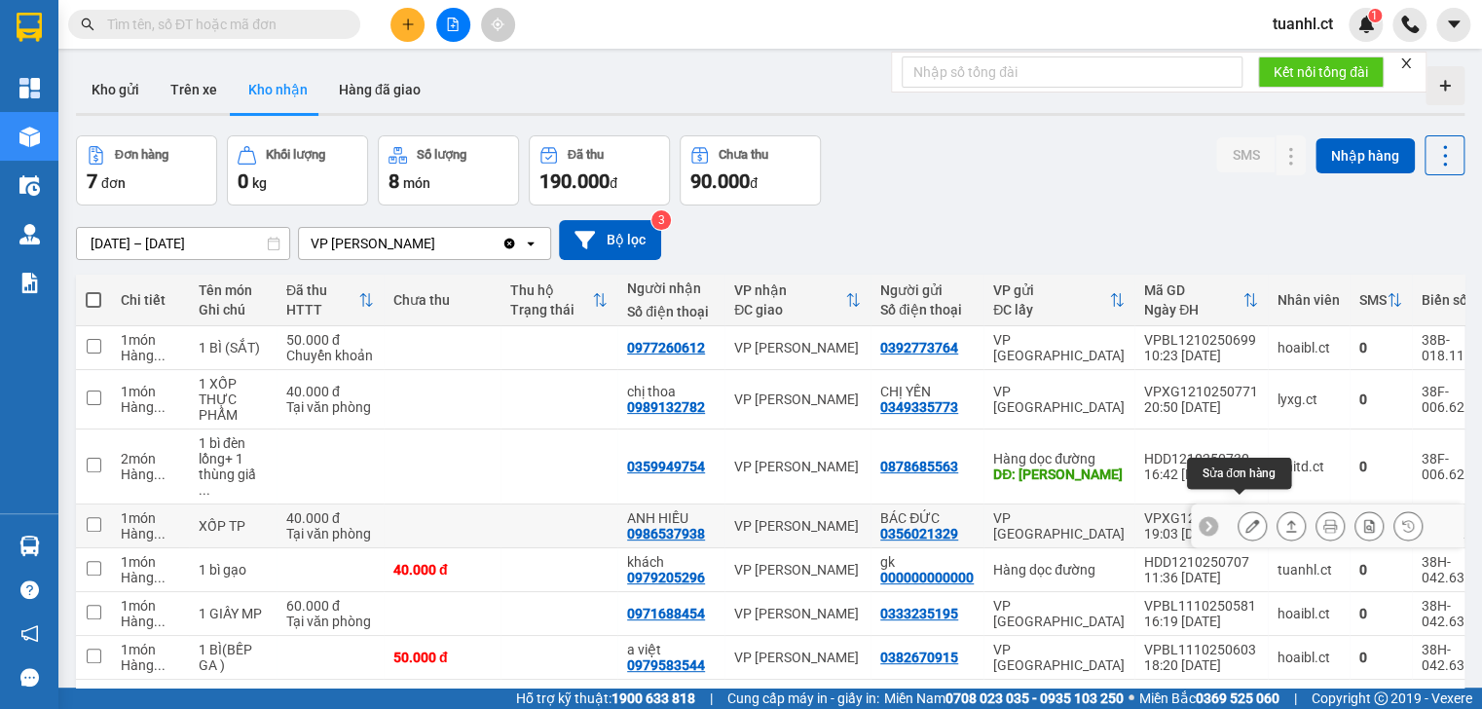
click at [1245, 519] on icon at bounding box center [1252, 526] width 14 height 14
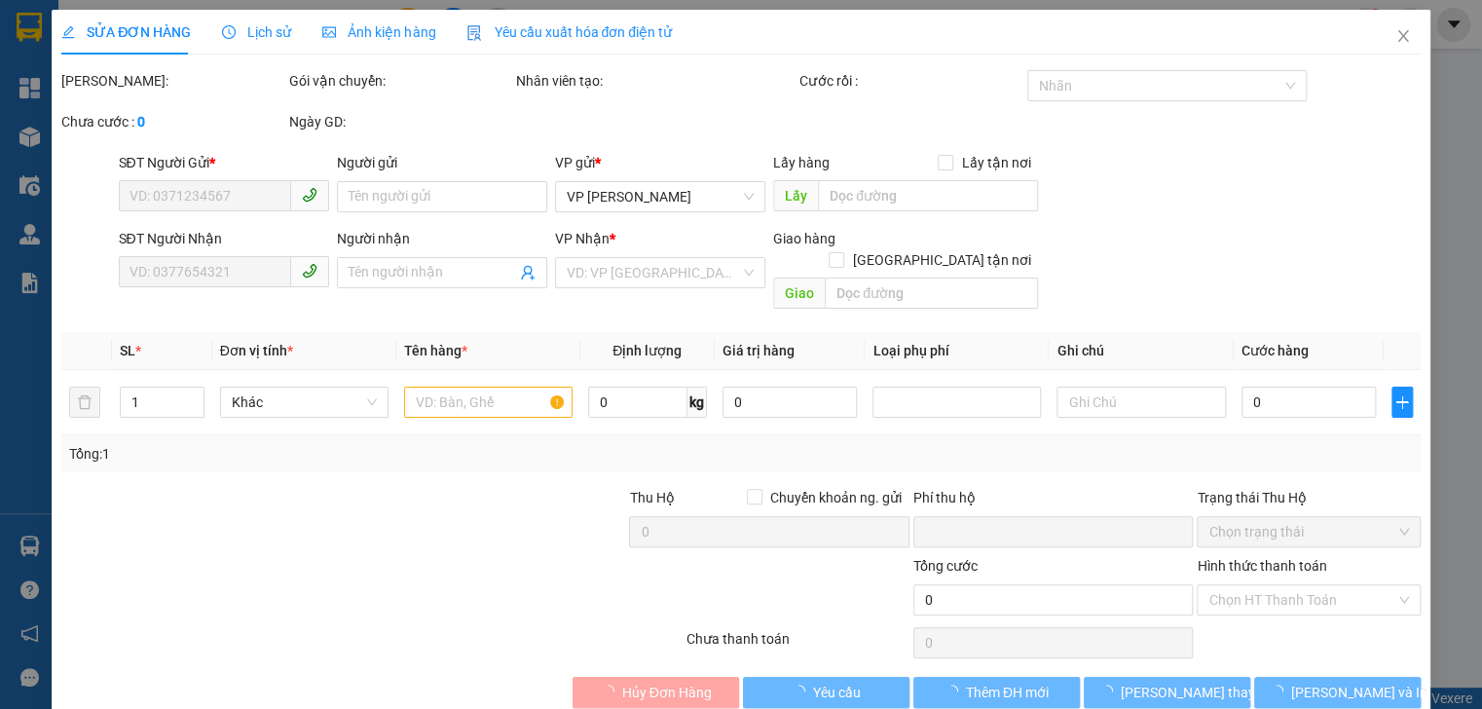
type input "0356021329"
type input "BÁC ĐỨC"
type input "0986537938"
type input "ANH HIẾU"
type input "0"
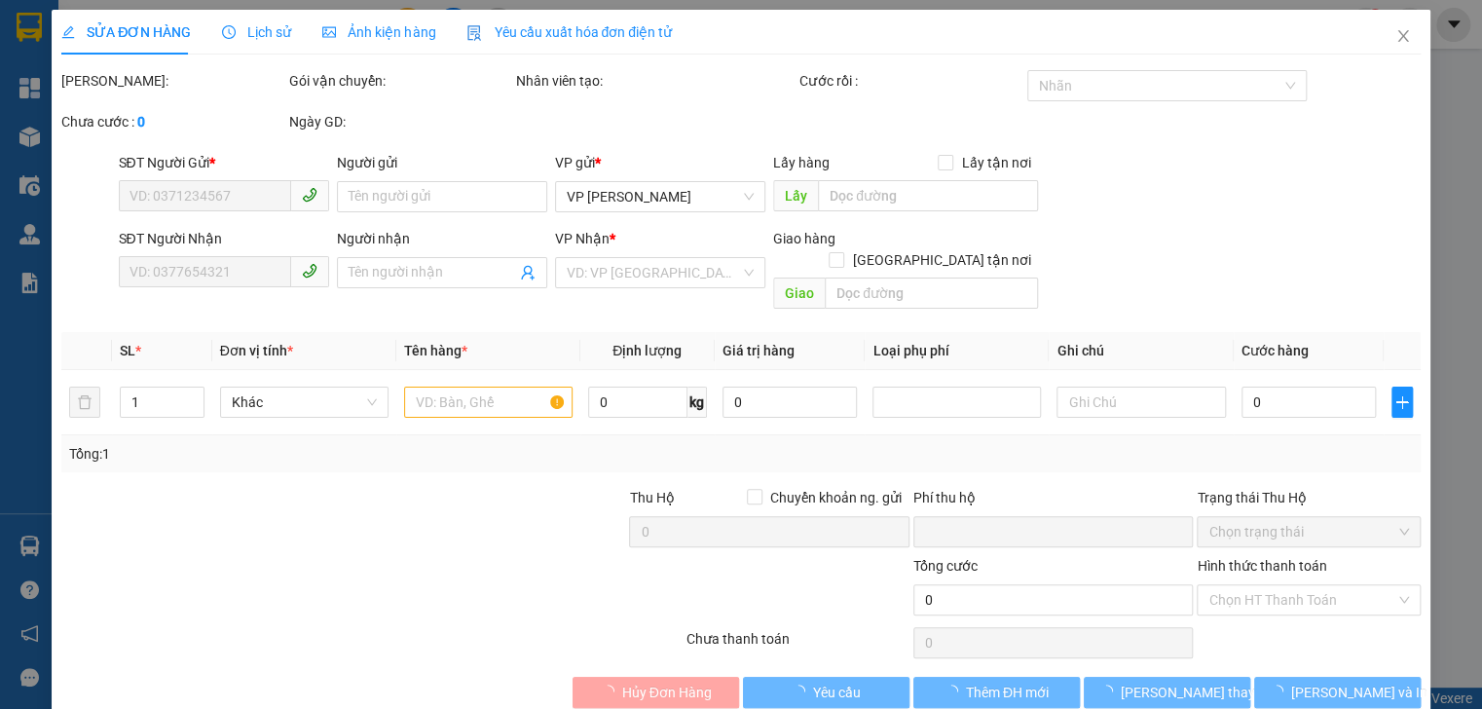
type input "40.000"
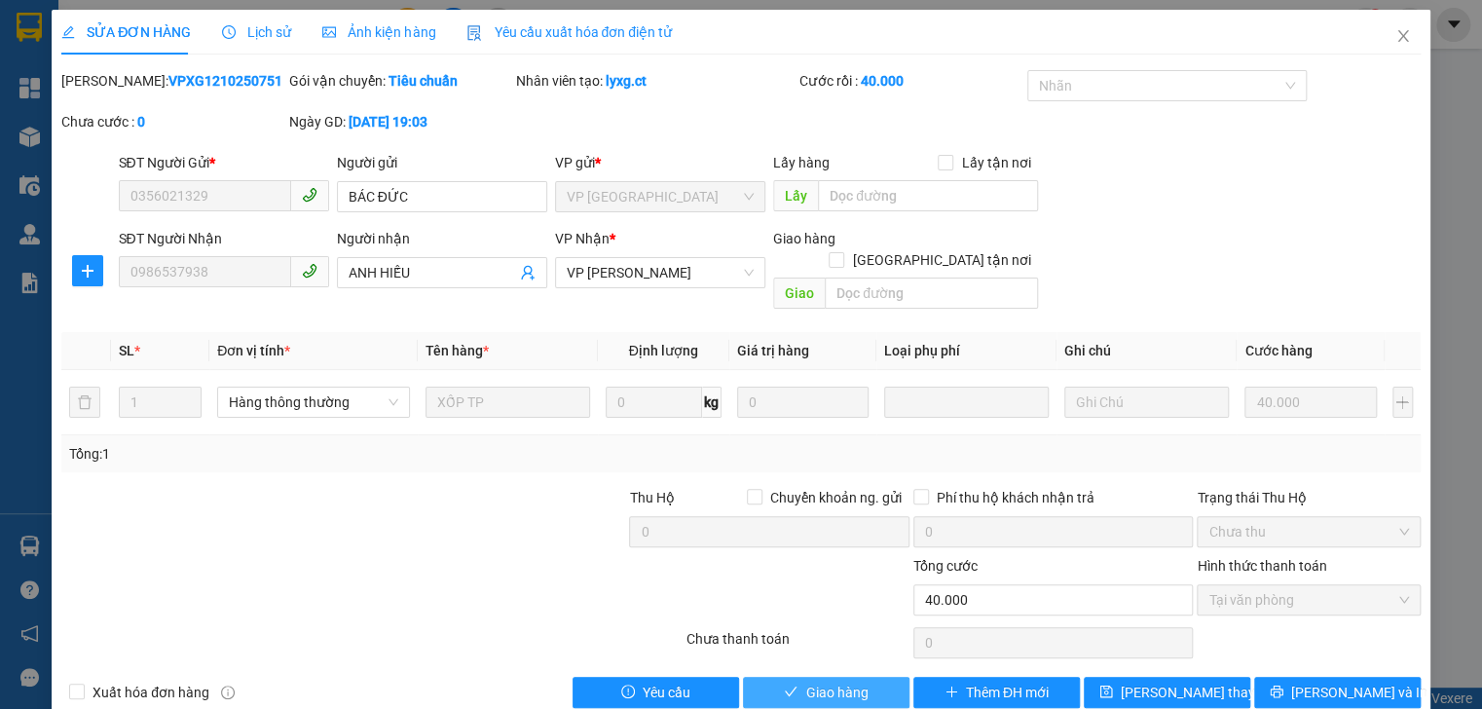
click at [832, 682] on span "Giao hàng" at bounding box center [836, 692] width 62 height 21
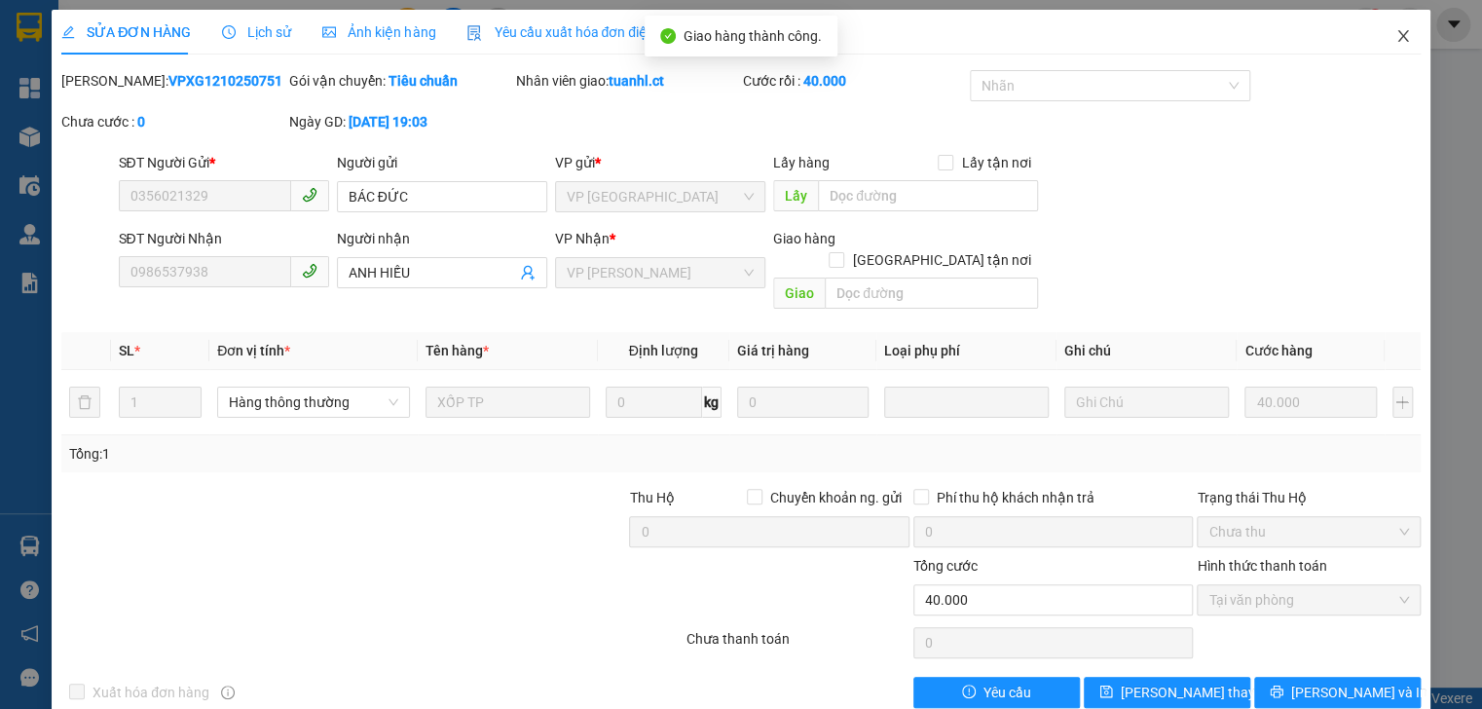
click at [1389, 27] on span "Close" at bounding box center [1403, 37] width 55 height 55
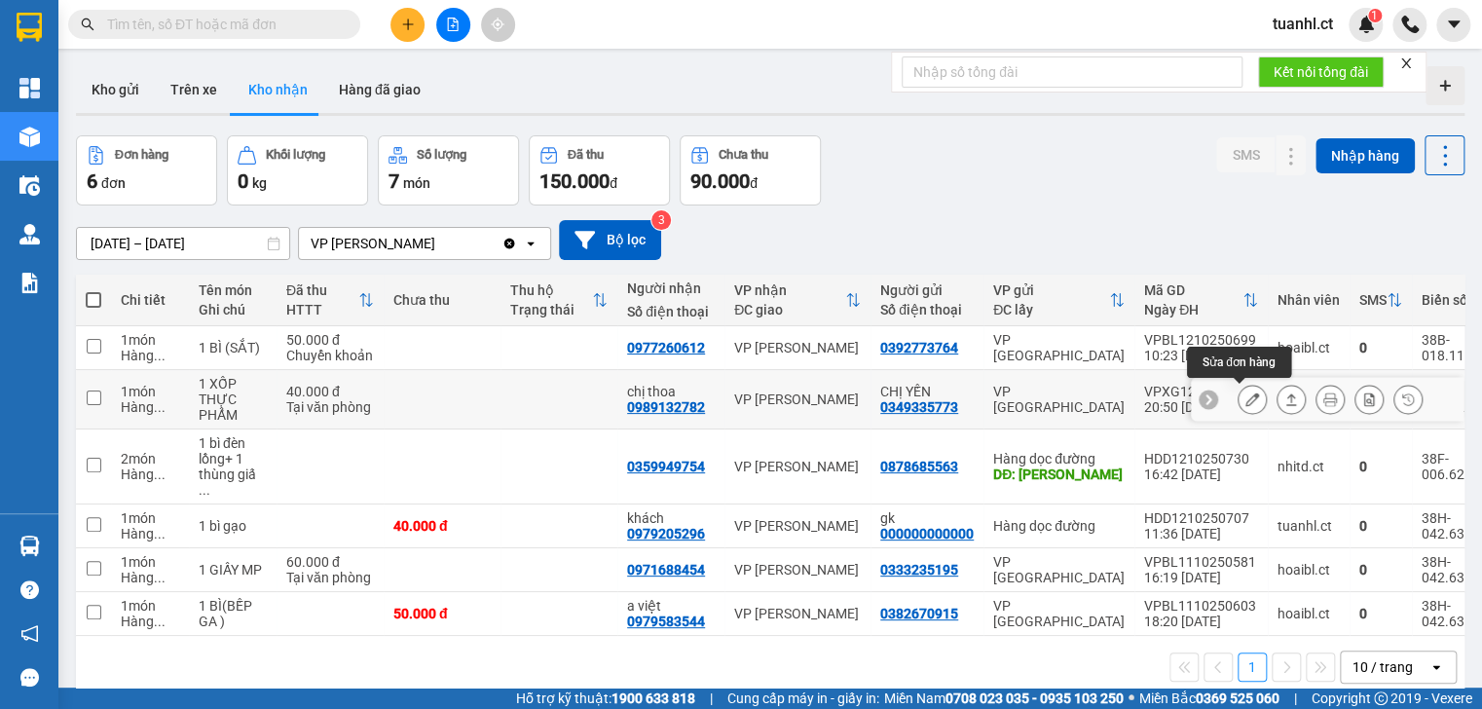
click at [1238, 405] on button at bounding box center [1251, 400] width 27 height 34
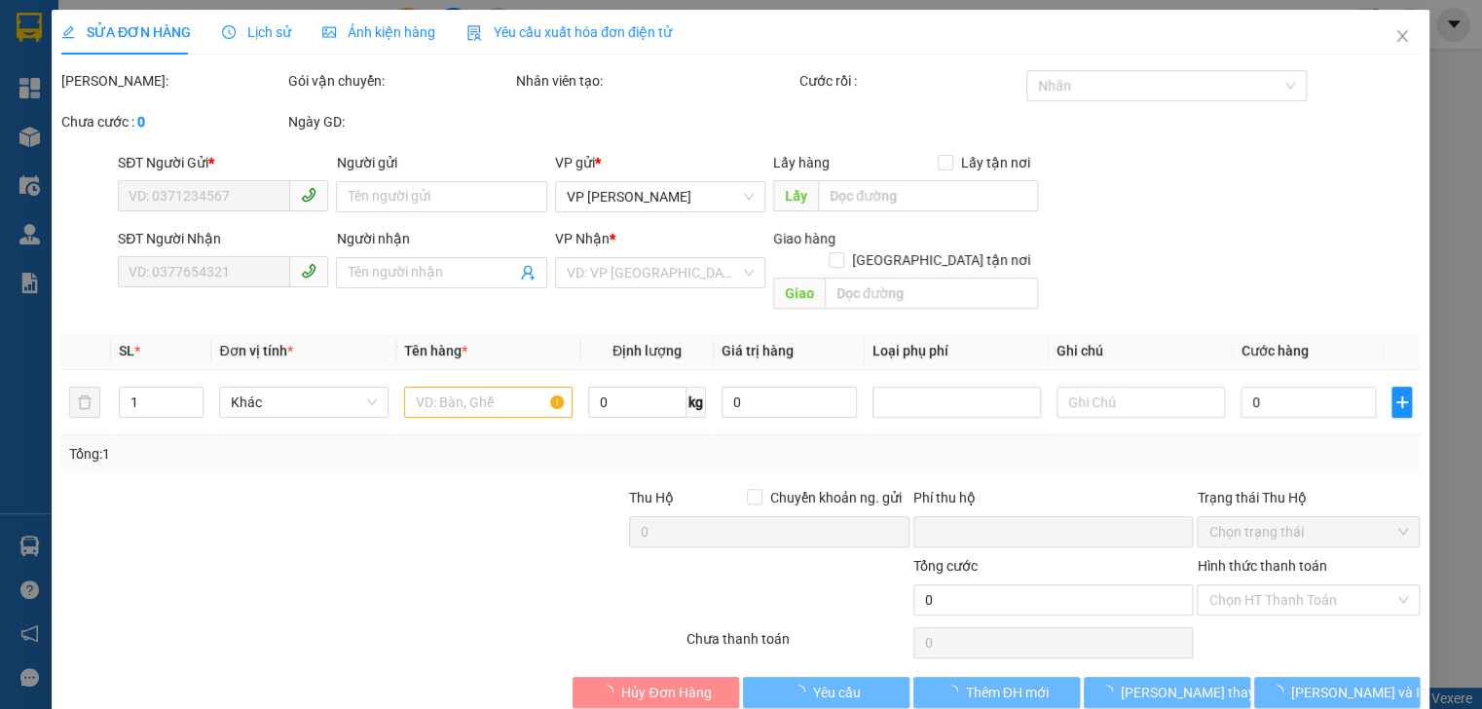
type input "0349335773"
type input "CHỊ YẾN"
type input "0989132782"
type input "chị thoa"
type input "0"
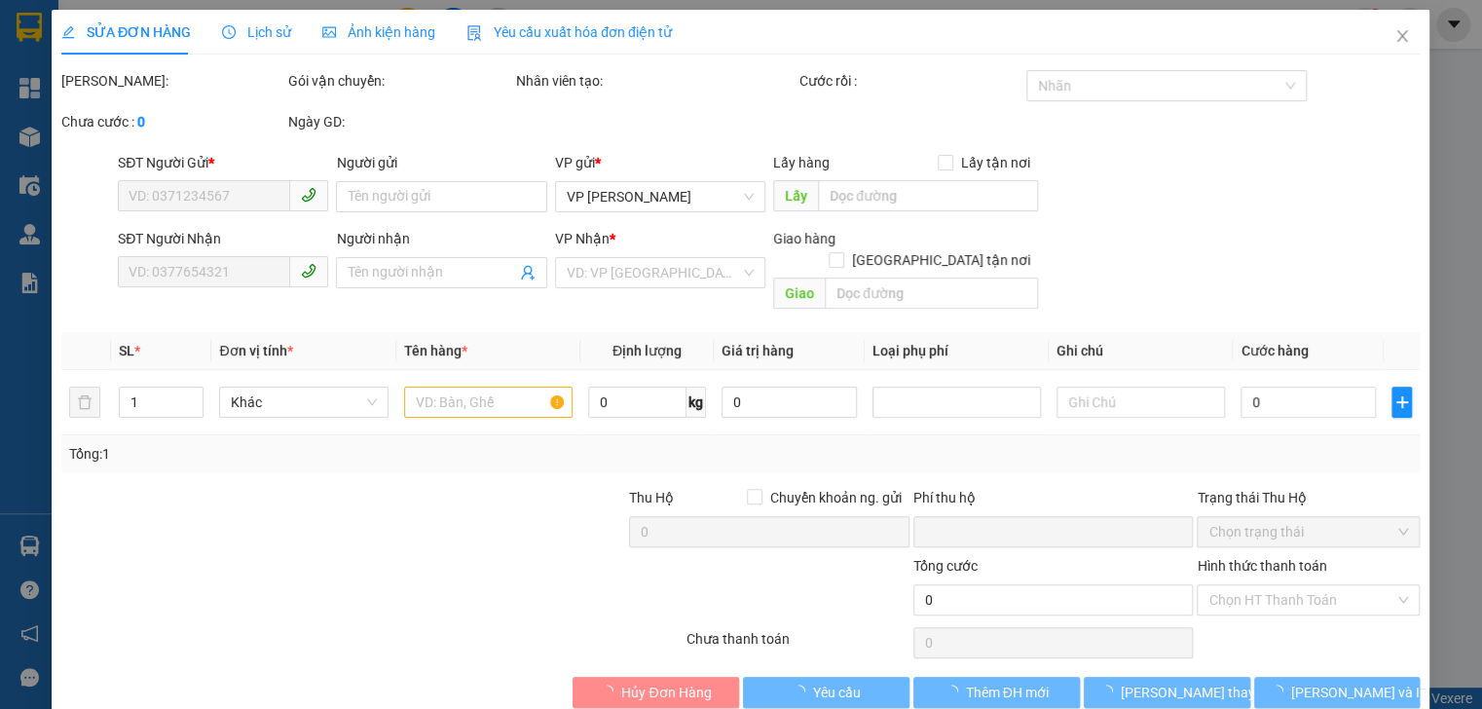
type input "40.000"
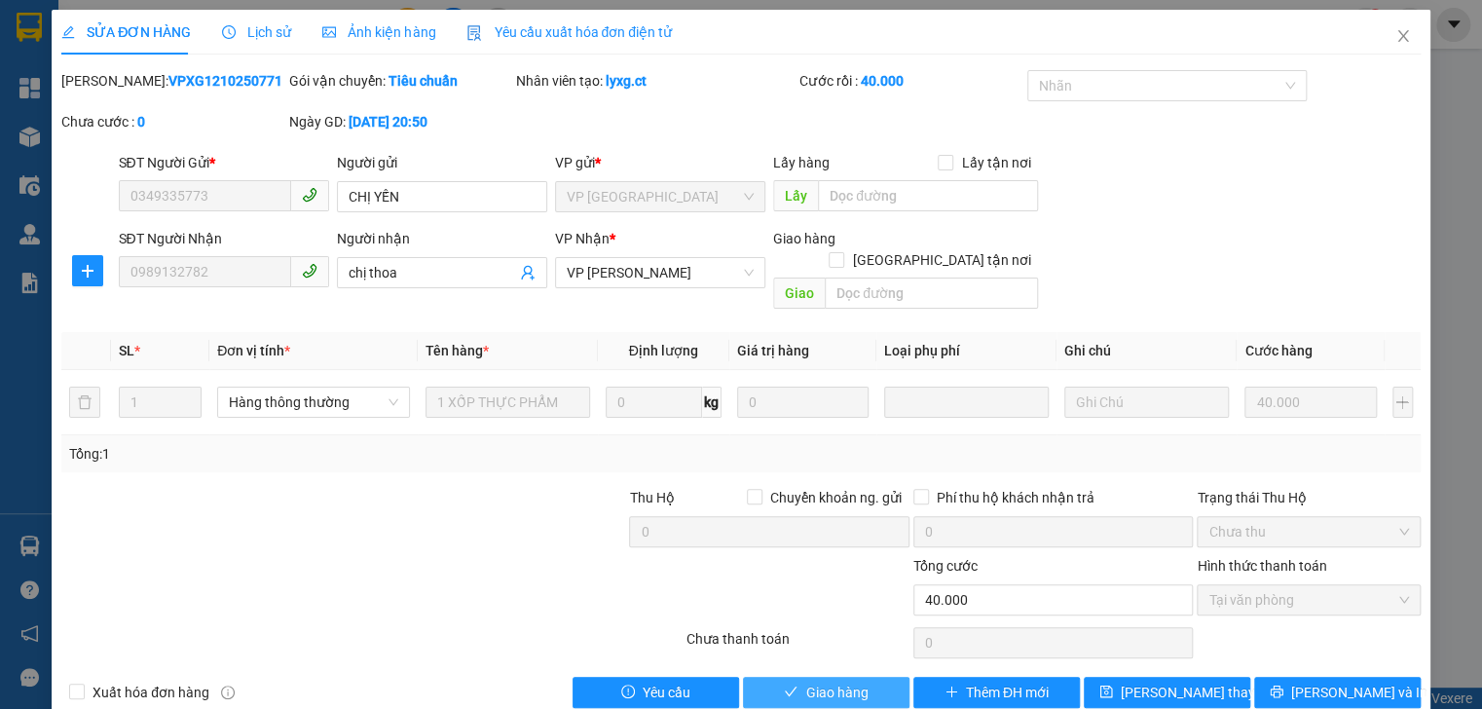
click at [832, 677] on button "Giao hàng" at bounding box center [826, 692] width 166 height 31
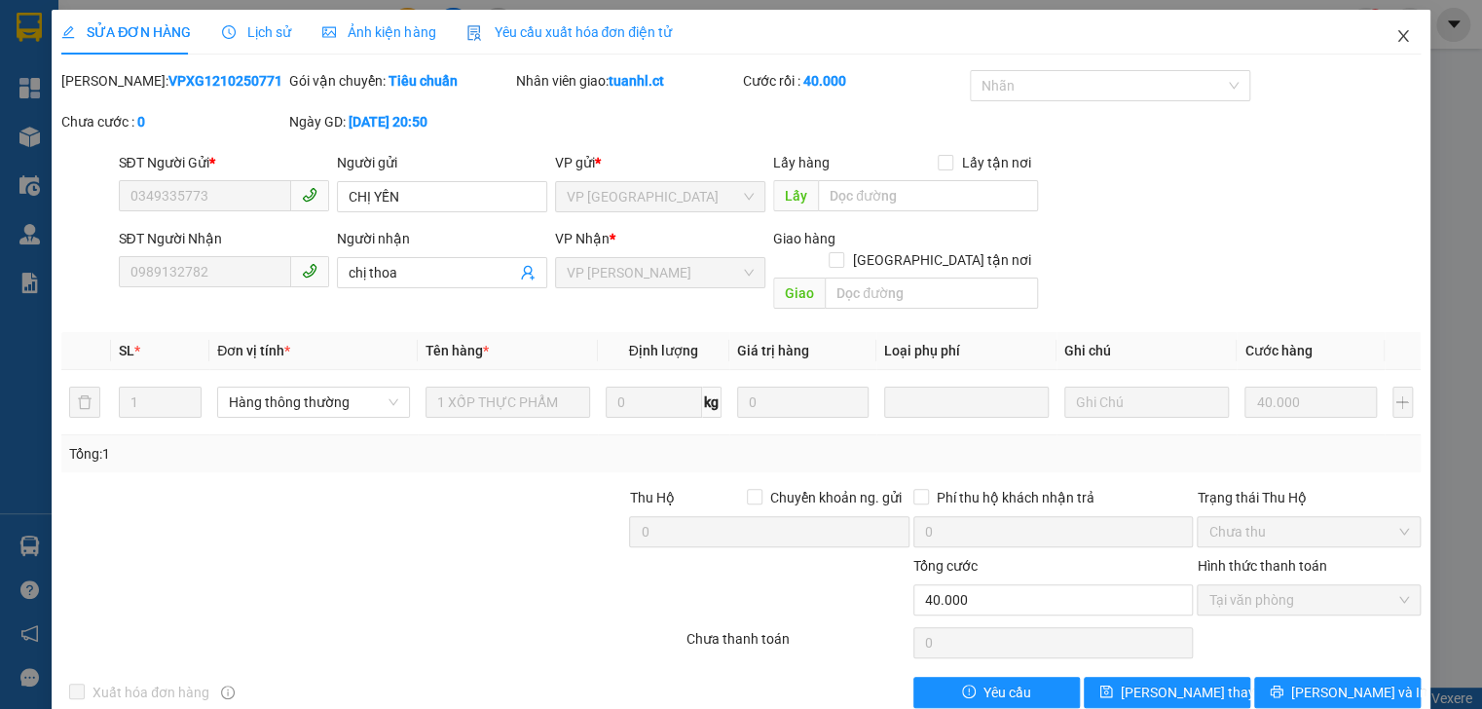
click at [1395, 37] on icon "close" at bounding box center [1403, 36] width 16 height 16
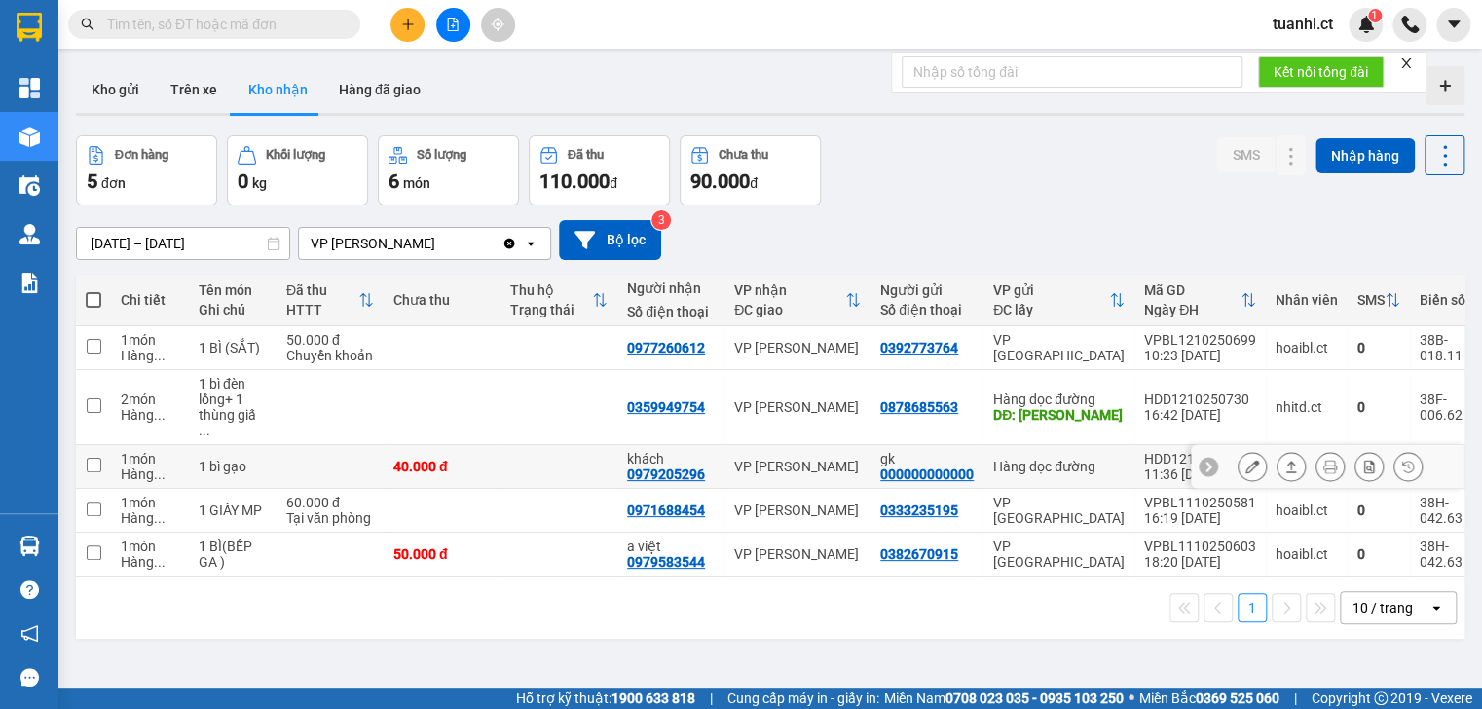
click at [1245, 460] on icon at bounding box center [1252, 467] width 14 height 14
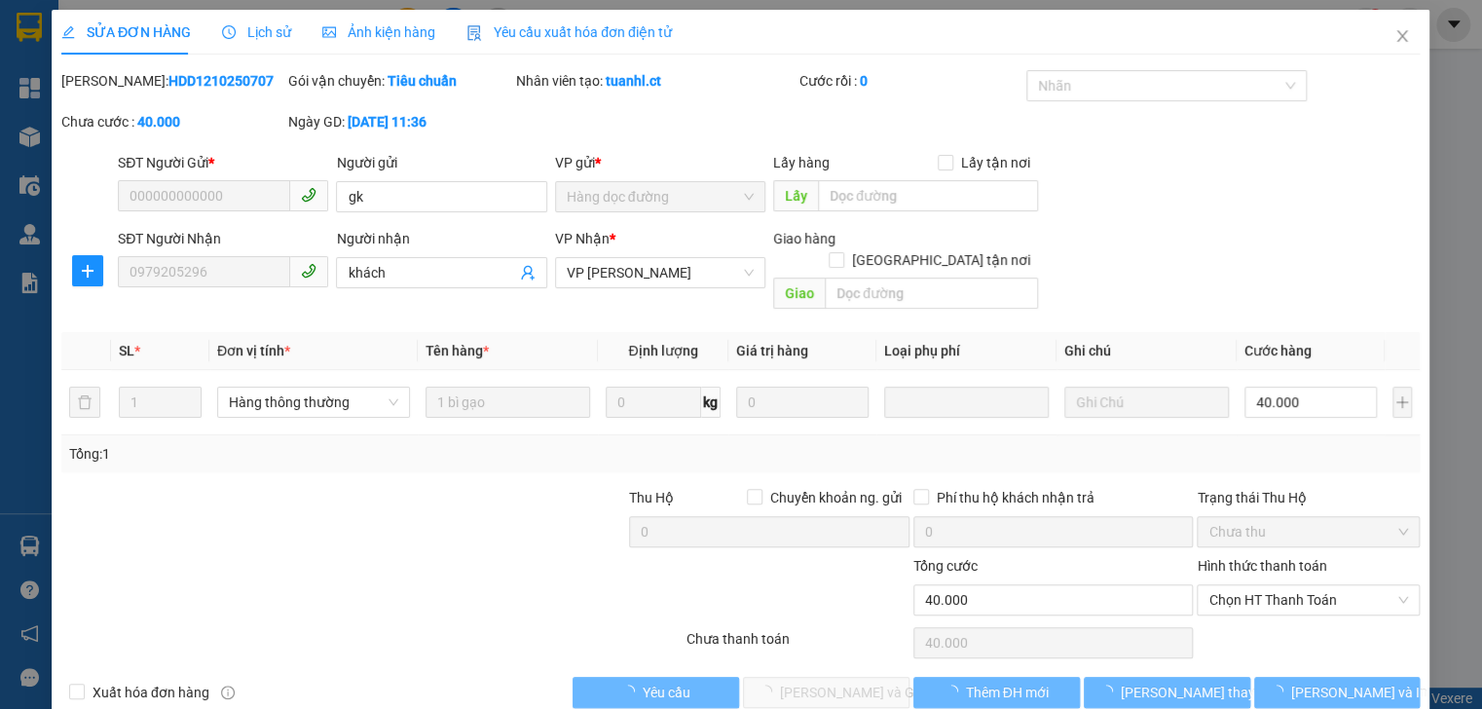
type input "000000000000"
type input "gk"
type input "0979205296"
type input "khách"
type input "0"
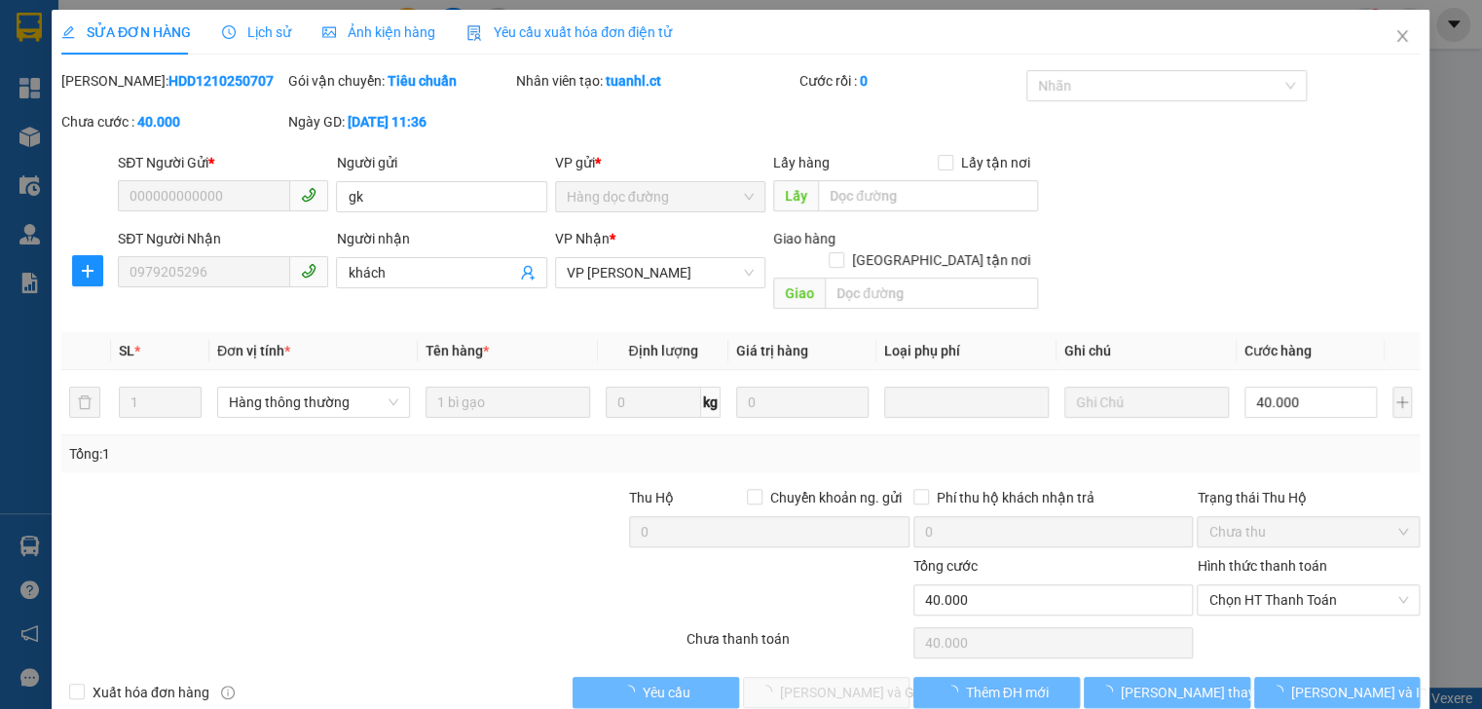
type input "40.000"
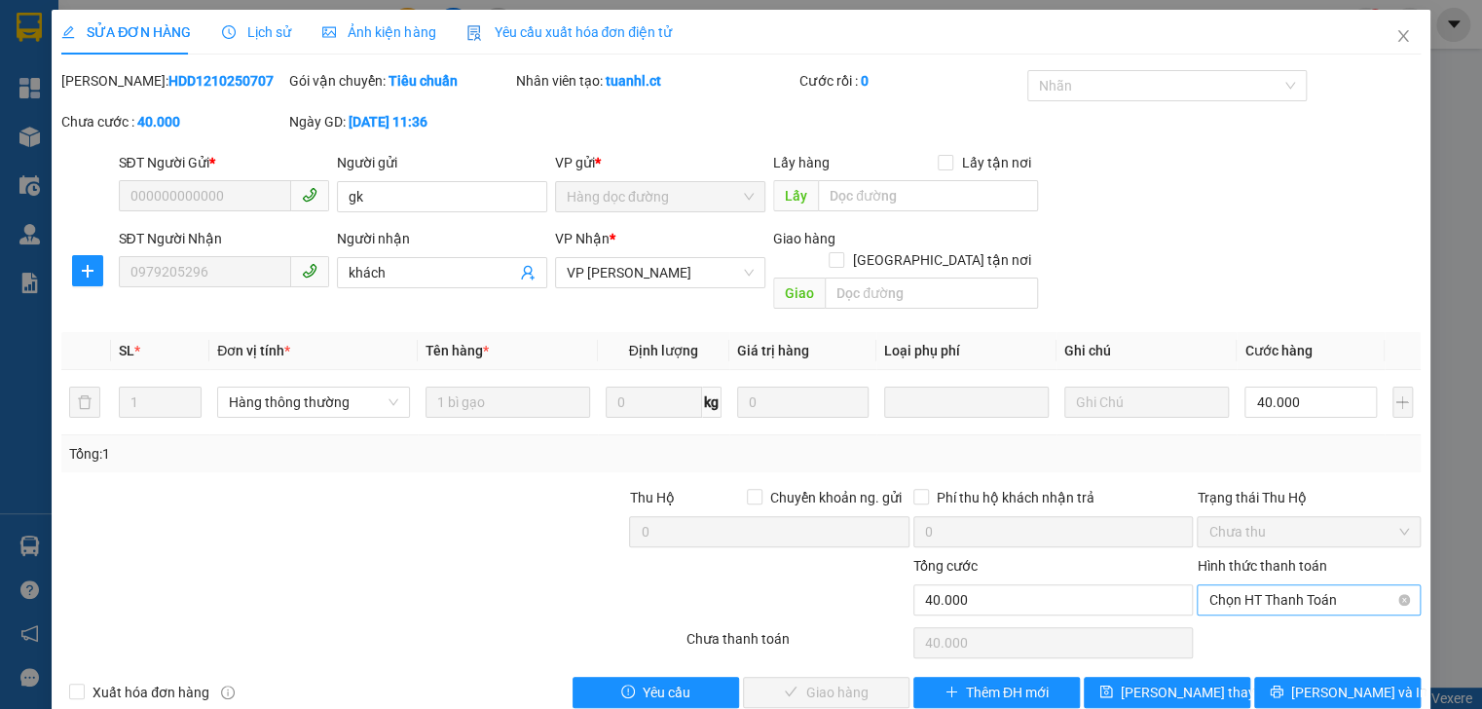
click at [1279, 585] on span "Chọn HT Thanh Toán" at bounding box center [1308, 599] width 200 height 29
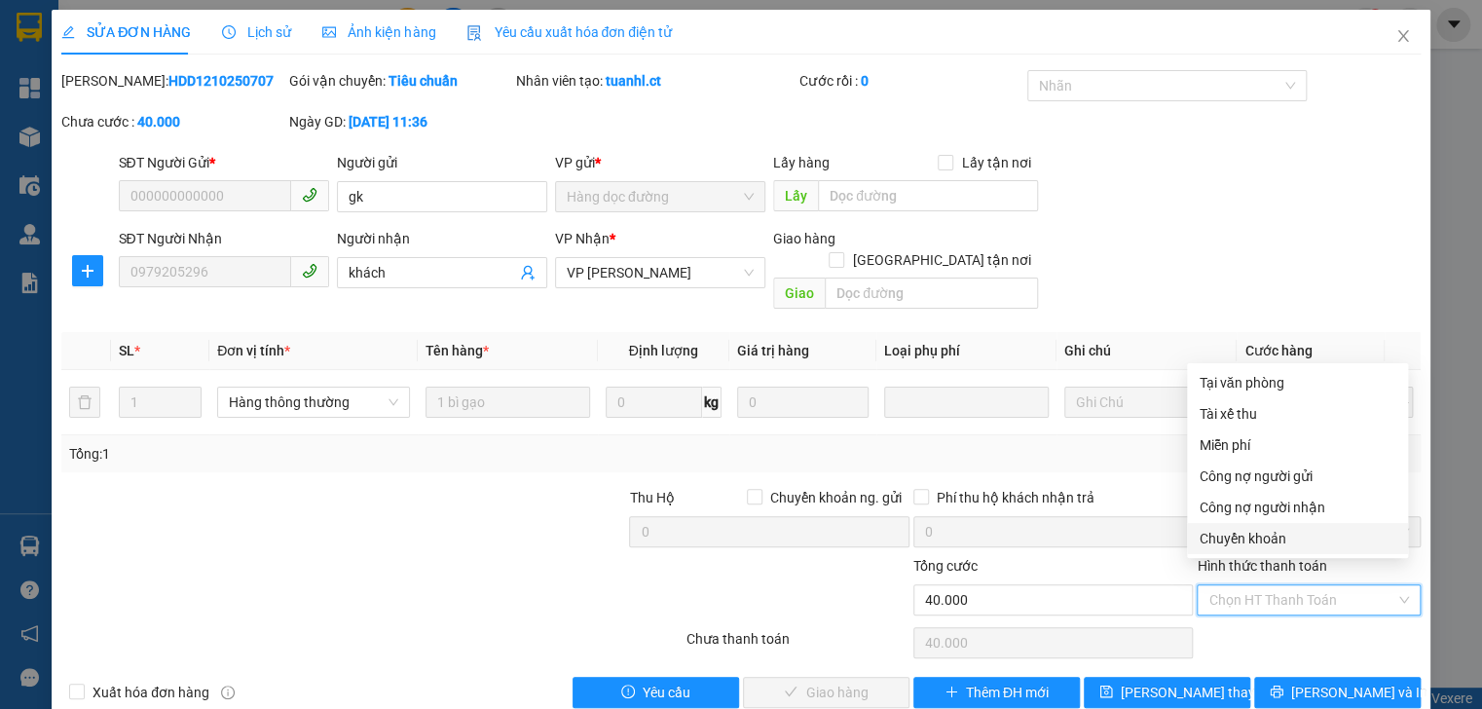
click at [1262, 549] on div "Chuyển khoản" at bounding box center [1297, 538] width 221 height 31
type input "0"
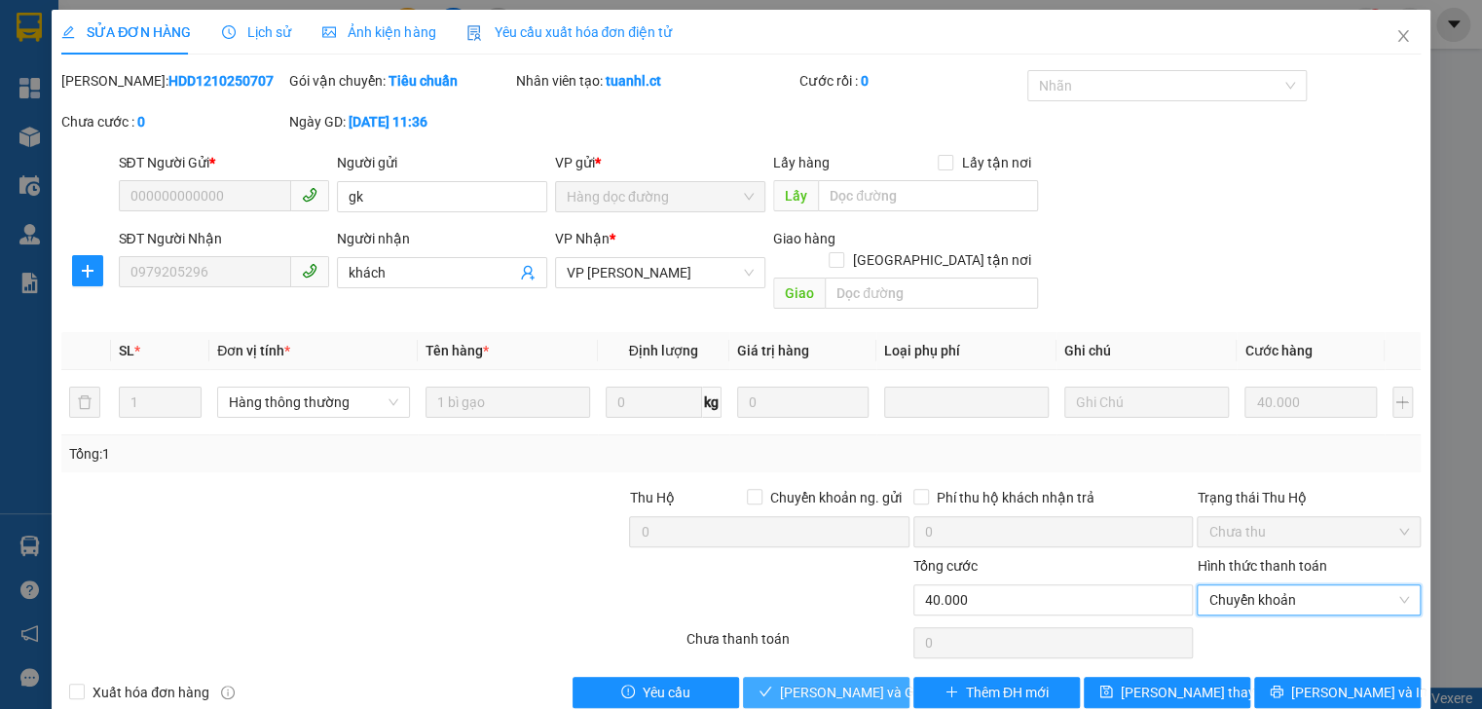
drag, startPoint x: 859, startPoint y: 665, endPoint x: 898, endPoint y: 652, distance: 41.0
click at [865, 682] on span "[PERSON_NAME] và Giao hàng" at bounding box center [873, 692] width 187 height 21
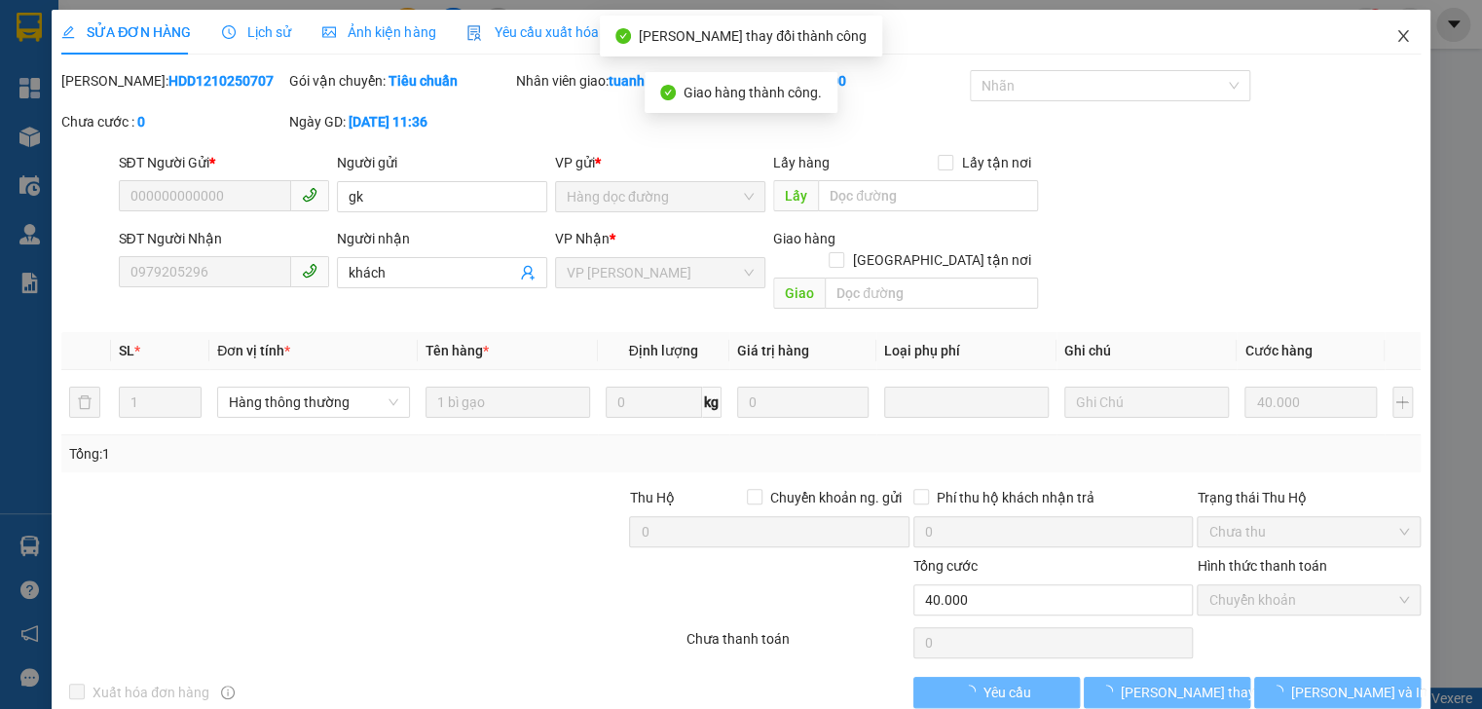
click at [1395, 37] on icon "close" at bounding box center [1403, 36] width 16 height 16
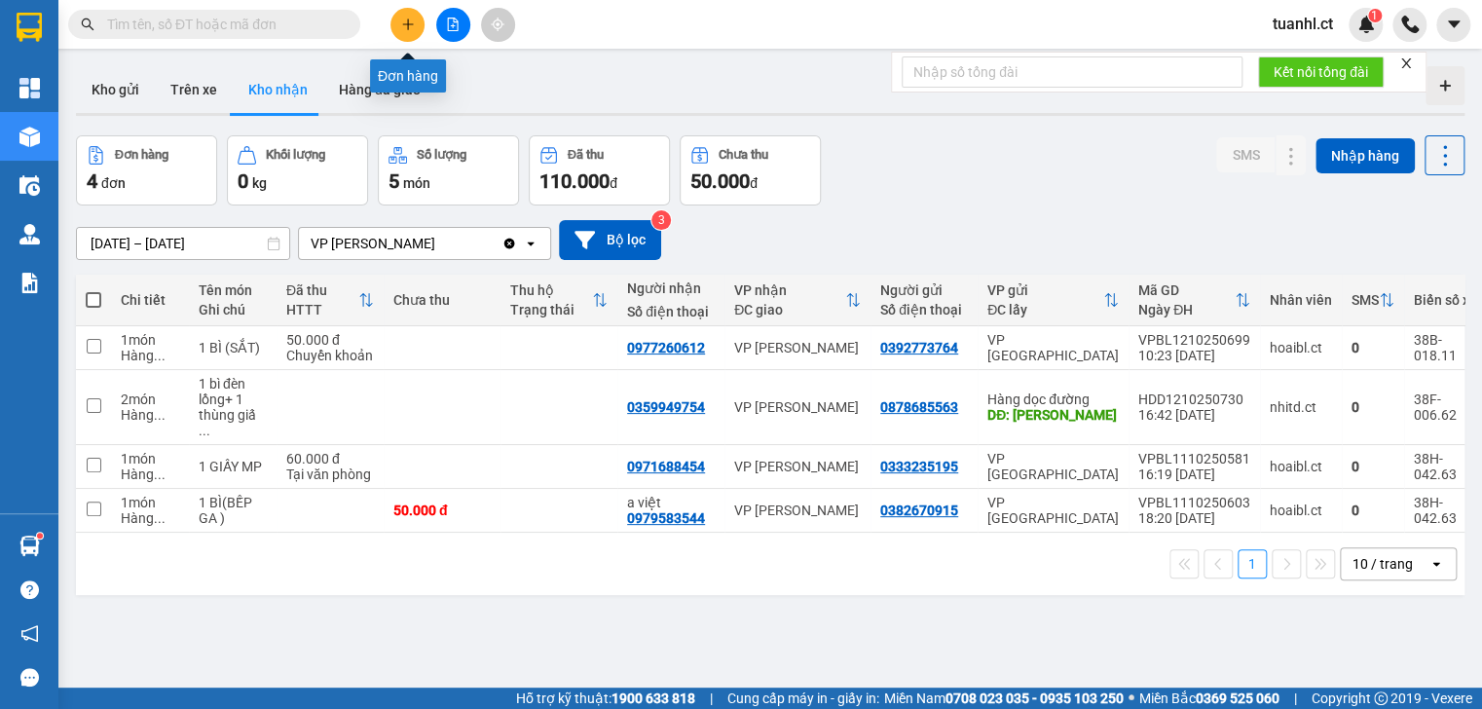
click at [411, 23] on icon "plus" at bounding box center [408, 25] width 14 height 14
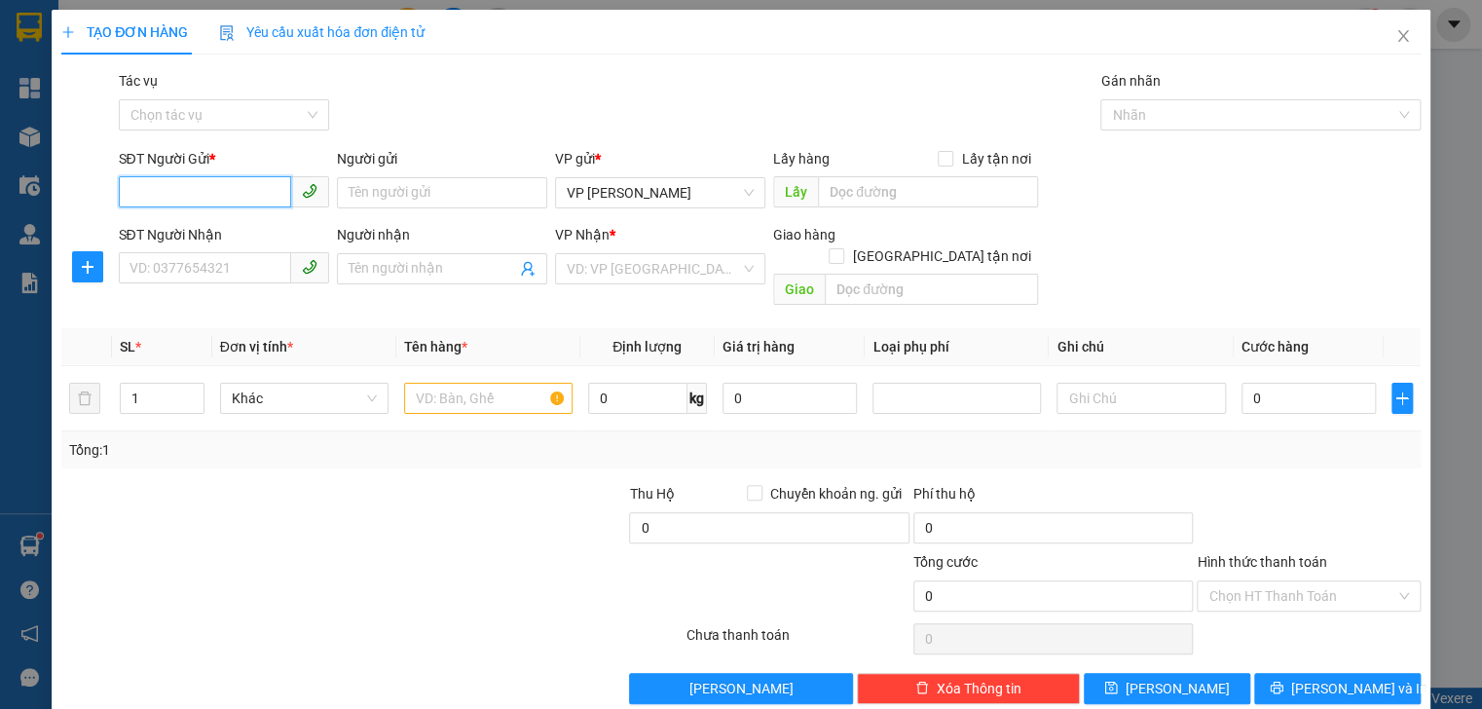
click at [174, 199] on input "SĐT Người Gửi *" at bounding box center [205, 191] width 172 height 31
type input "0325847569"
click at [365, 194] on input "Người gửi" at bounding box center [442, 192] width 210 height 31
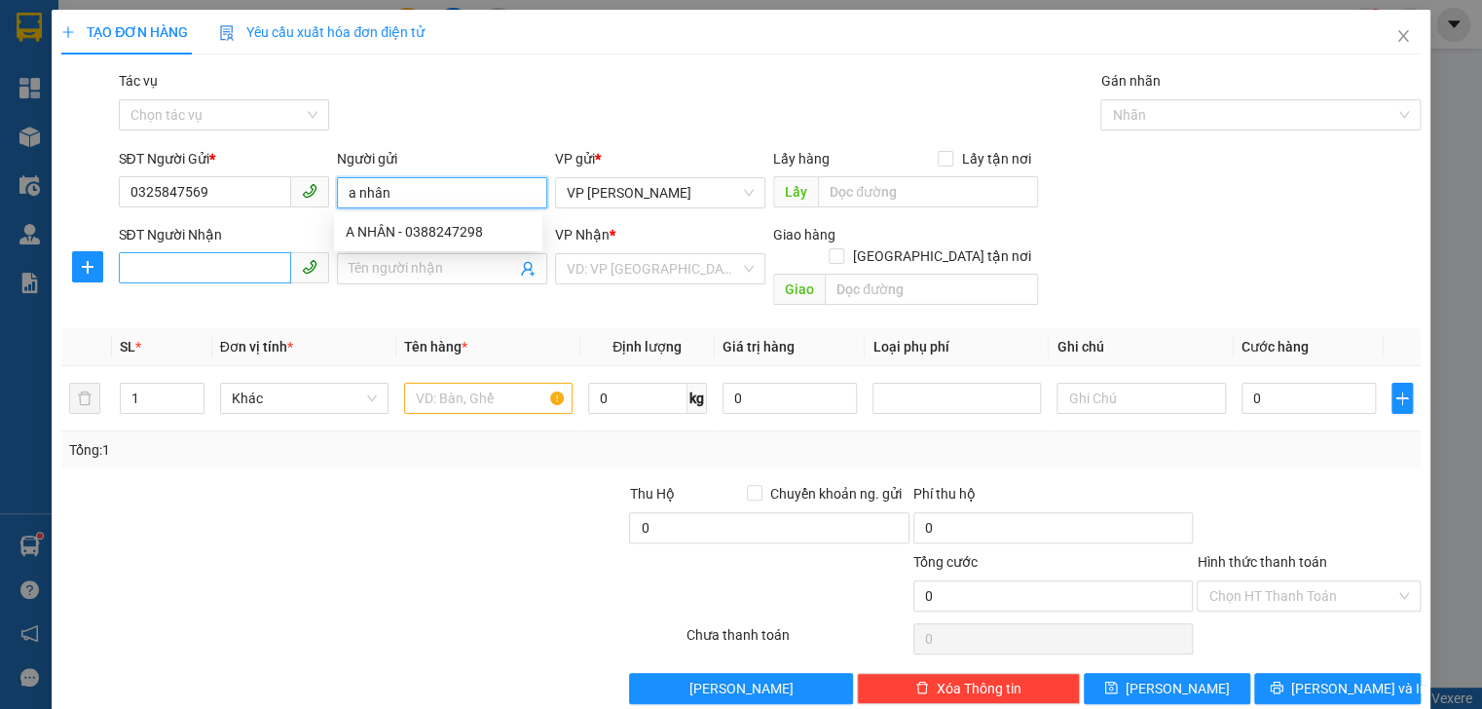
type input "a nhân"
click at [165, 263] on input "SĐT Người Nhận" at bounding box center [205, 267] width 172 height 31
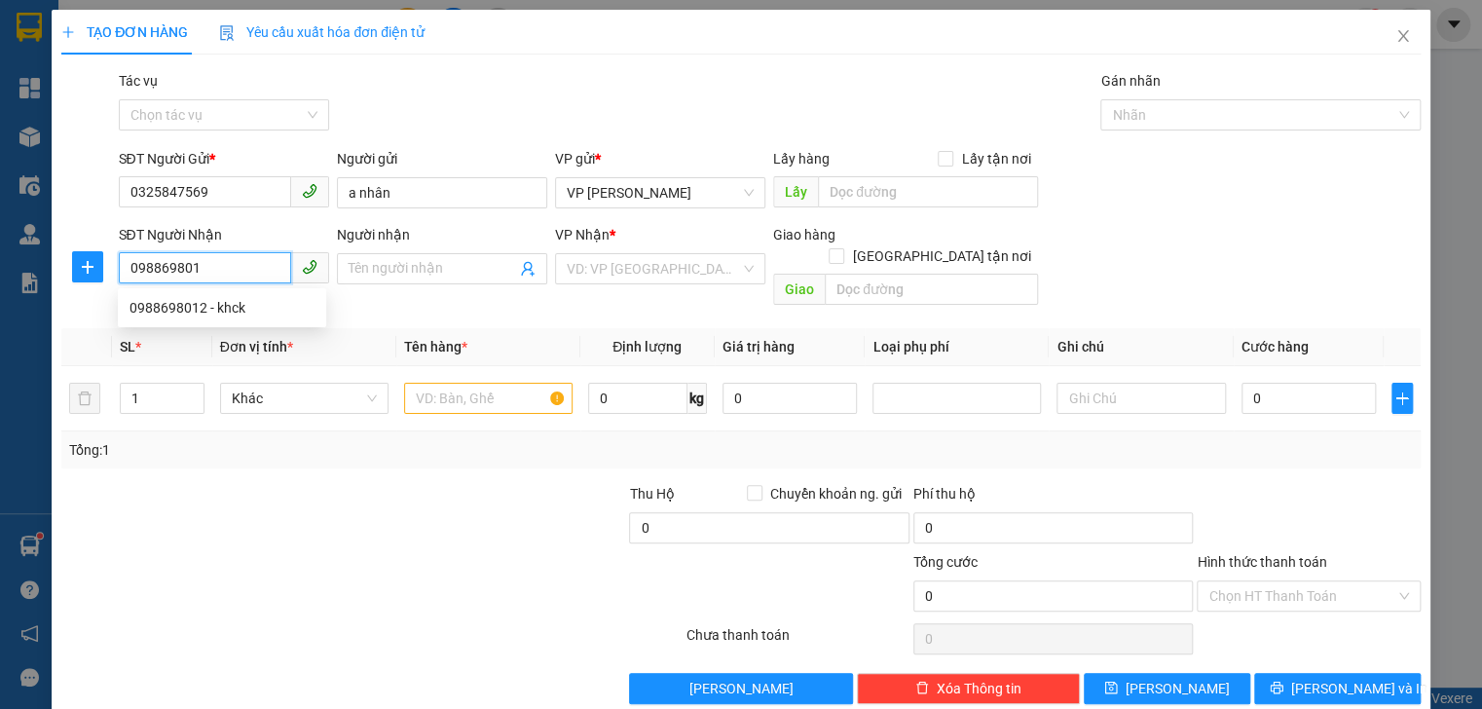
type input "0988698012"
click at [155, 303] on div "0988698012 - khck" at bounding box center [221, 307] width 185 height 21
type input "khck"
type input "xuân thành"
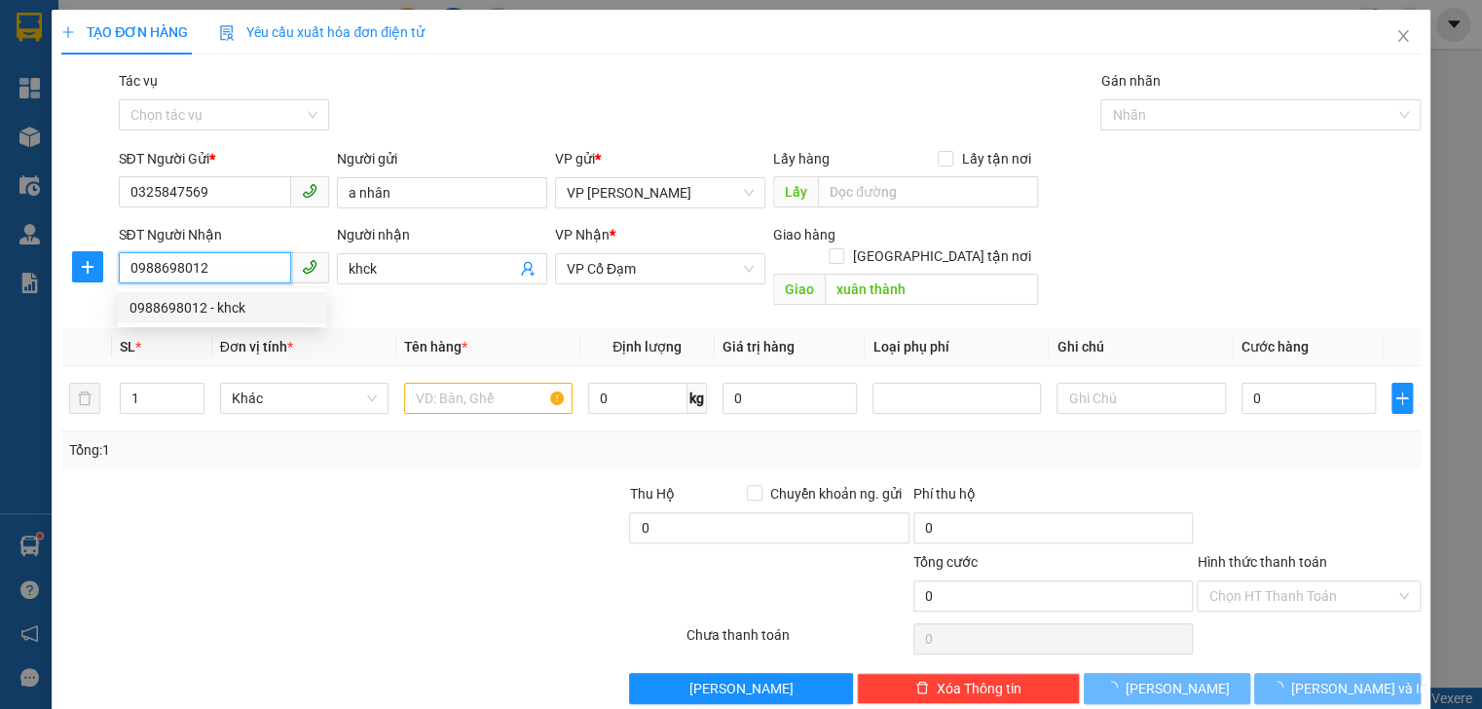
type input "70.000"
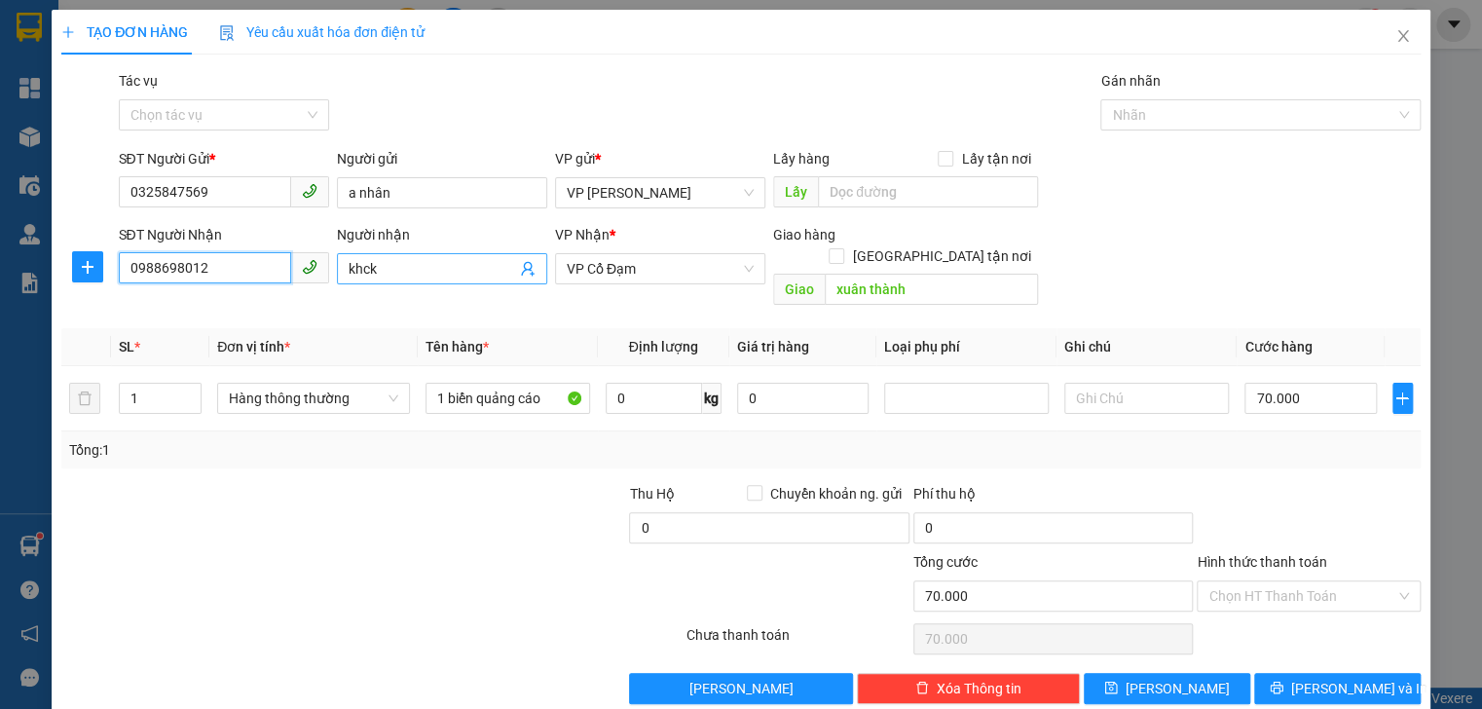
type input "0988698012"
click at [402, 273] on input "khck" at bounding box center [432, 268] width 167 height 21
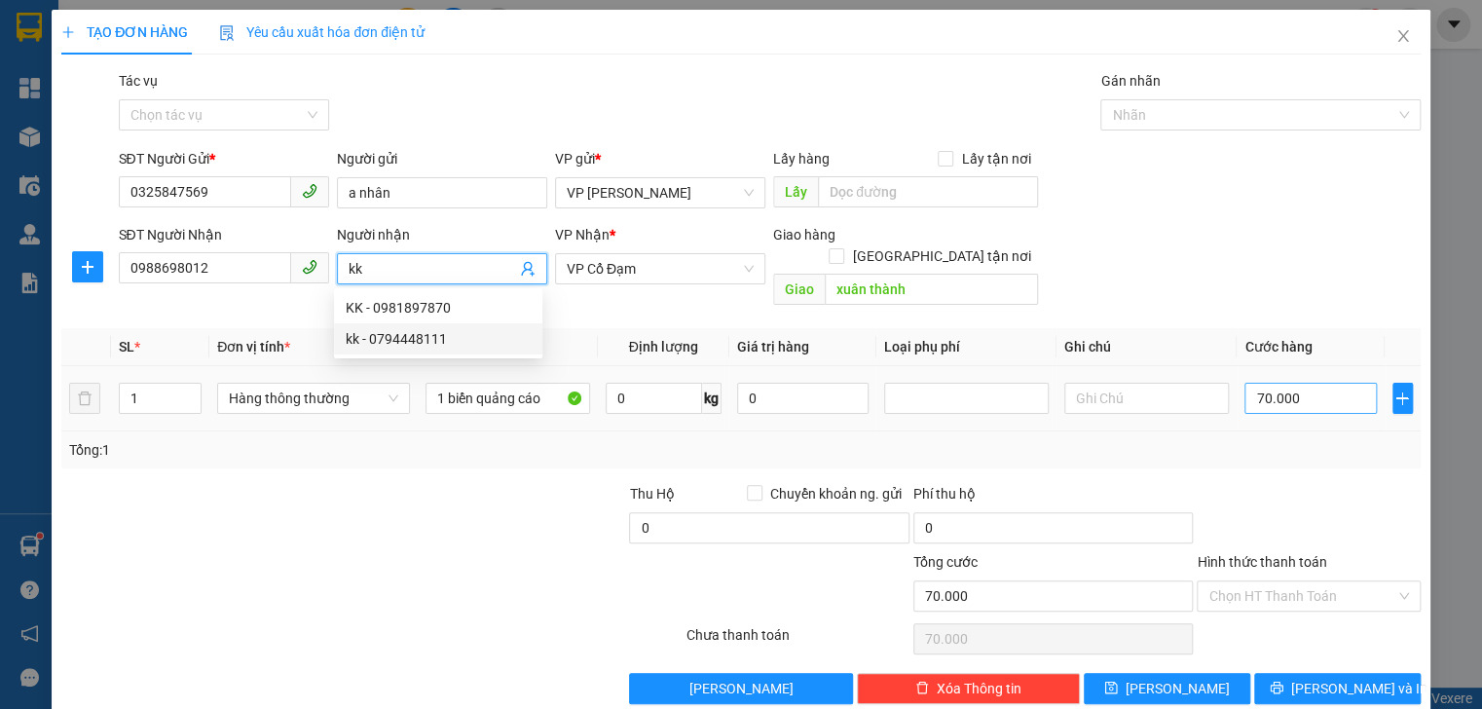
type input "kk"
click at [1282, 388] on input "70.000" at bounding box center [1309, 398] width 131 height 31
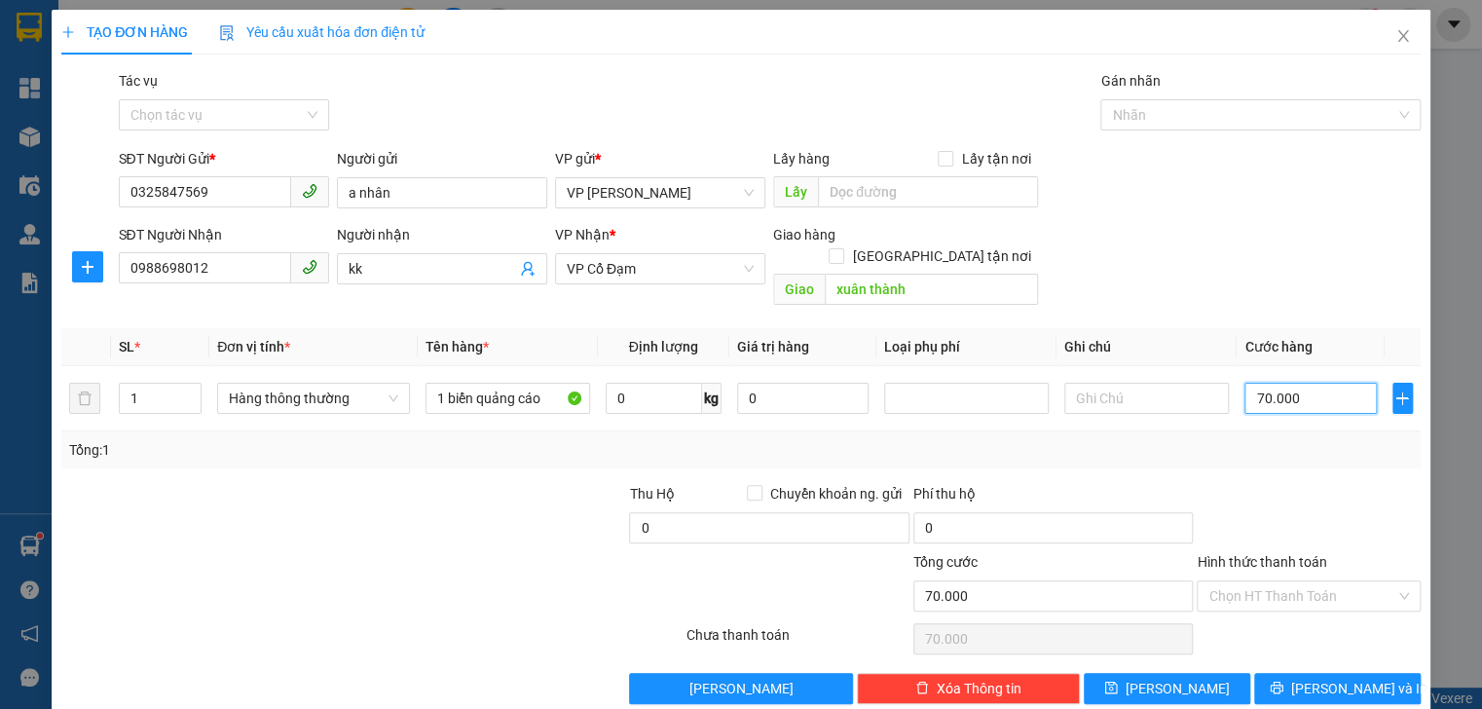
type input "0"
click at [1244, 385] on input "0" at bounding box center [1309, 398] width 131 height 31
type input "50"
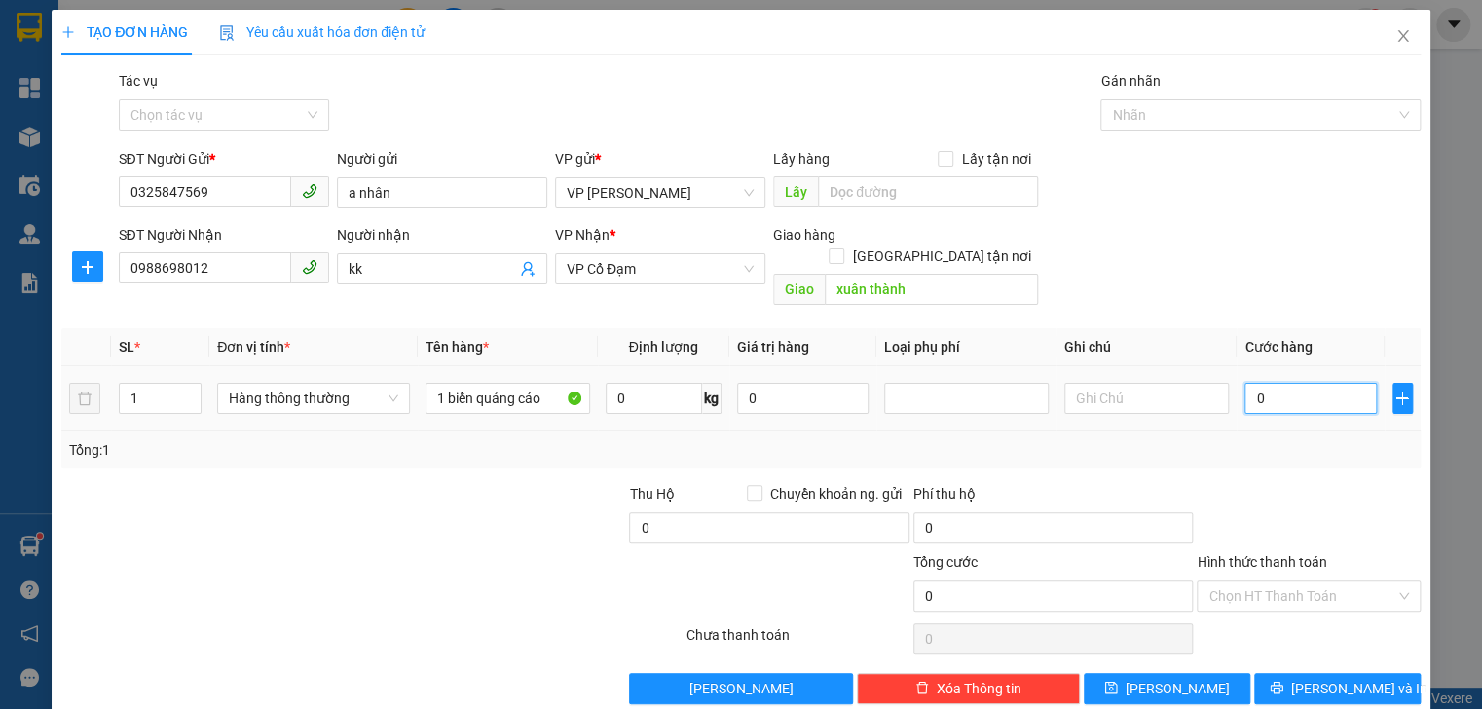
type input "50"
type input "50.000"
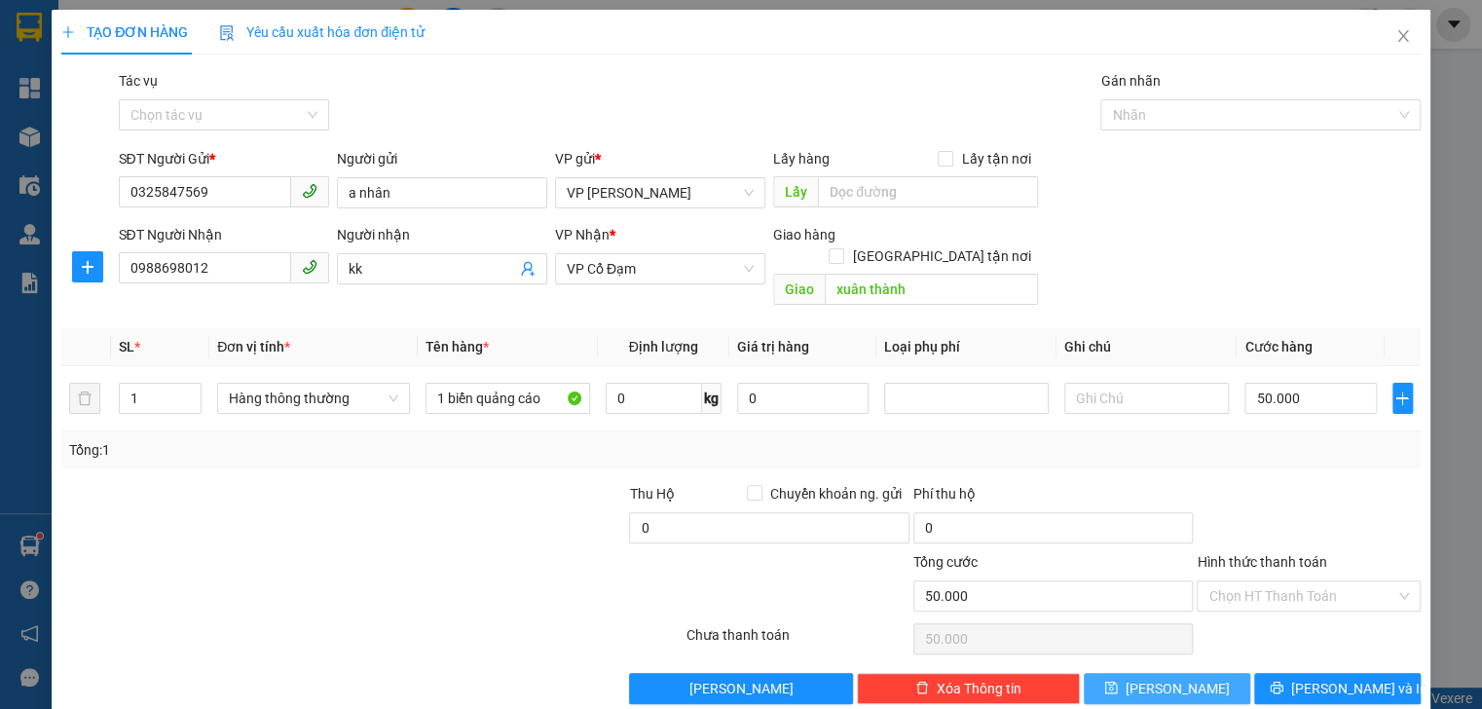
click at [1188, 673] on button "[PERSON_NAME]" at bounding box center [1167, 688] width 166 height 31
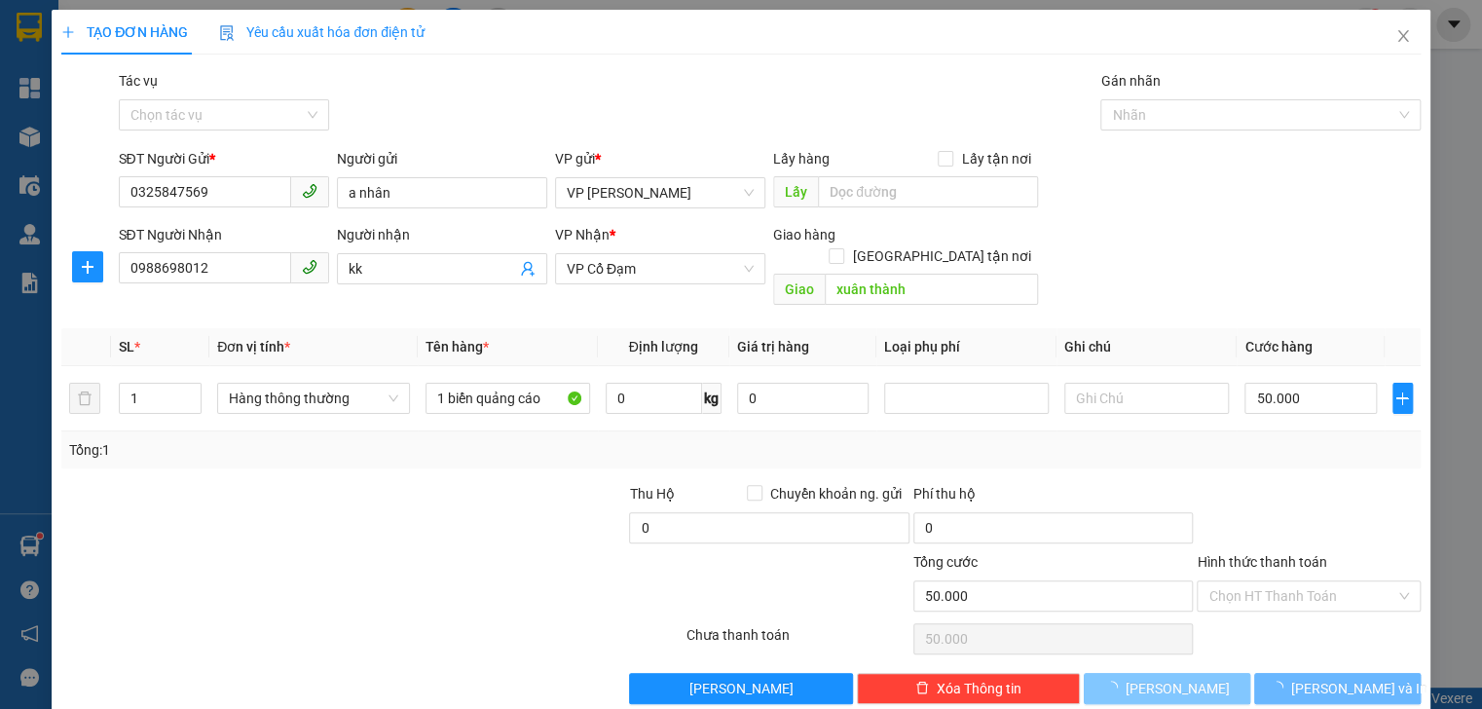
type input "0"
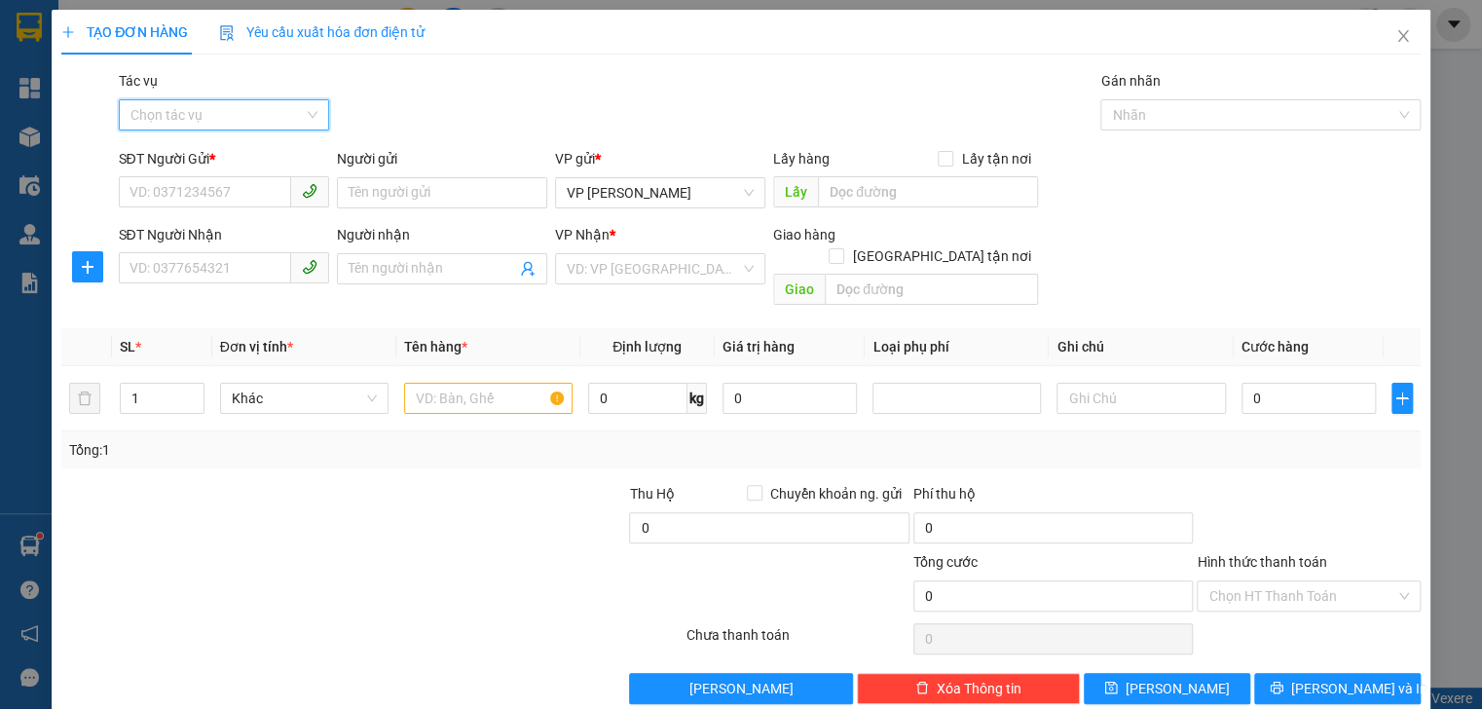
click at [229, 111] on input "Tác vụ" at bounding box center [216, 114] width 173 height 29
click at [220, 177] on div "Nhập hàng kho nhận" at bounding box center [221, 184] width 185 height 21
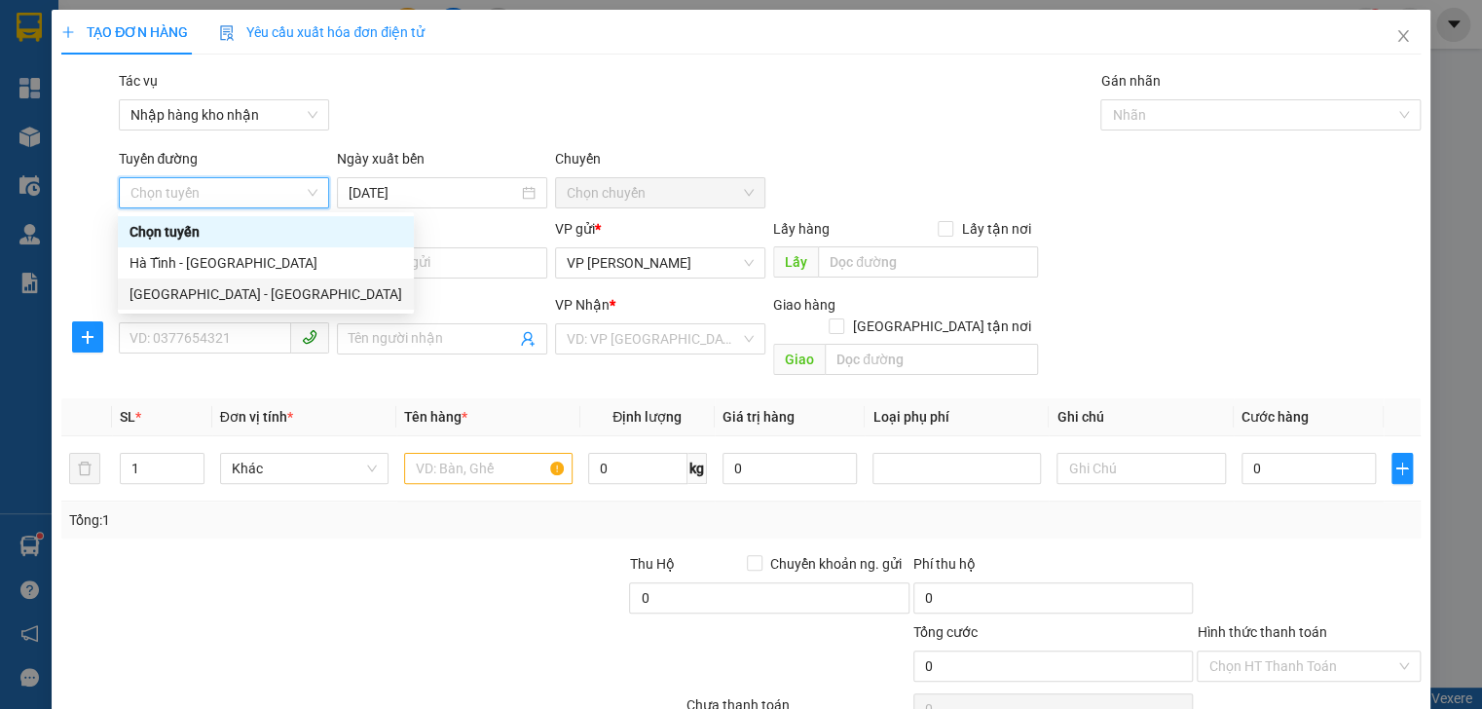
click at [177, 285] on div "[GEOGRAPHIC_DATA] - [GEOGRAPHIC_DATA]" at bounding box center [265, 293] width 273 height 21
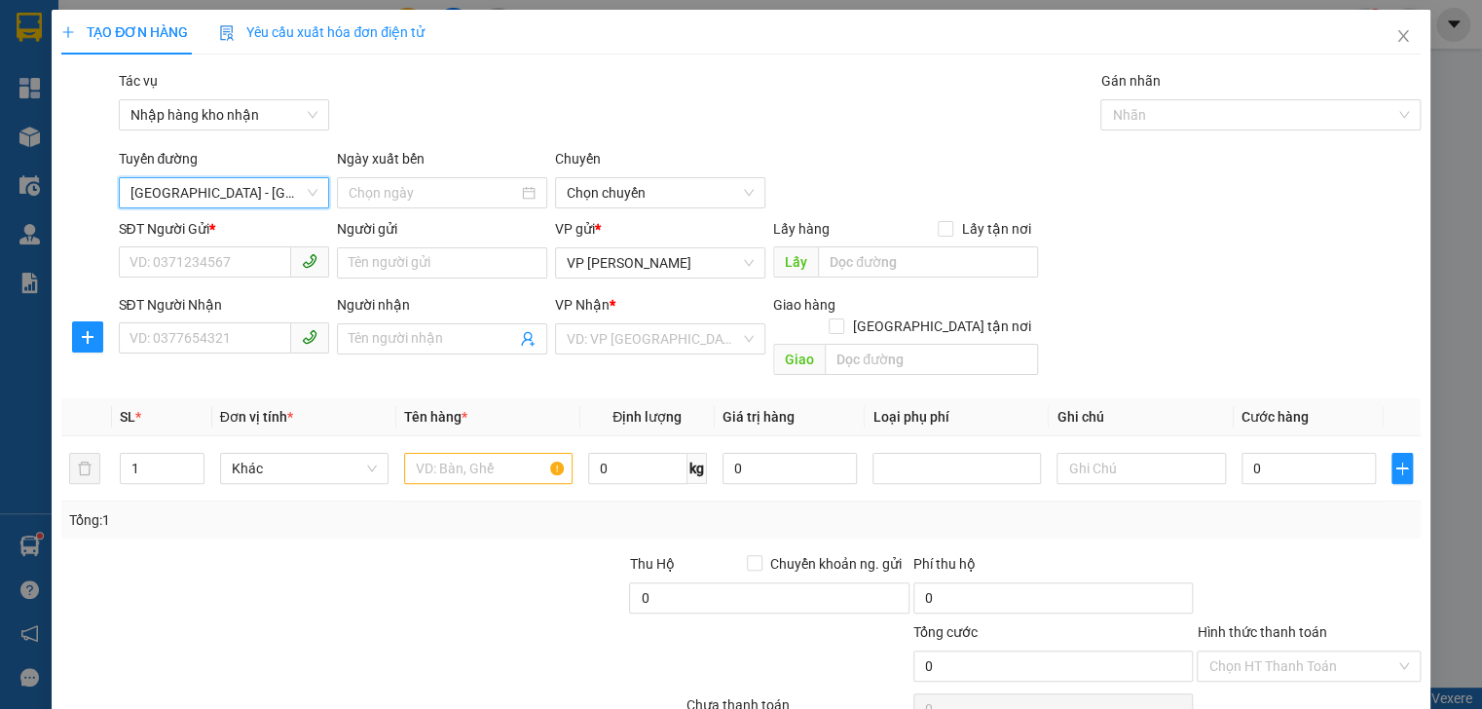
type input "[DATE]"
click at [683, 199] on span "08:30 (TC) - (Đã hủy)" at bounding box center [660, 192] width 187 height 29
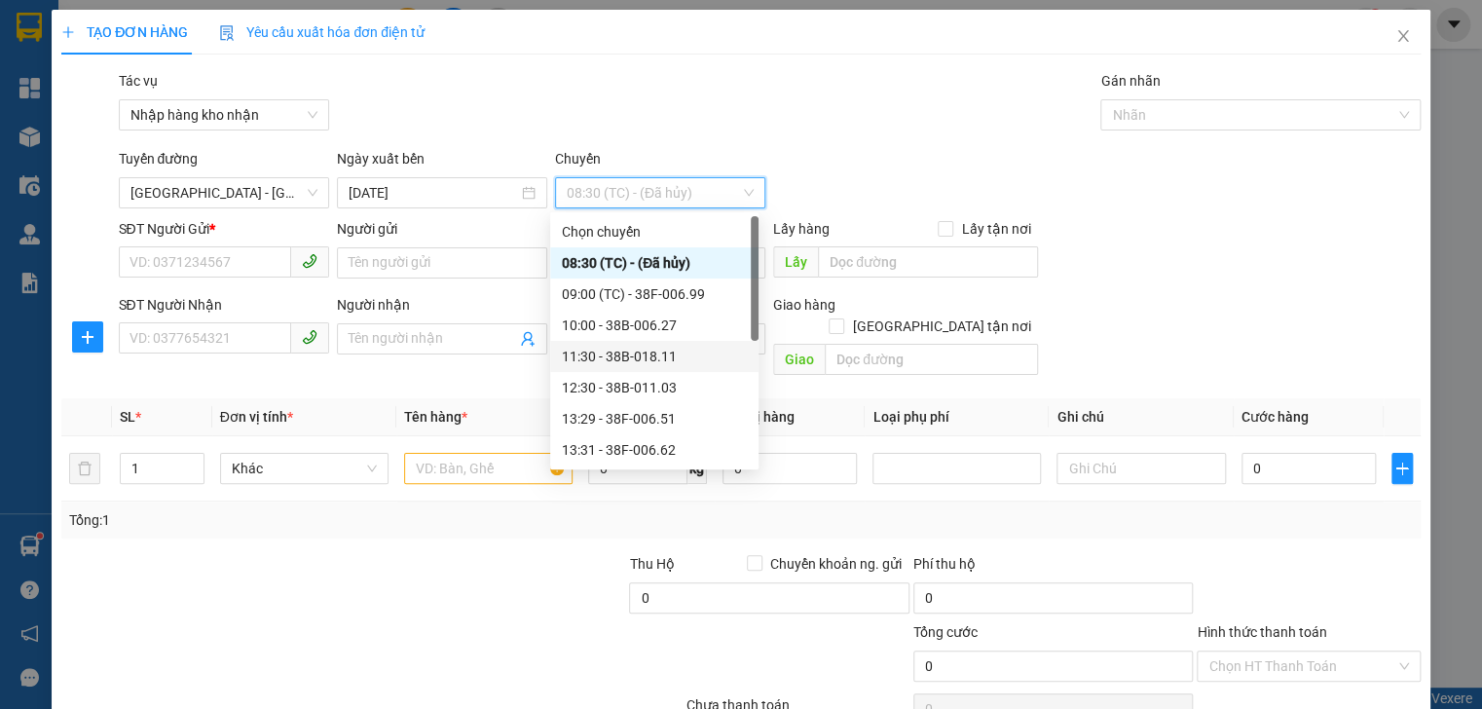
click at [633, 351] on div "11:30 - 38B-018.11" at bounding box center [654, 356] width 185 height 21
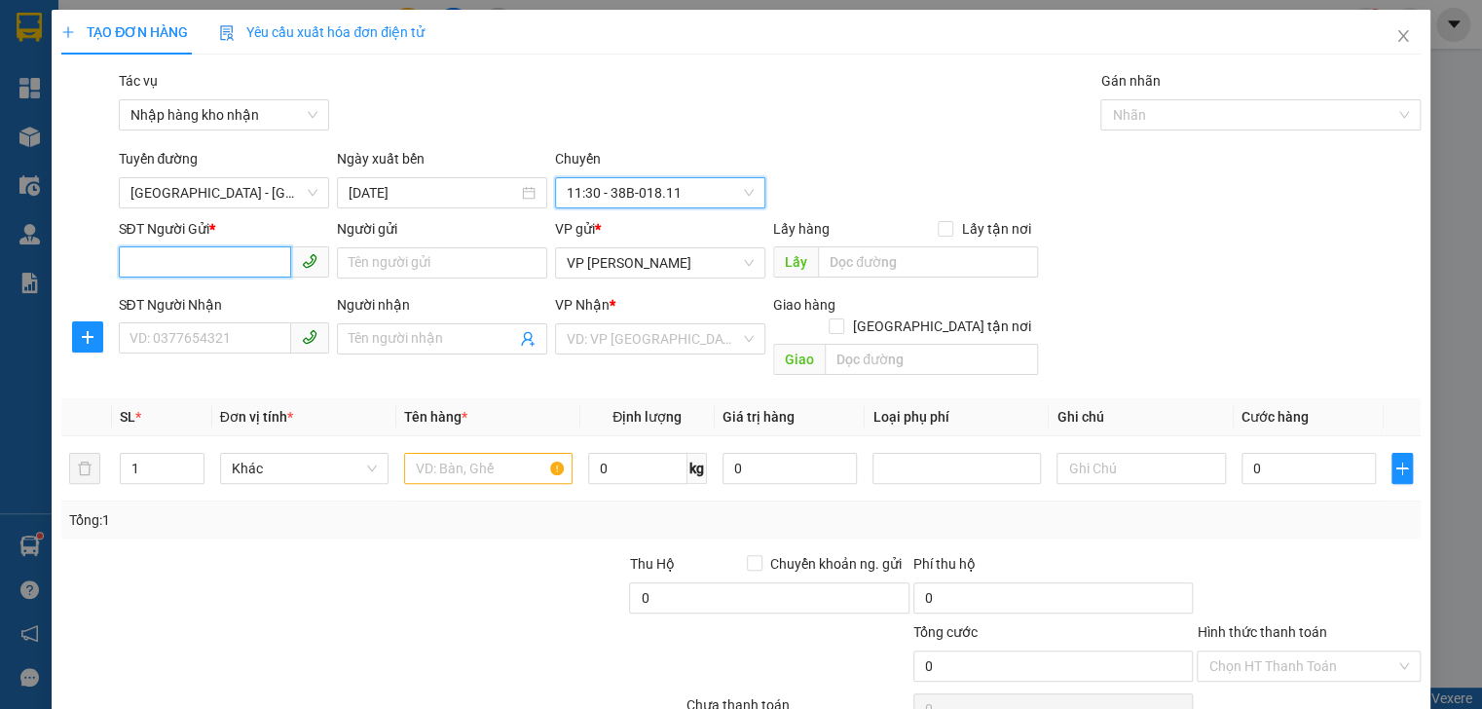
click at [166, 257] on input "SĐT Người Gửi *" at bounding box center [205, 261] width 172 height 31
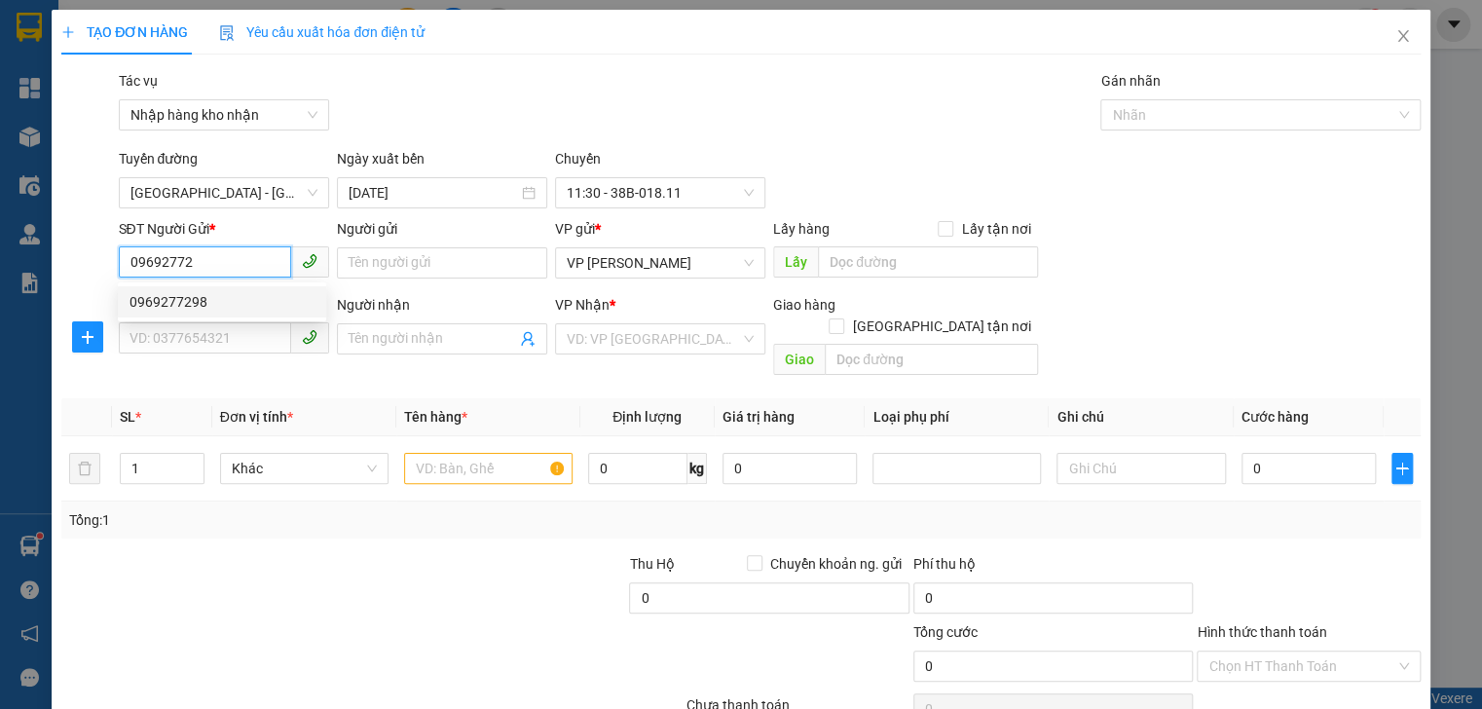
click at [159, 296] on div "0969277298" at bounding box center [221, 301] width 185 height 21
type input "0969277298"
type input "0374834495"
type input "a lợi"
type input "30 [PERSON_NAME]"
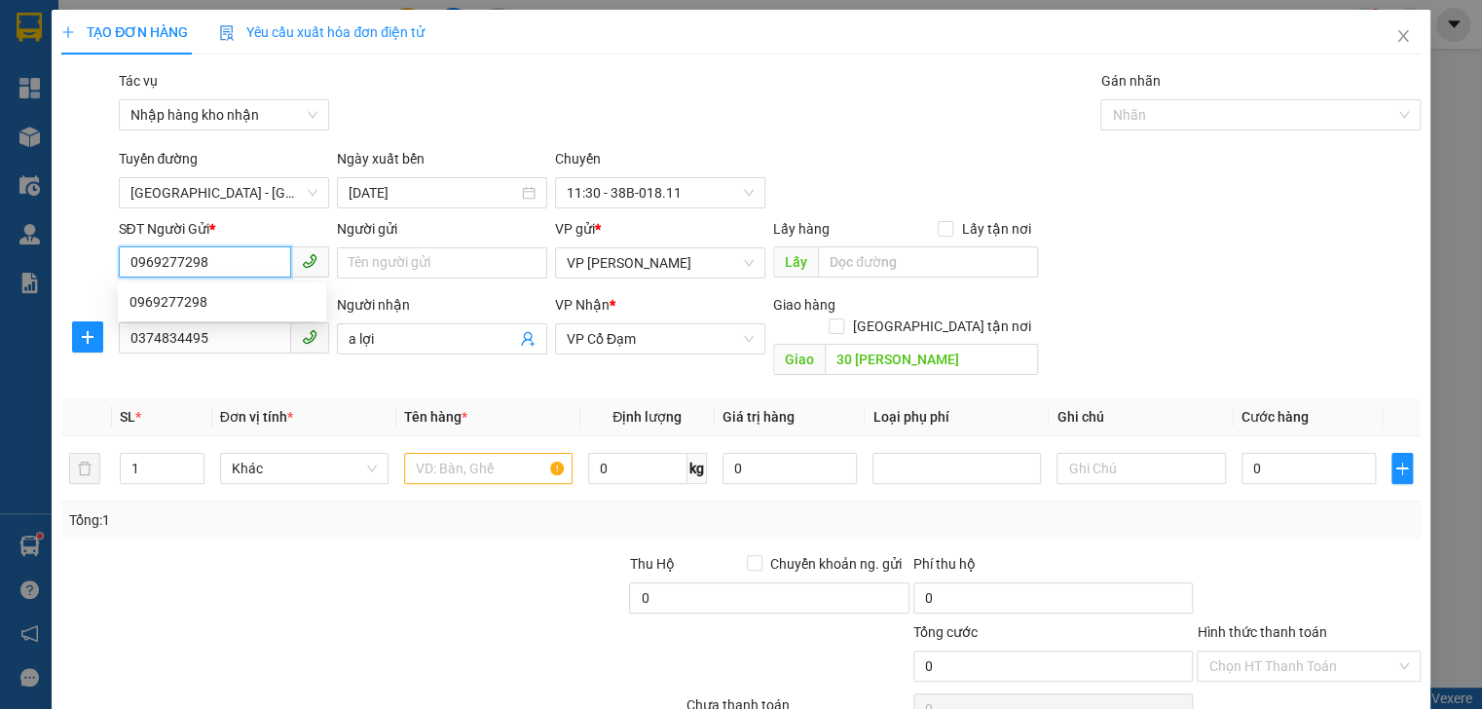
type input "880.000"
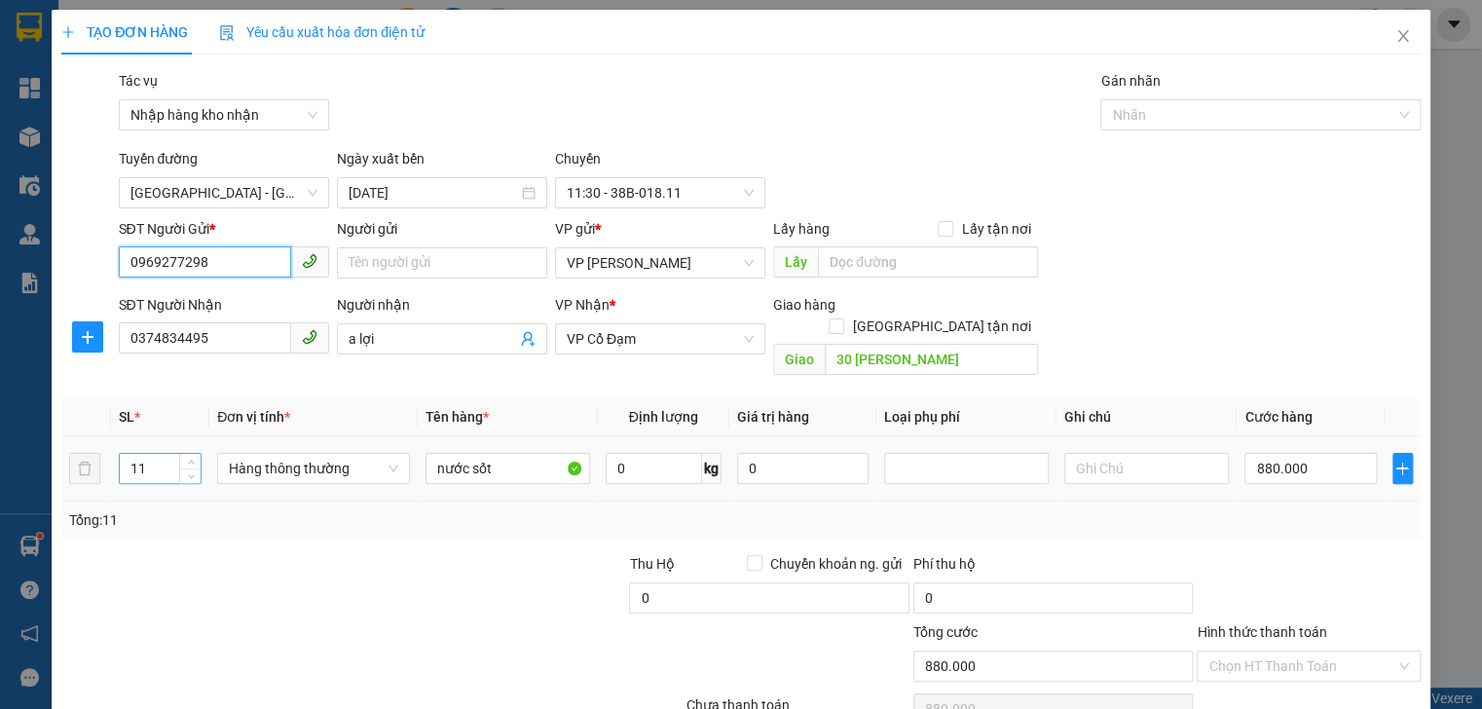
type input "0969277298"
click at [169, 454] on input "11" at bounding box center [160, 468] width 81 height 29
type input "1"
type input "19"
click at [1312, 453] on input "880.000" at bounding box center [1309, 468] width 131 height 31
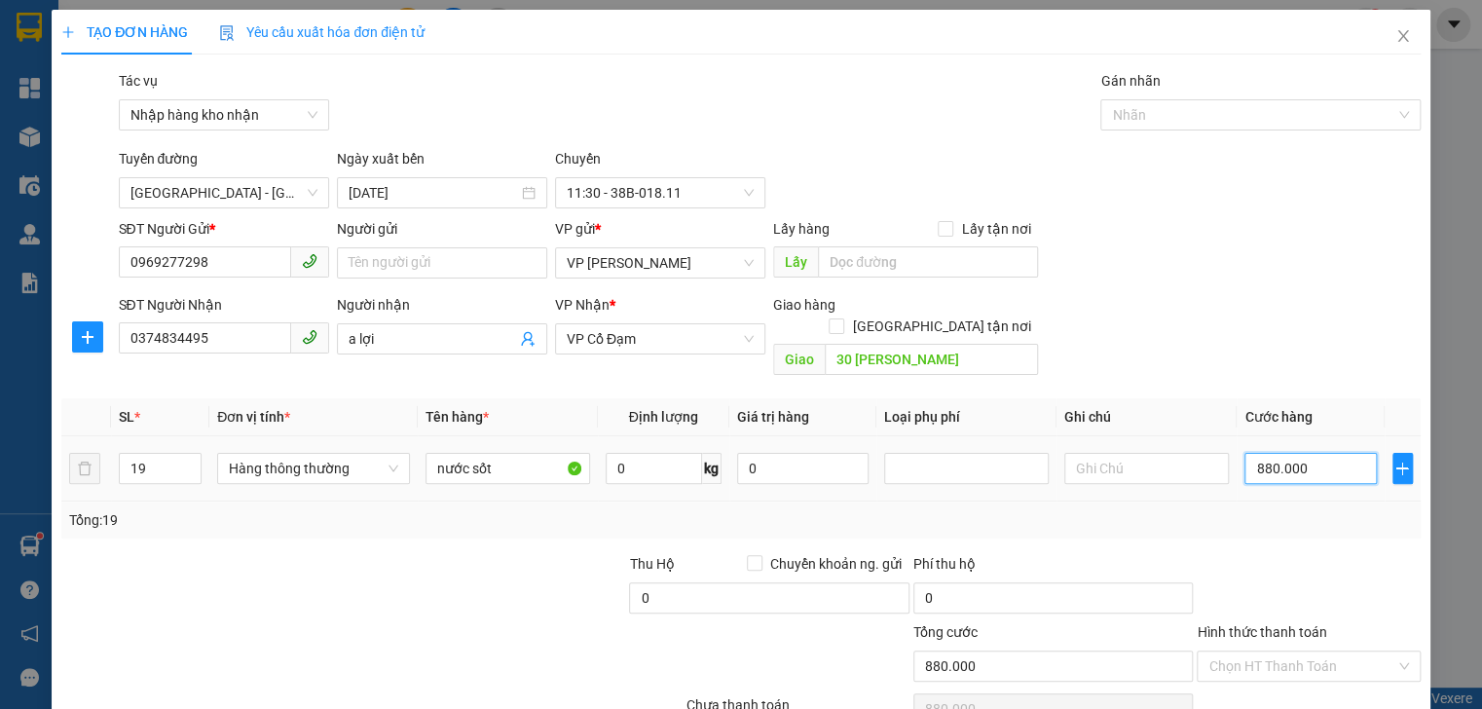
type input "0"
type input "1"
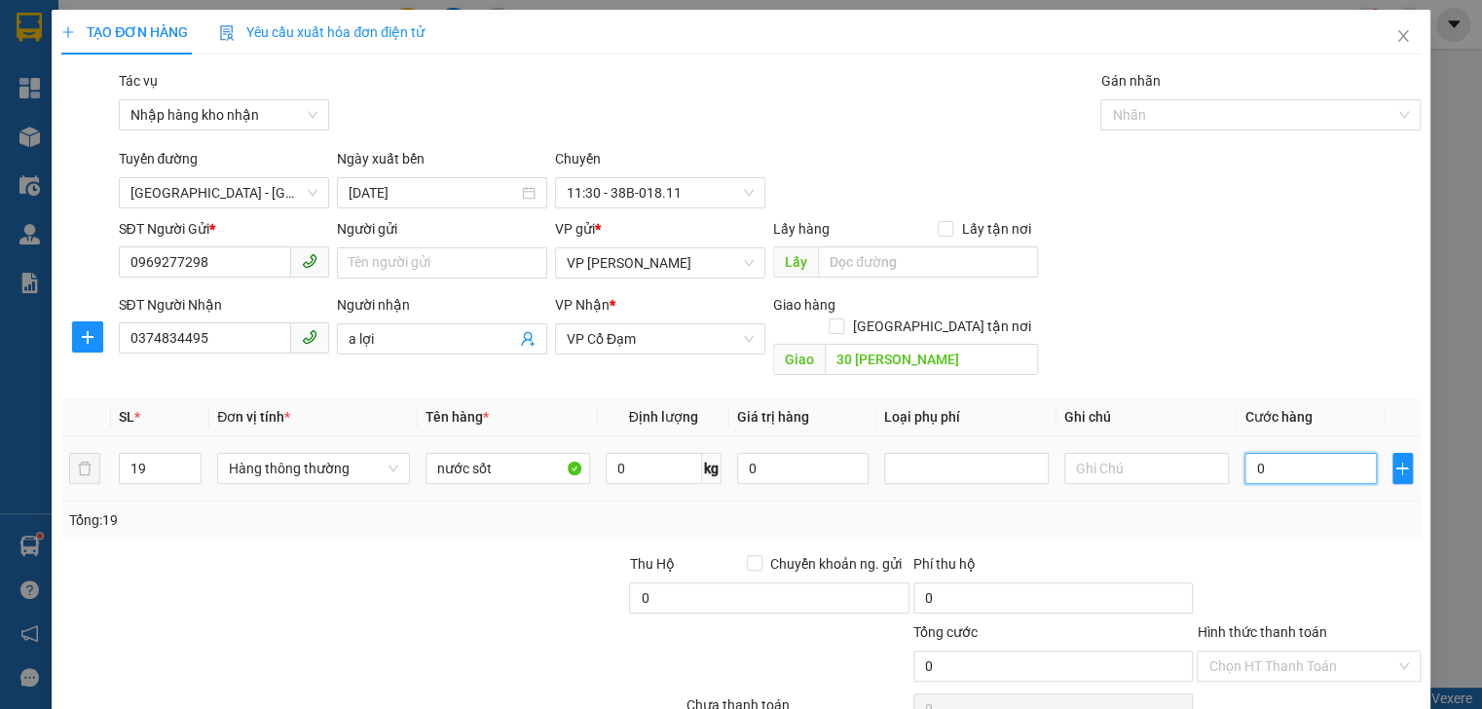
type input "01"
type input "13"
type input "013"
type input "134"
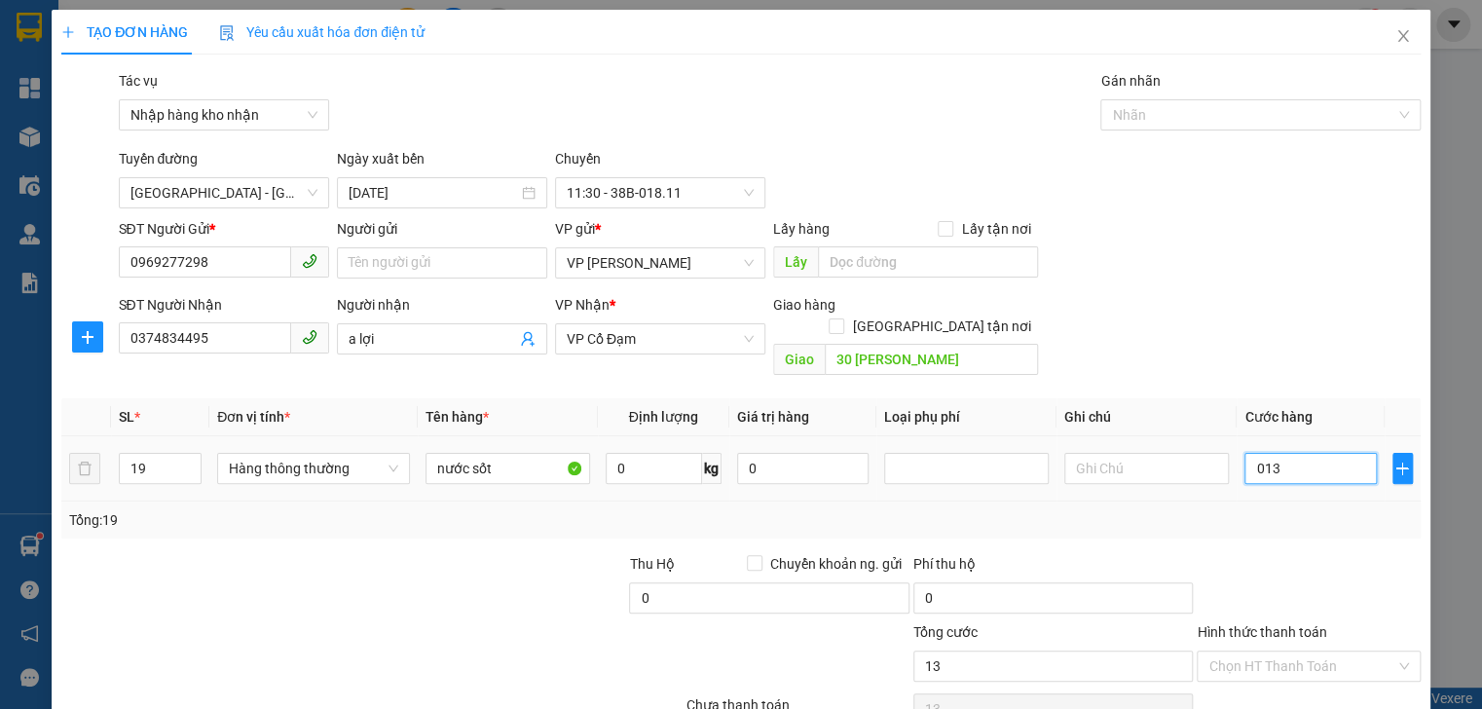
type input "134"
type input "0.134"
type input "13"
type input "0"
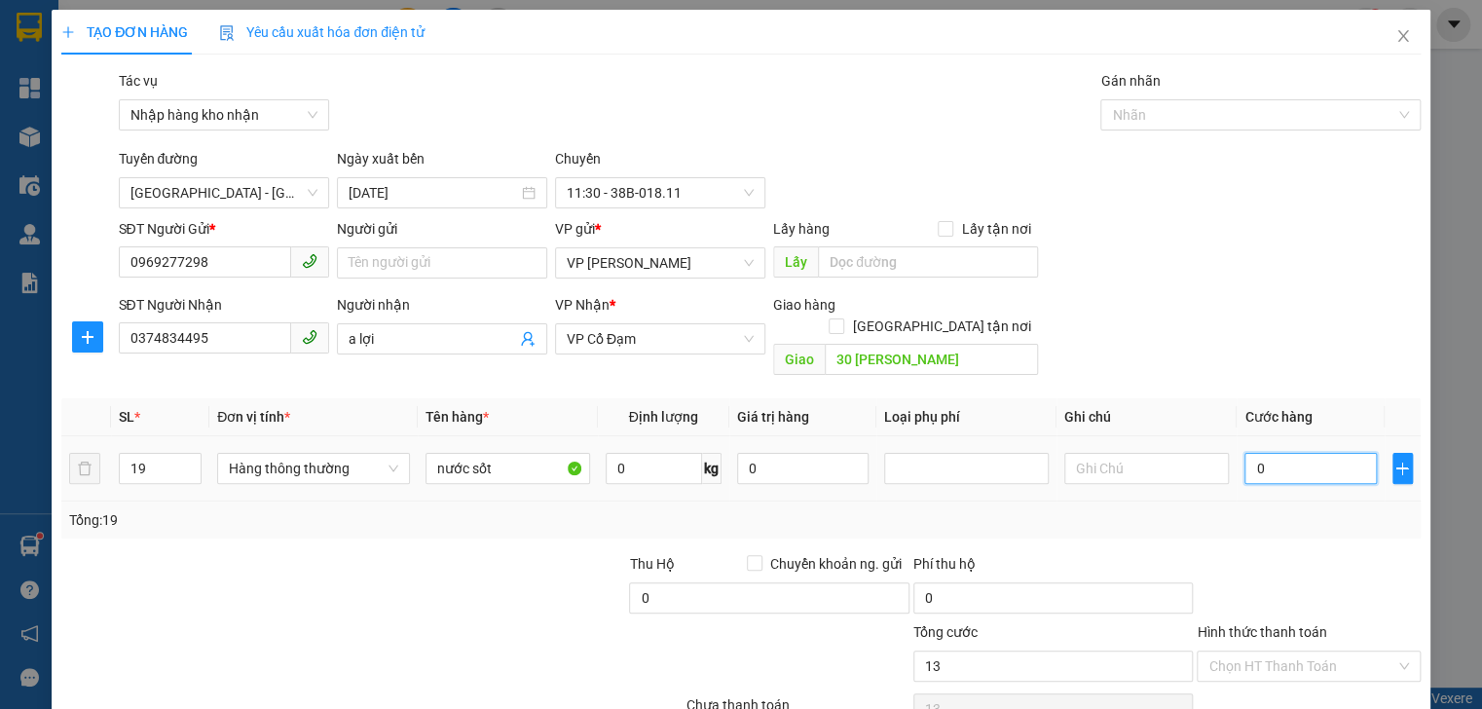
type input "0"
click at [1246, 456] on input "0" at bounding box center [1309, 468] width 131 height 31
type input "10"
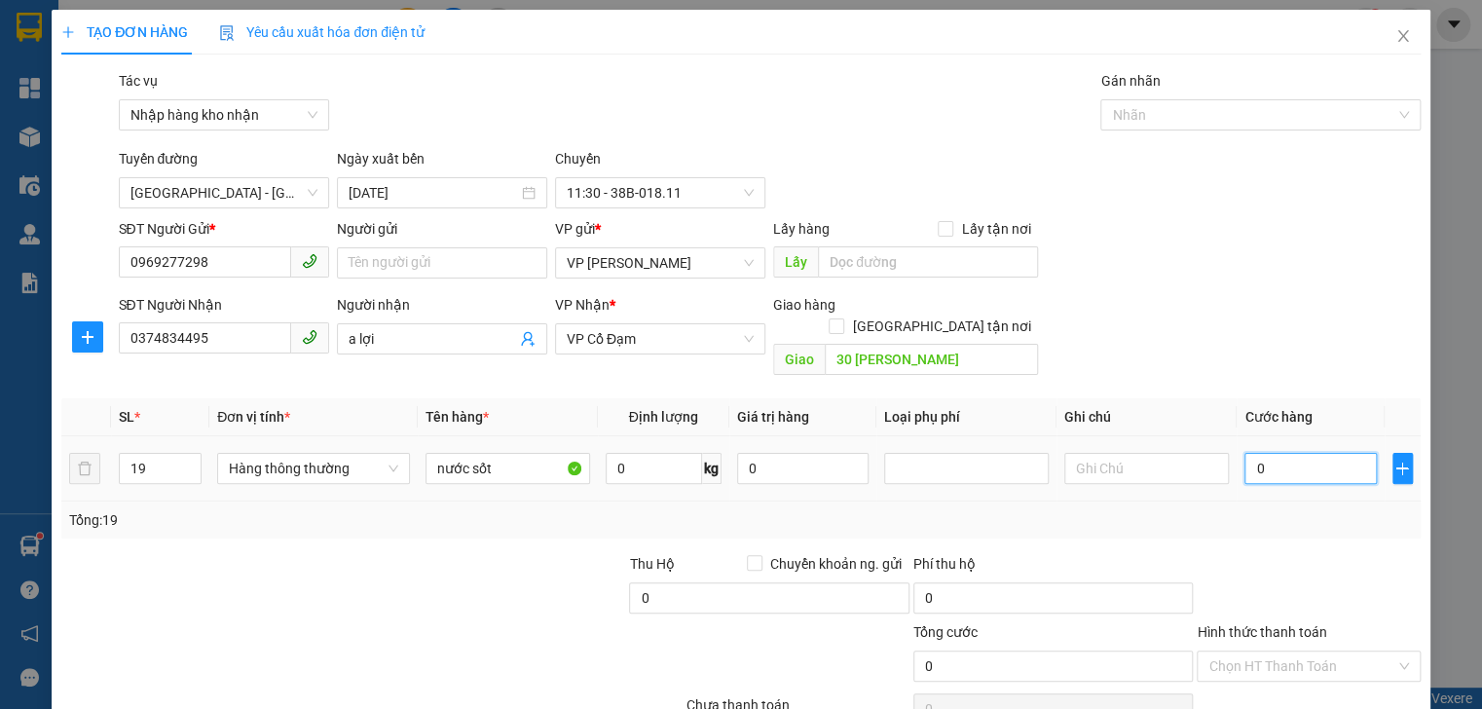
type input "10"
type input "130"
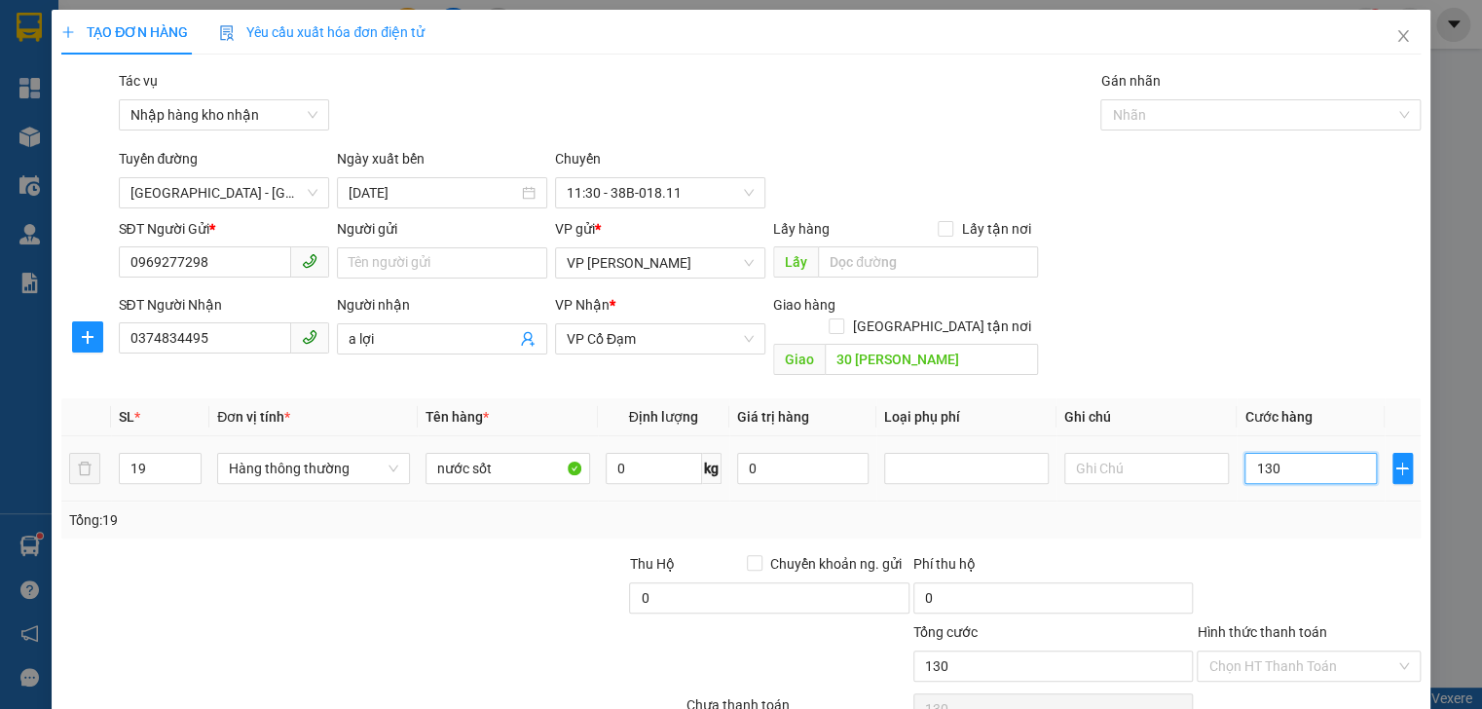
type input "1.340"
type input "1.340.000"
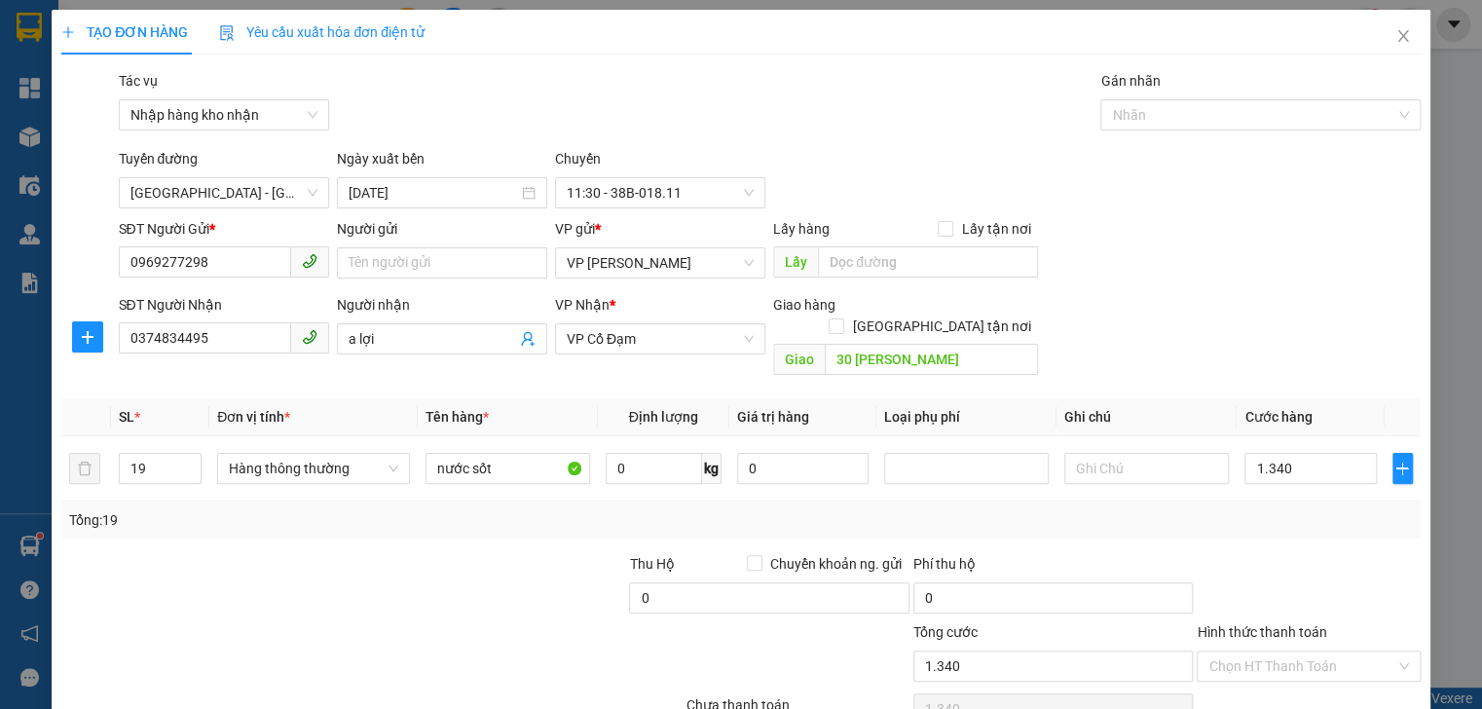
type input "1.340.000"
click at [1259, 521] on div "Transit Pickup Surcharge Ids Transit Deliver Surcharge Ids Transit Deliver Surc…" at bounding box center [740, 422] width 1358 height 704
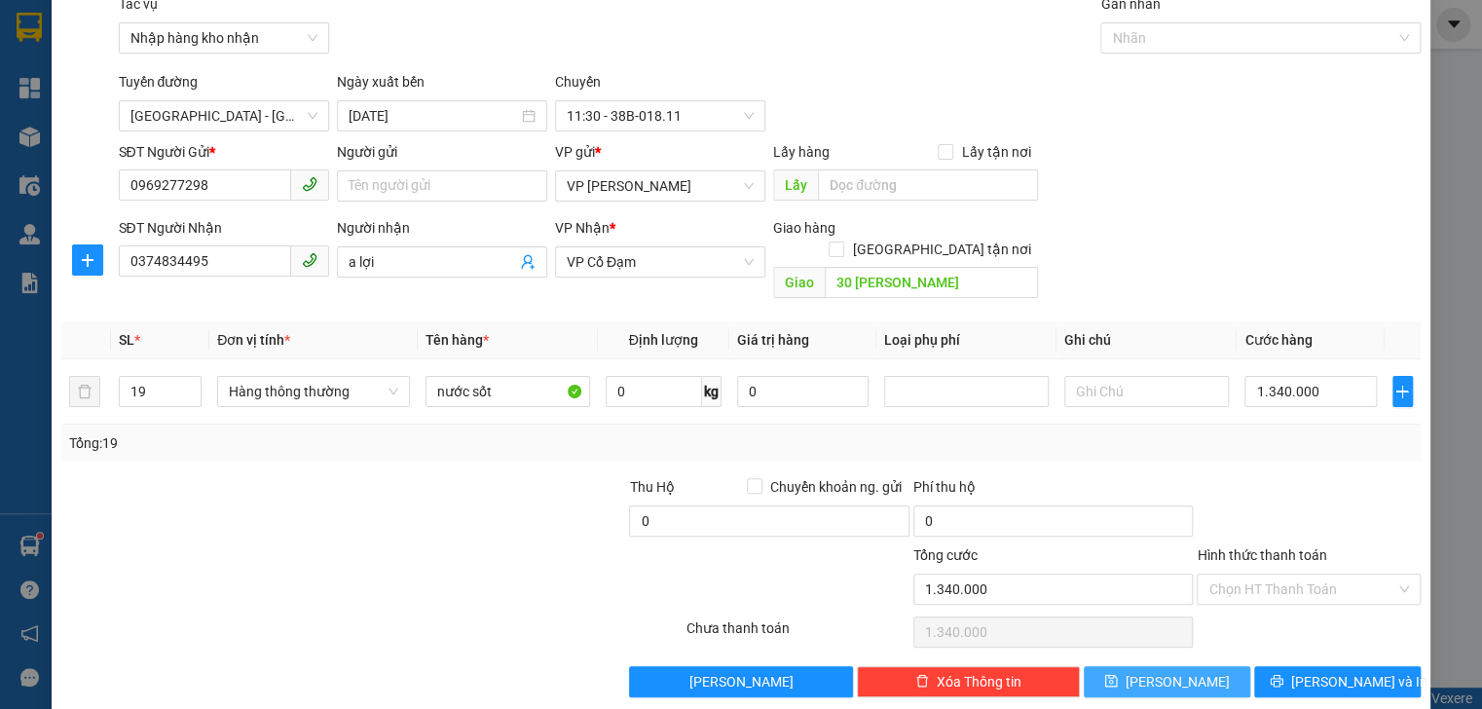
scroll to position [80, 0]
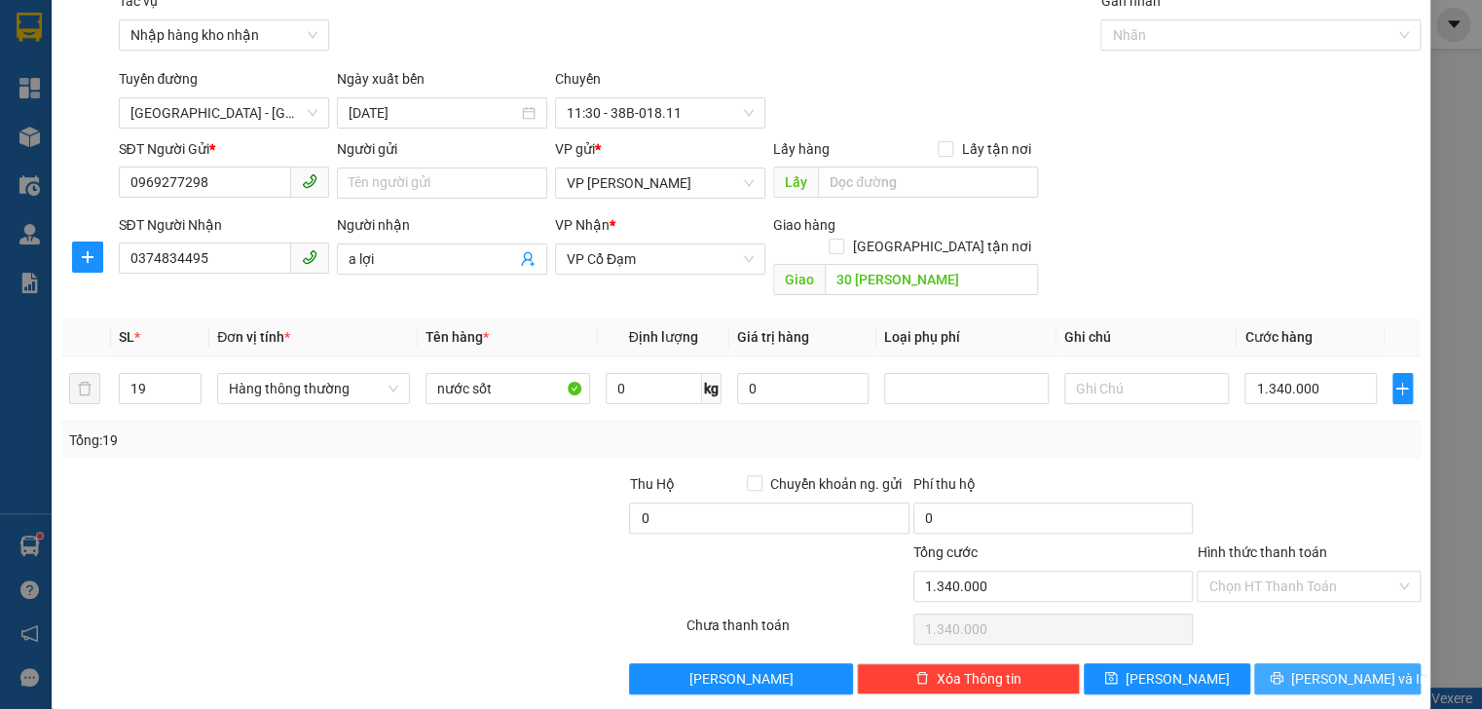
click at [1328, 668] on span "[PERSON_NAME] và In" at bounding box center [1359, 678] width 136 height 21
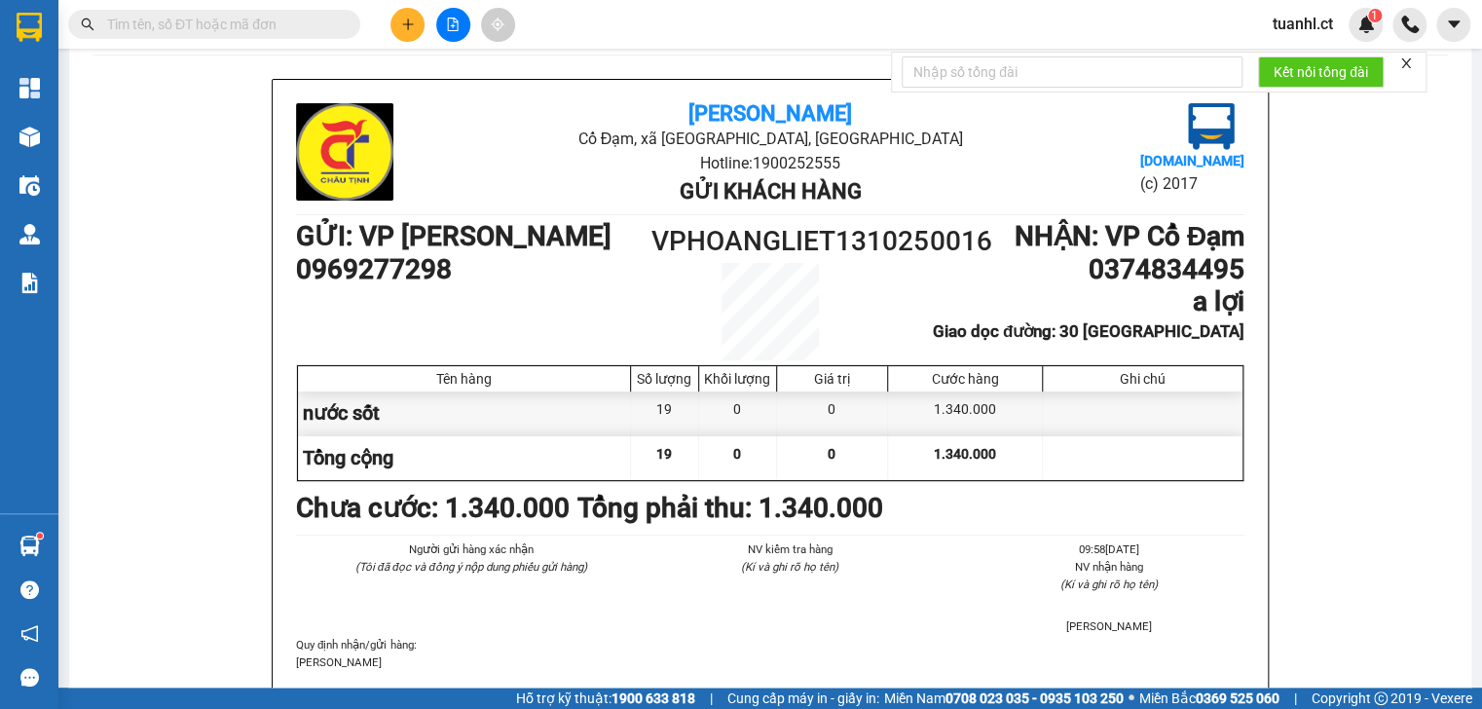
scroll to position [78, 0]
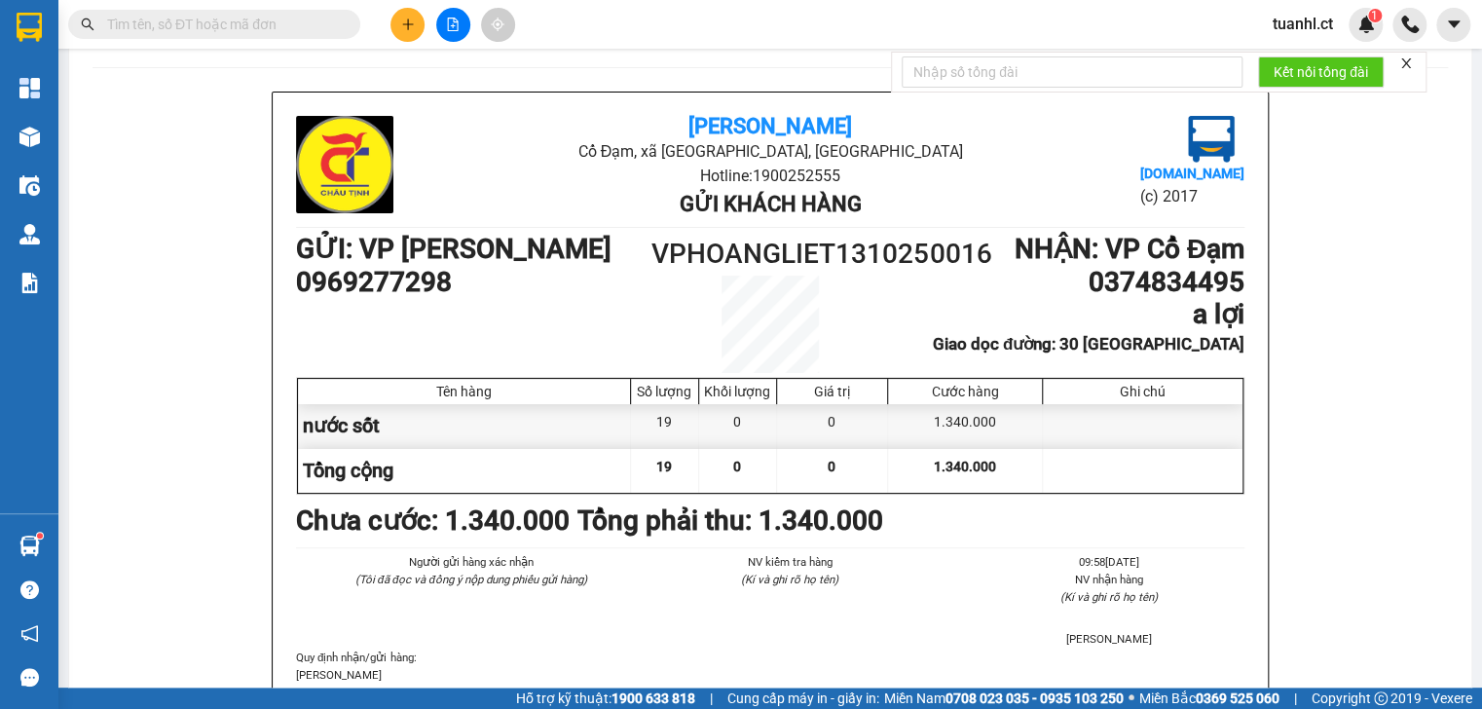
click at [421, 24] on button at bounding box center [407, 25] width 34 height 34
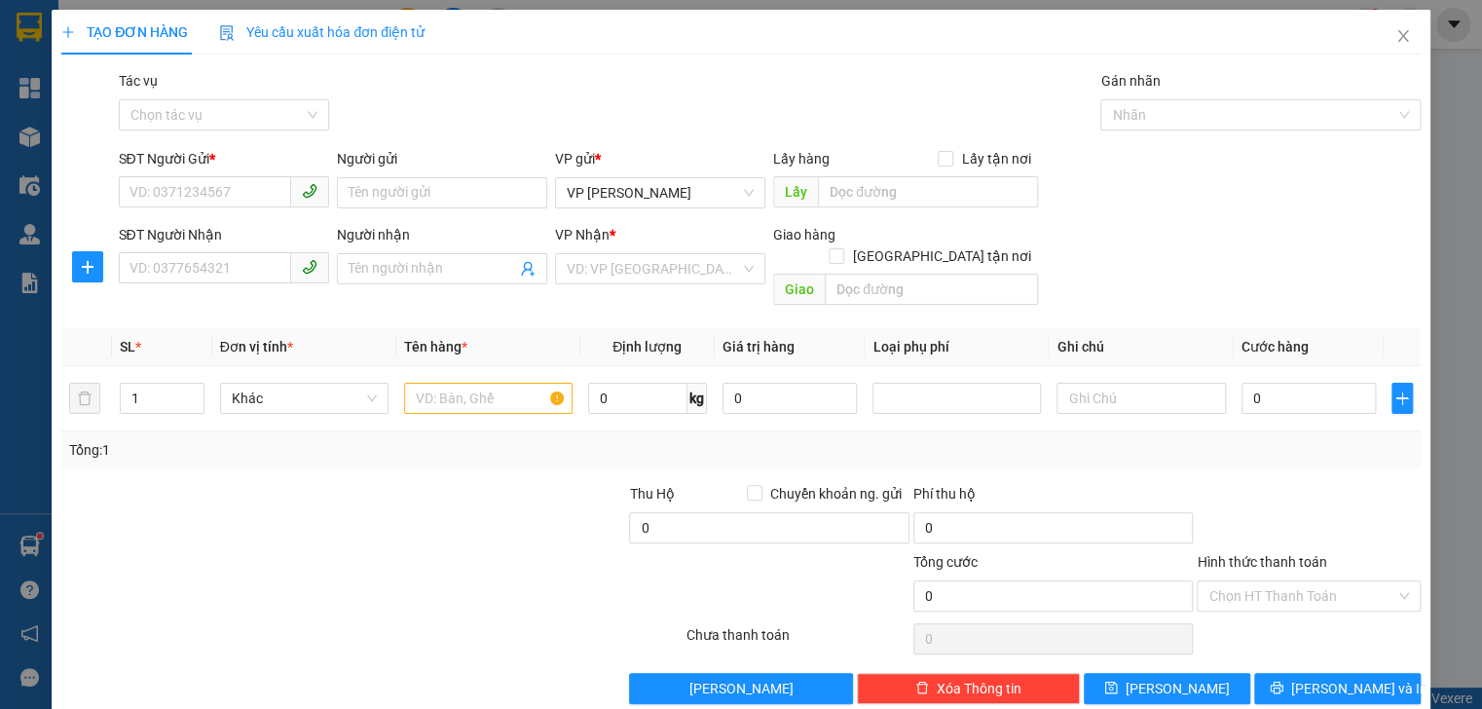
click at [147, 286] on div "SĐT Người Nhận VD: 0377654321" at bounding box center [224, 258] width 210 height 68
click at [156, 280] on input "SĐT Người Nhận" at bounding box center [205, 267] width 172 height 31
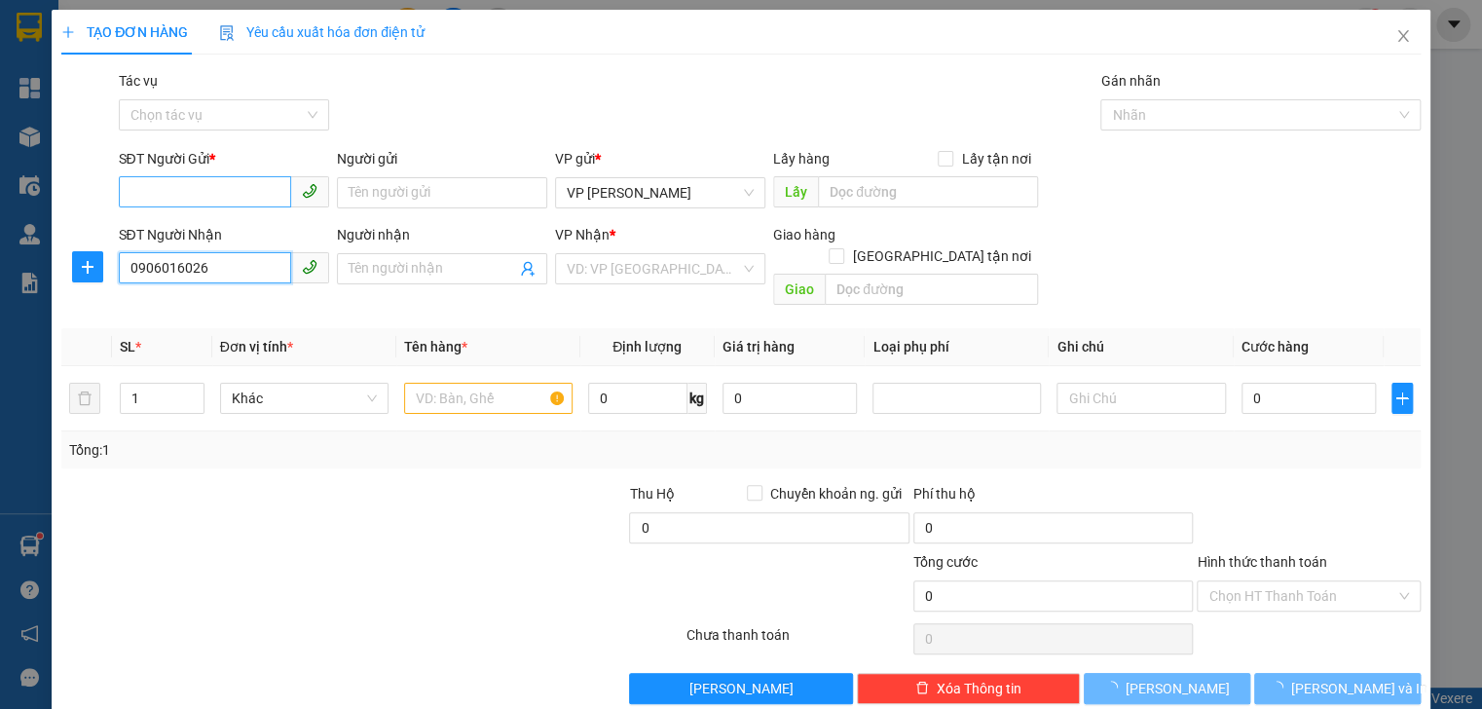
type input "0906016026"
click at [199, 200] on input "SĐT Người Gửi *" at bounding box center [205, 191] width 172 height 31
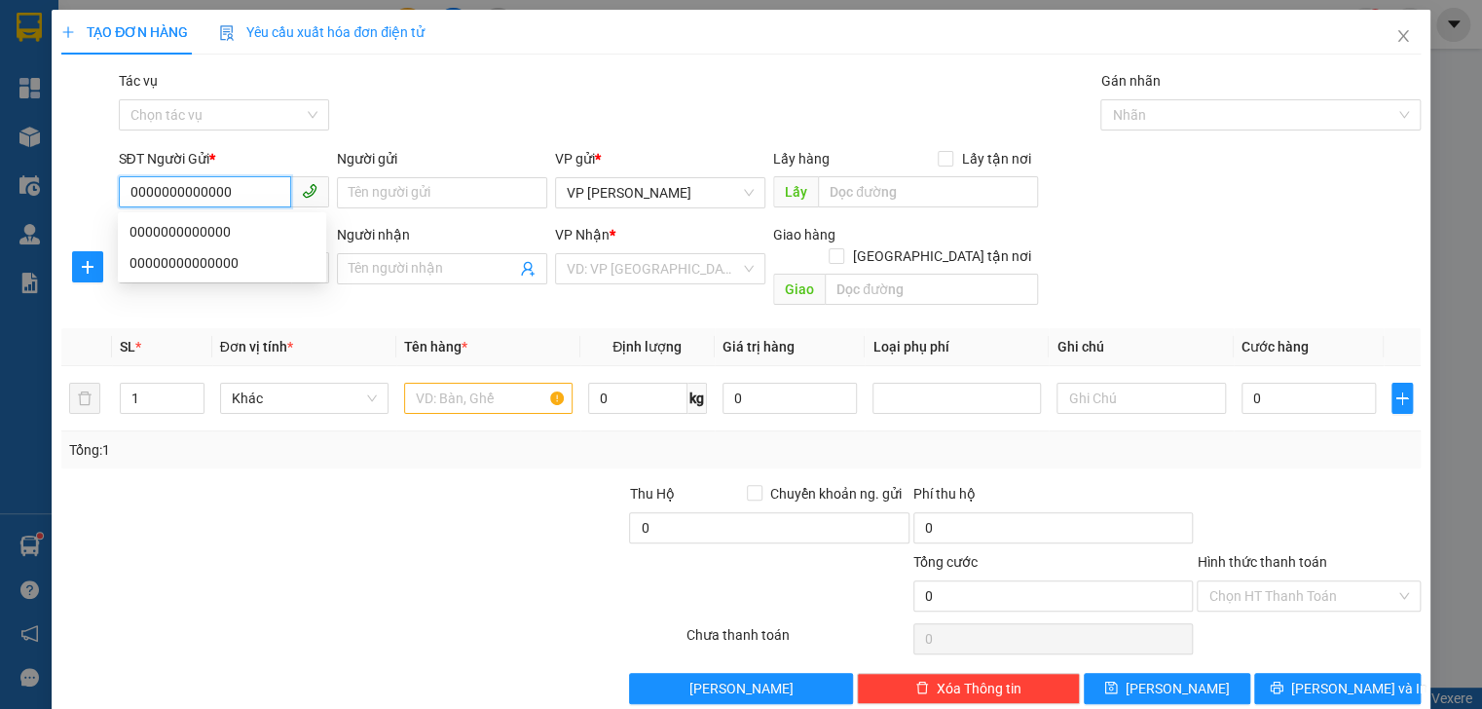
type input "0000000000000"
click at [402, 483] on div at bounding box center [486, 517] width 284 height 68
click at [430, 388] on input "text" at bounding box center [488, 398] width 168 height 31
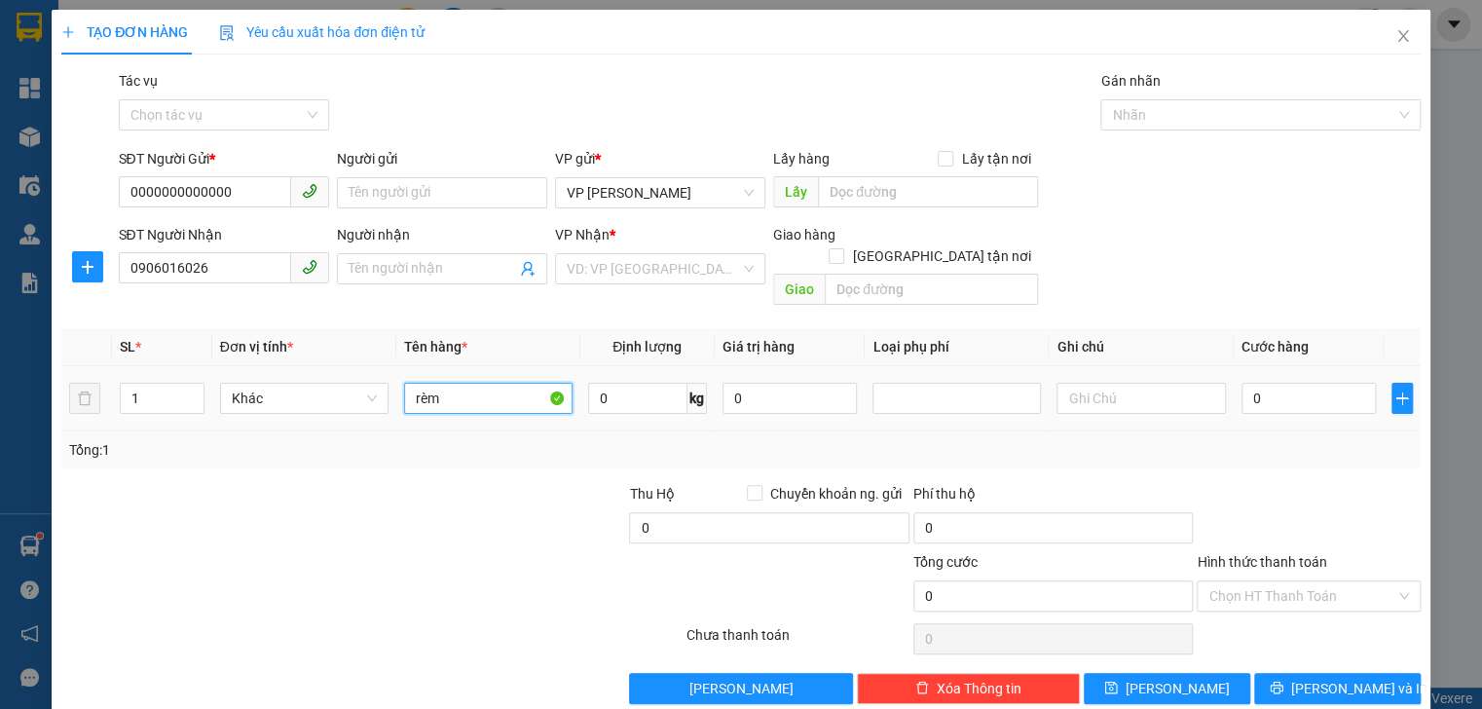
type input "rèm"
click at [1267, 395] on div "0" at bounding box center [1308, 398] width 135 height 39
click at [1258, 386] on input "0" at bounding box center [1308, 398] width 135 height 31
type input "6"
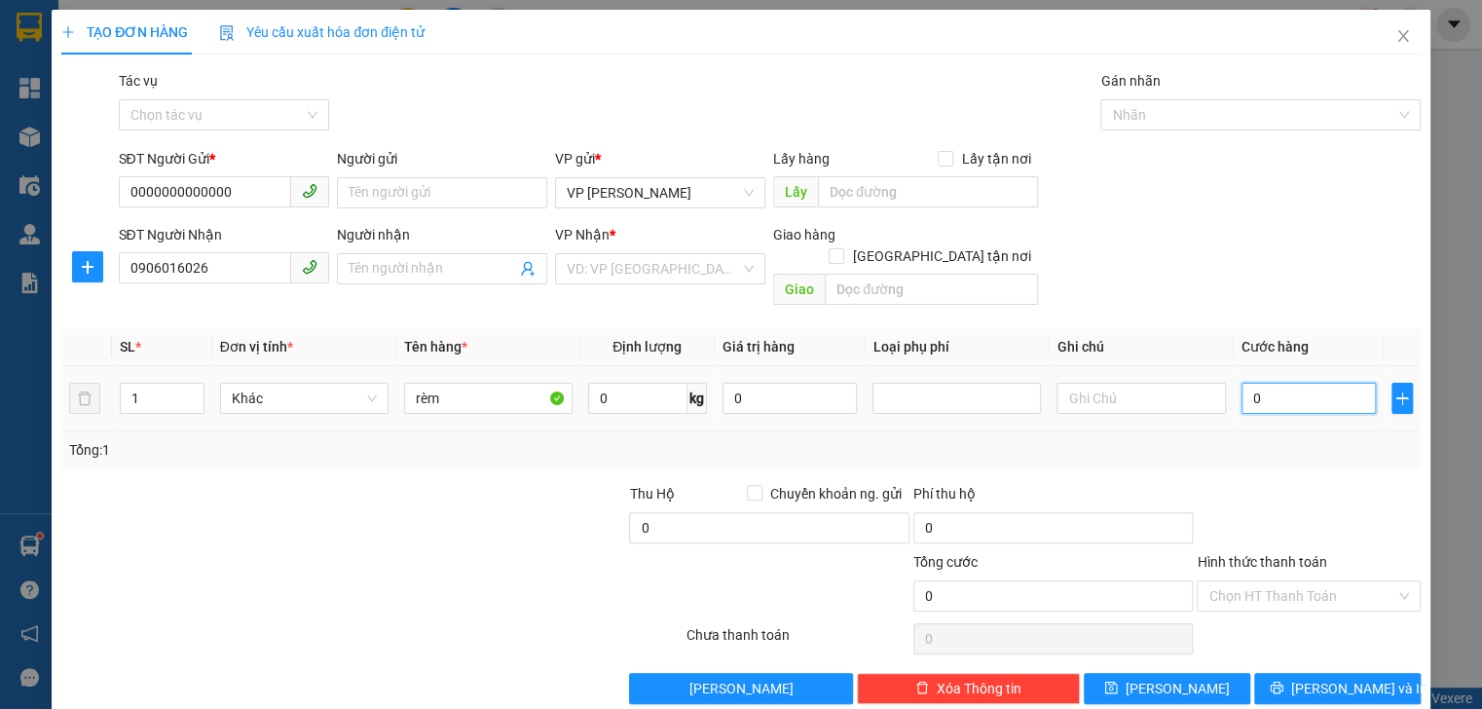
type input "6"
type input "60"
type input "6"
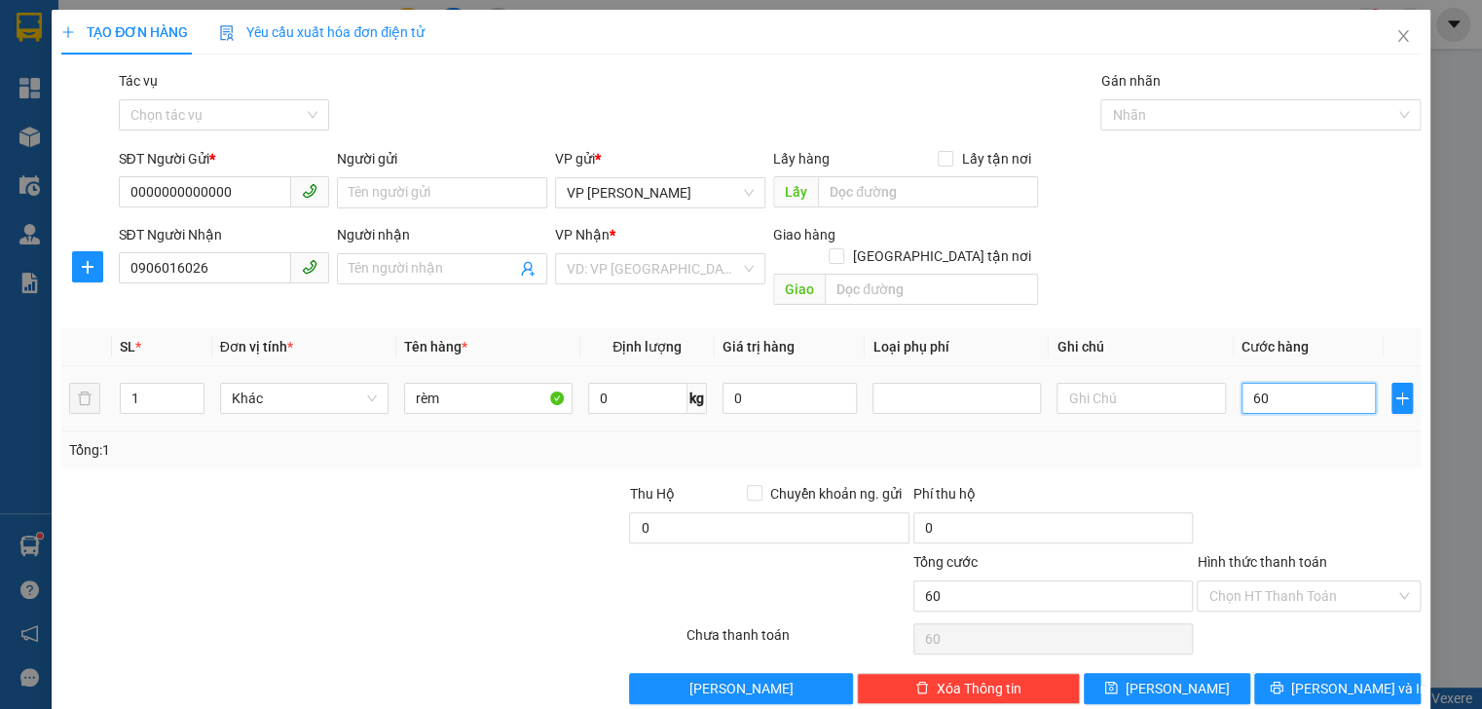
type input "6"
type input "0"
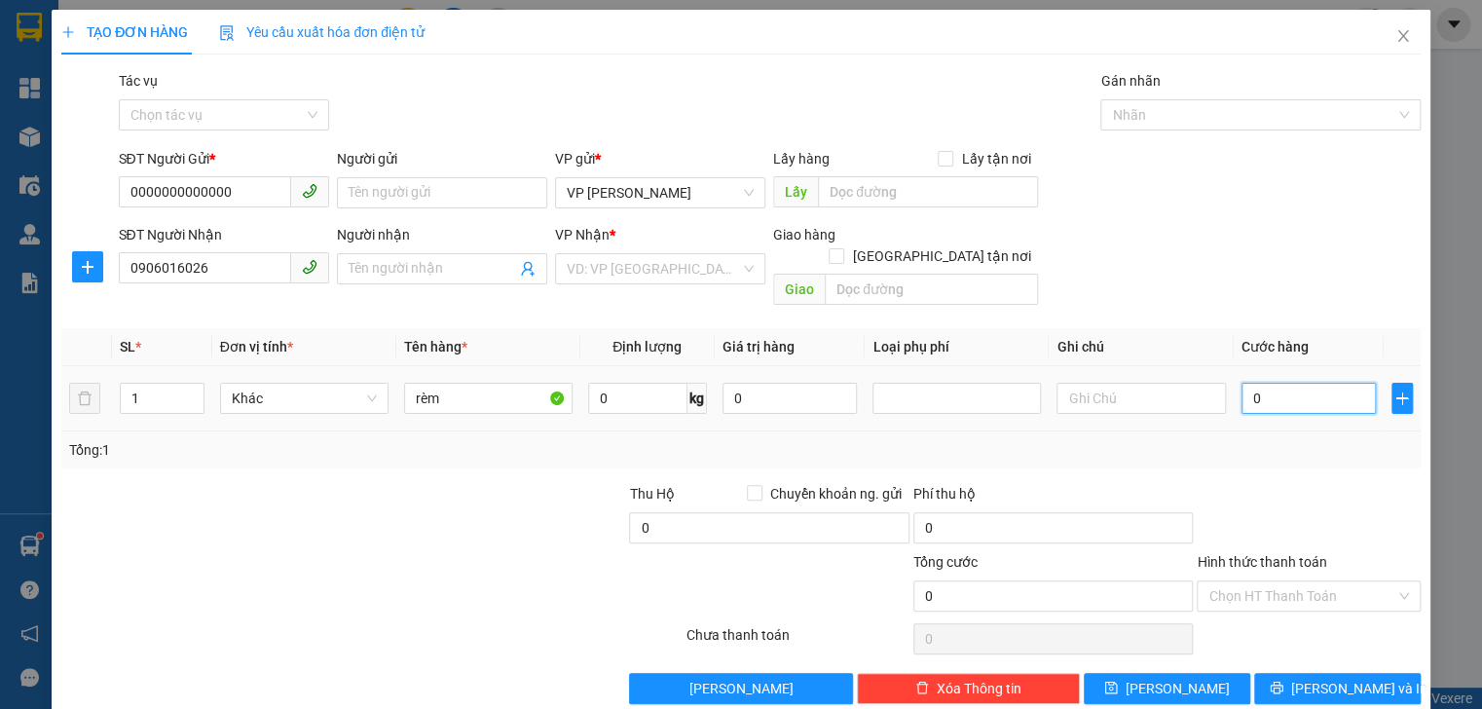
click at [1241, 383] on input "0" at bounding box center [1308, 398] width 135 height 31
type input "50"
type input "50.000"
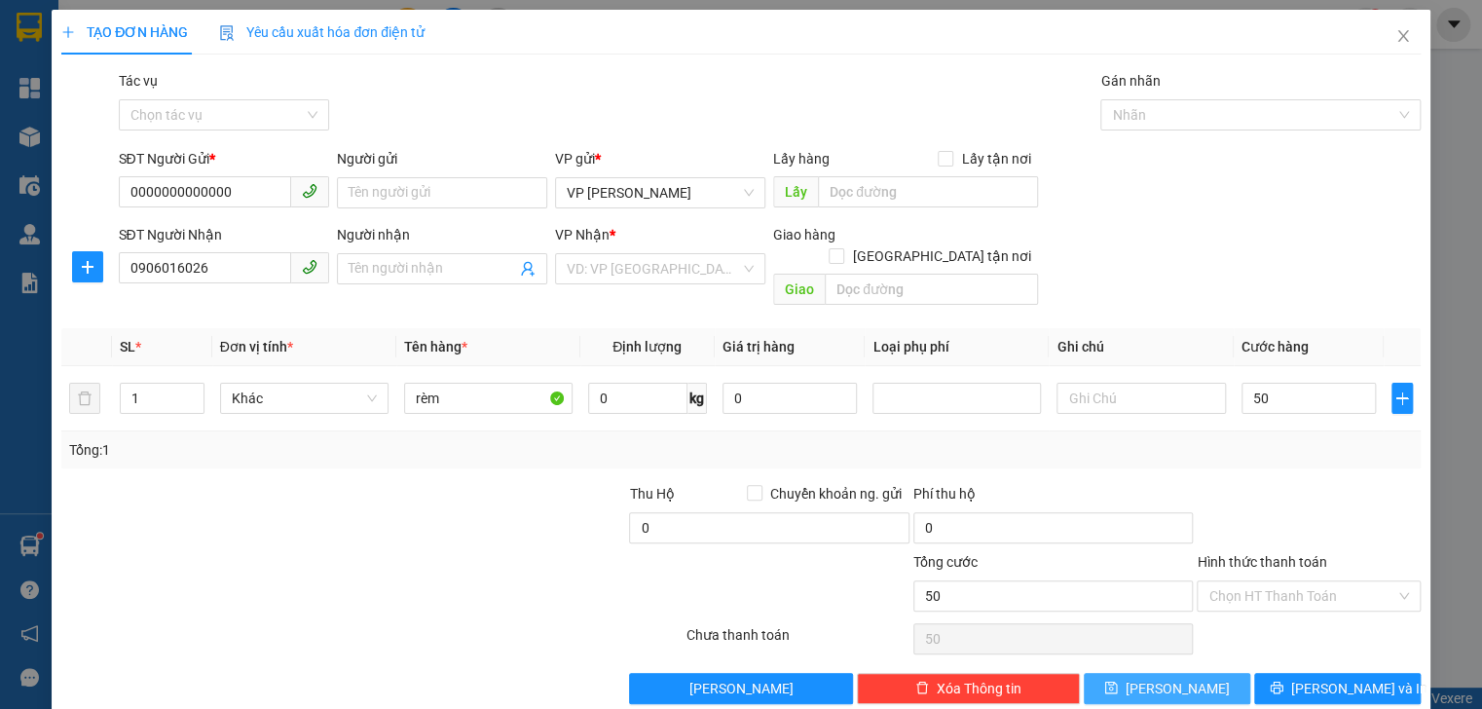
type input "50.000"
click at [1201, 673] on button "[PERSON_NAME]" at bounding box center [1167, 688] width 166 height 31
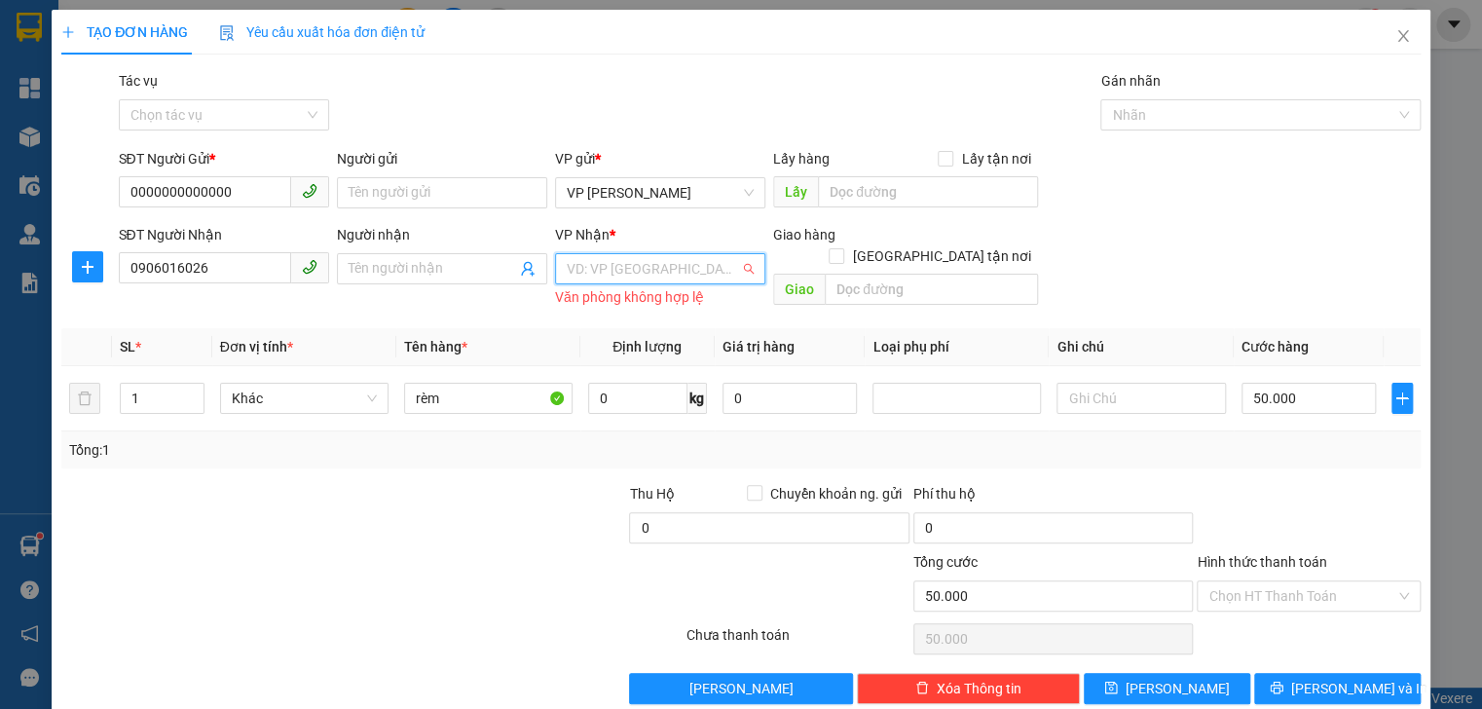
click at [684, 269] on input "search" at bounding box center [653, 268] width 173 height 29
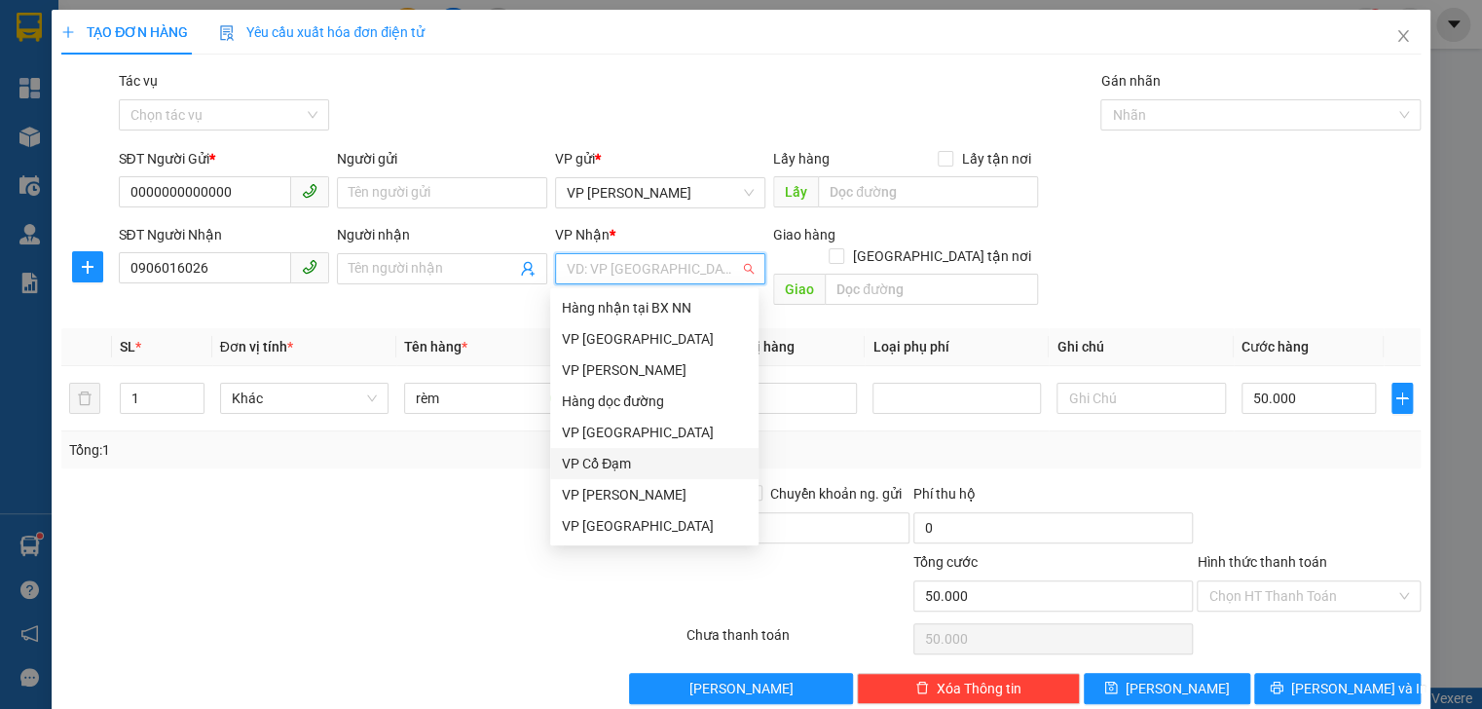
click at [603, 463] on div "VP Cổ Đạm" at bounding box center [654, 463] width 185 height 21
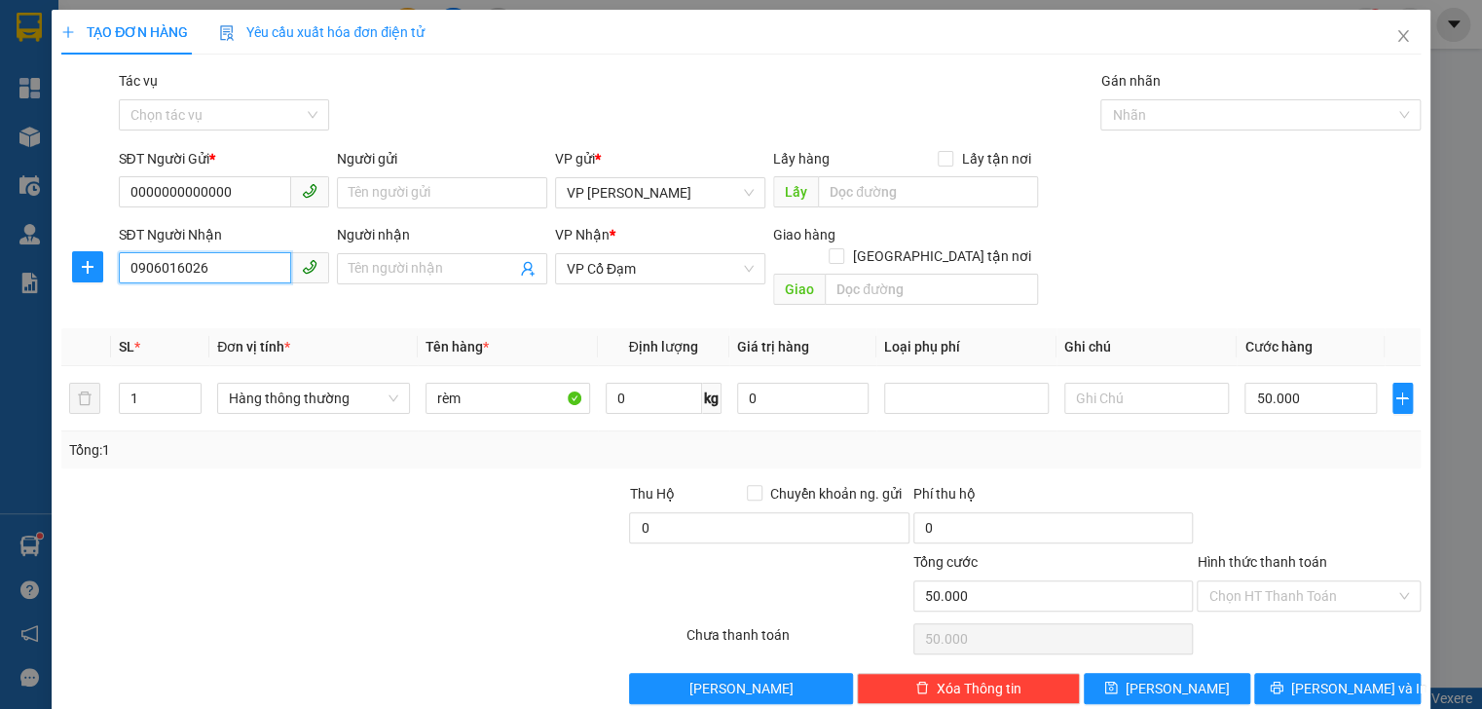
click at [254, 274] on input "0906016026" at bounding box center [205, 267] width 172 height 31
click at [913, 274] on input "text" at bounding box center [931, 289] width 213 height 31
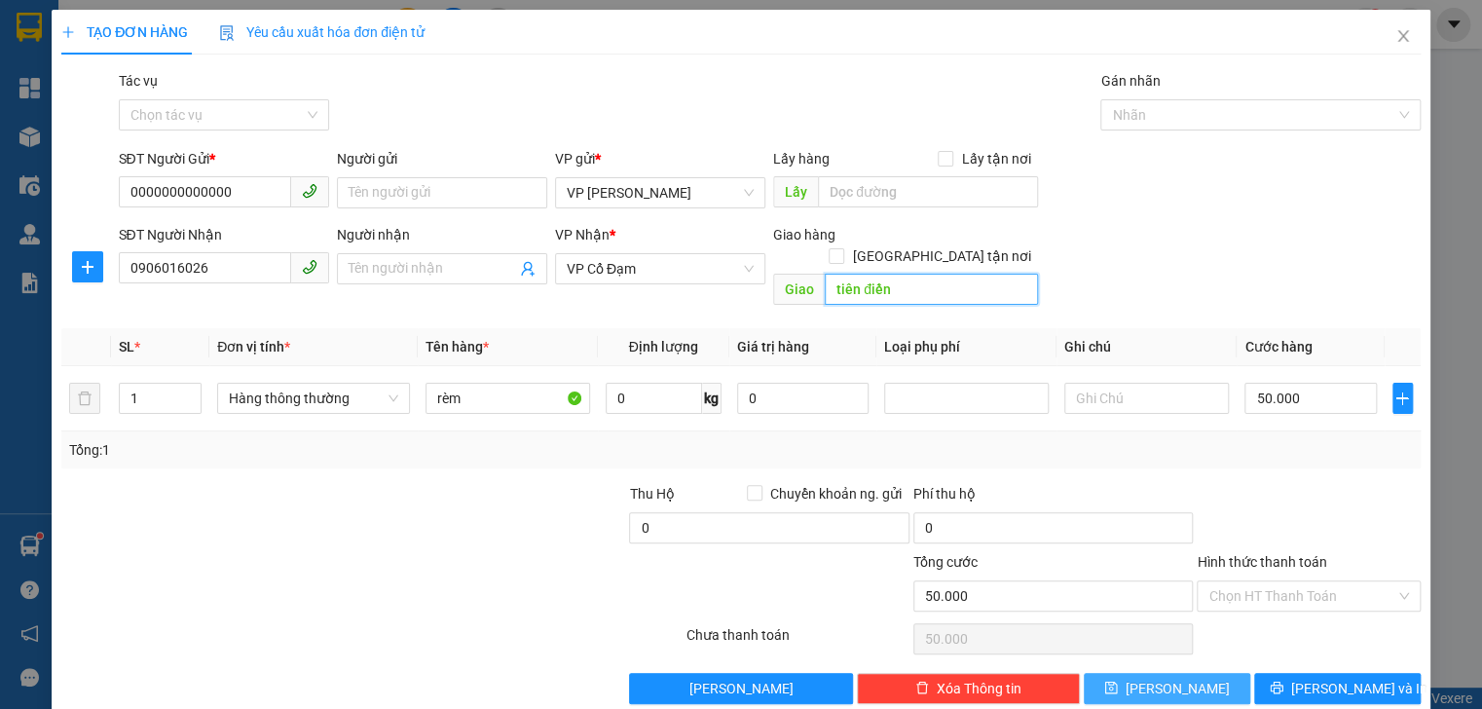
type input "tiên điền"
click at [1211, 673] on button "[PERSON_NAME]" at bounding box center [1167, 688] width 166 height 31
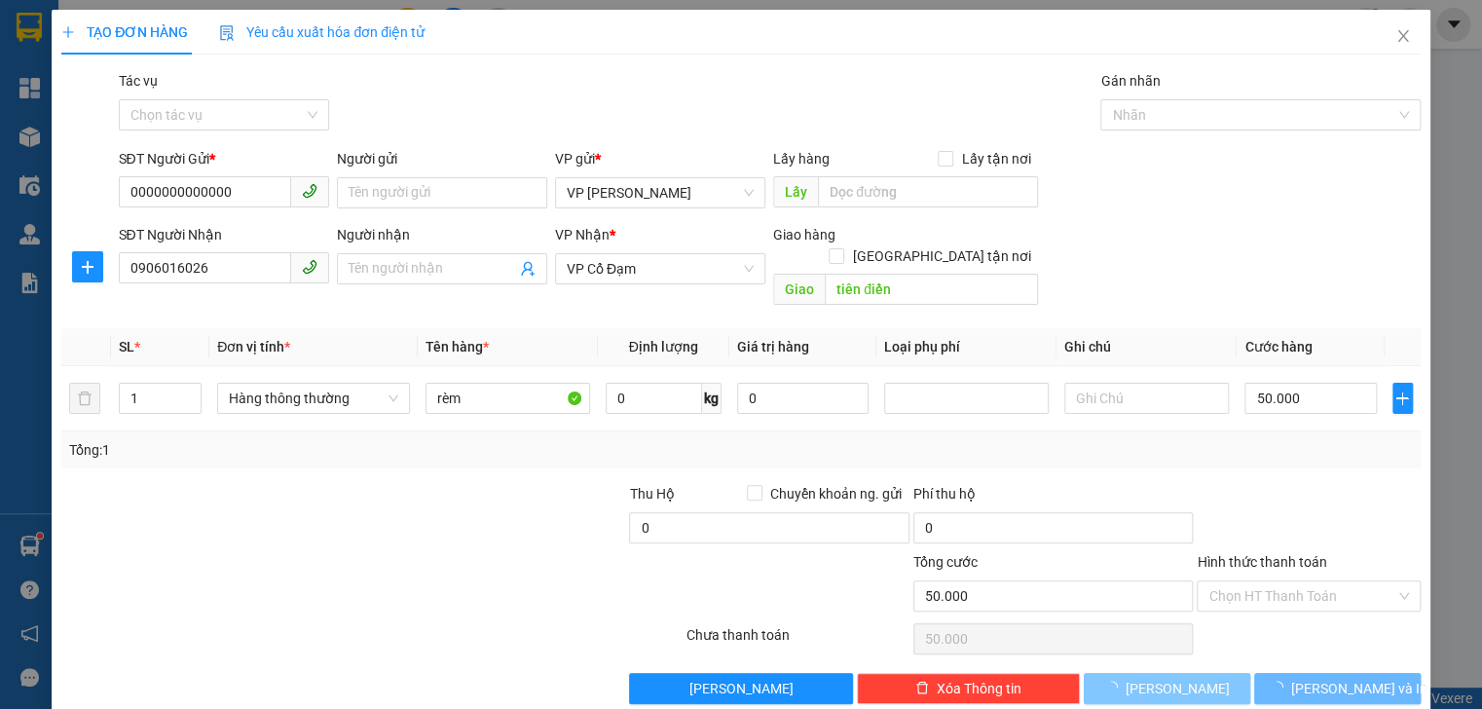
type input "0"
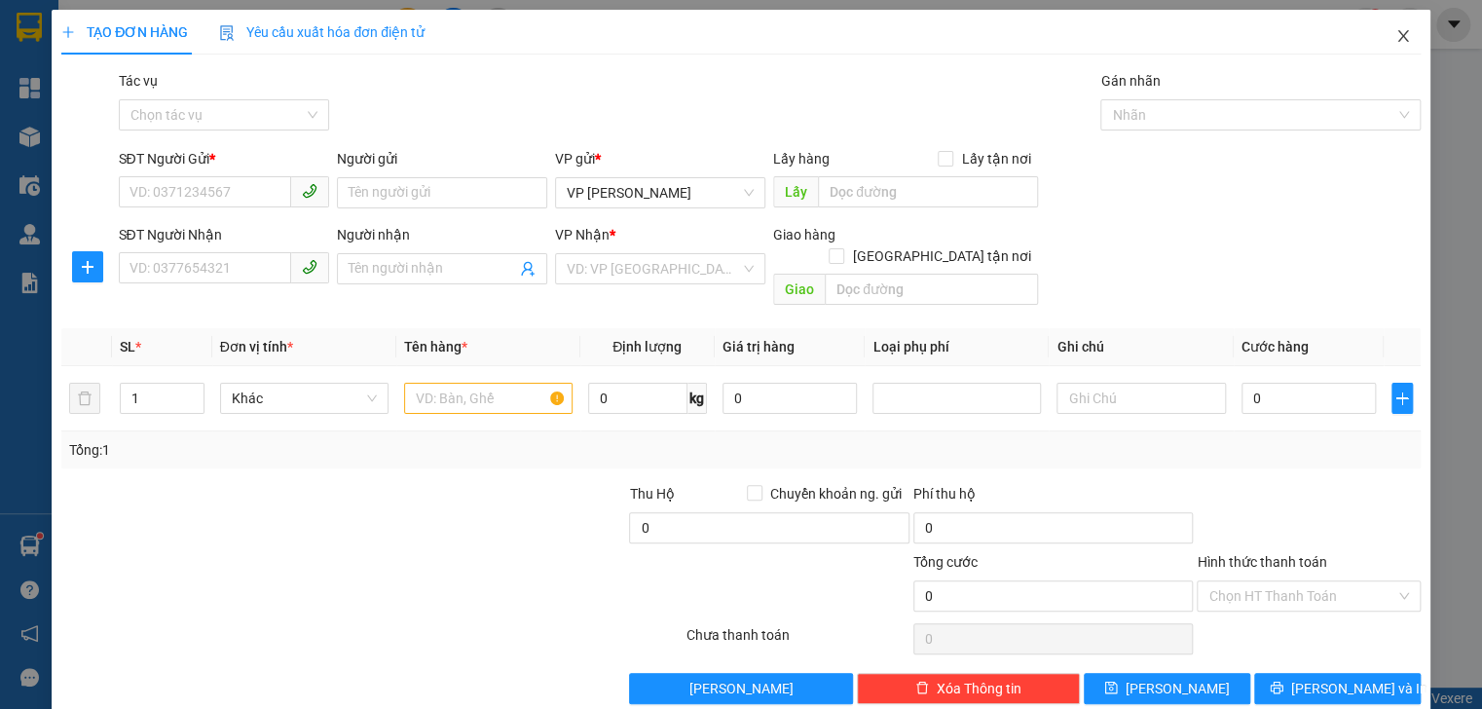
click at [1395, 36] on icon "close" at bounding box center [1403, 36] width 16 height 16
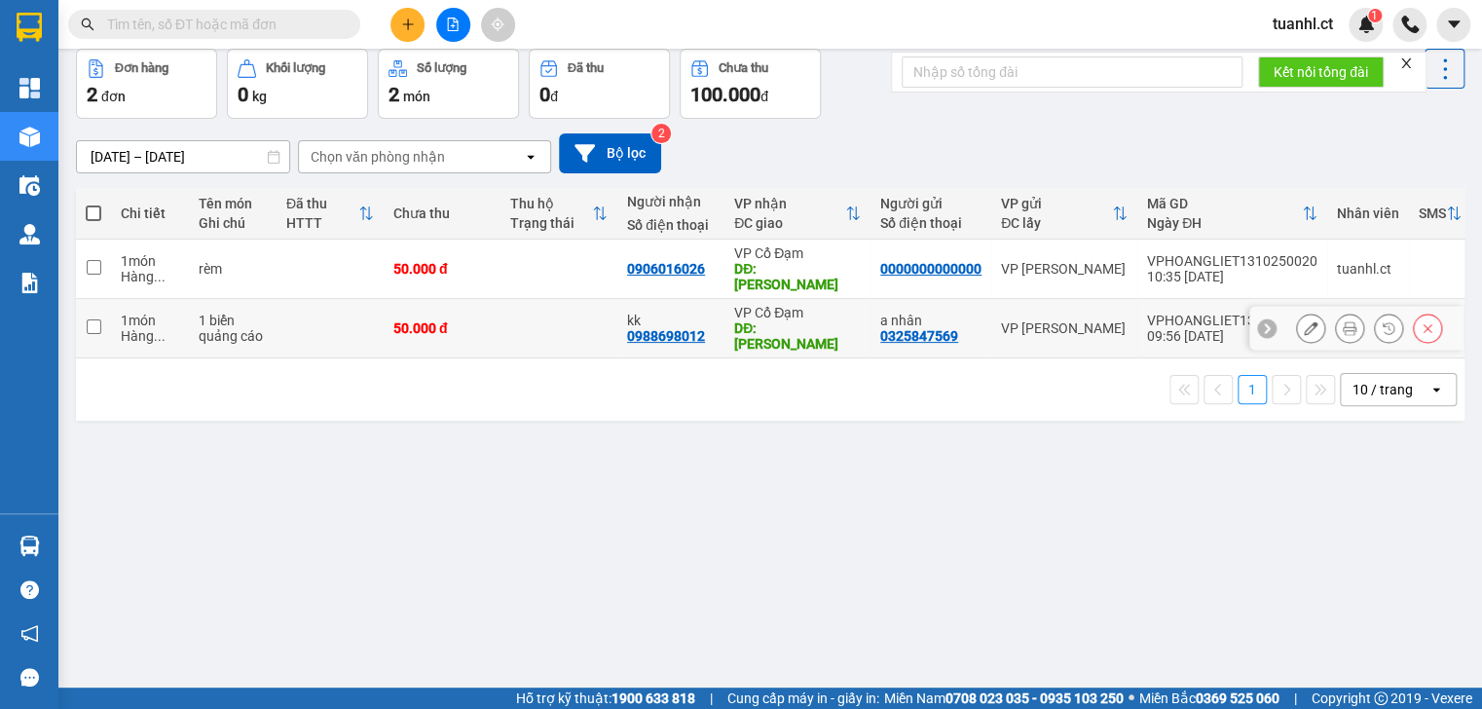
scroll to position [90, 0]
